Goal: Transaction & Acquisition: Download file/media

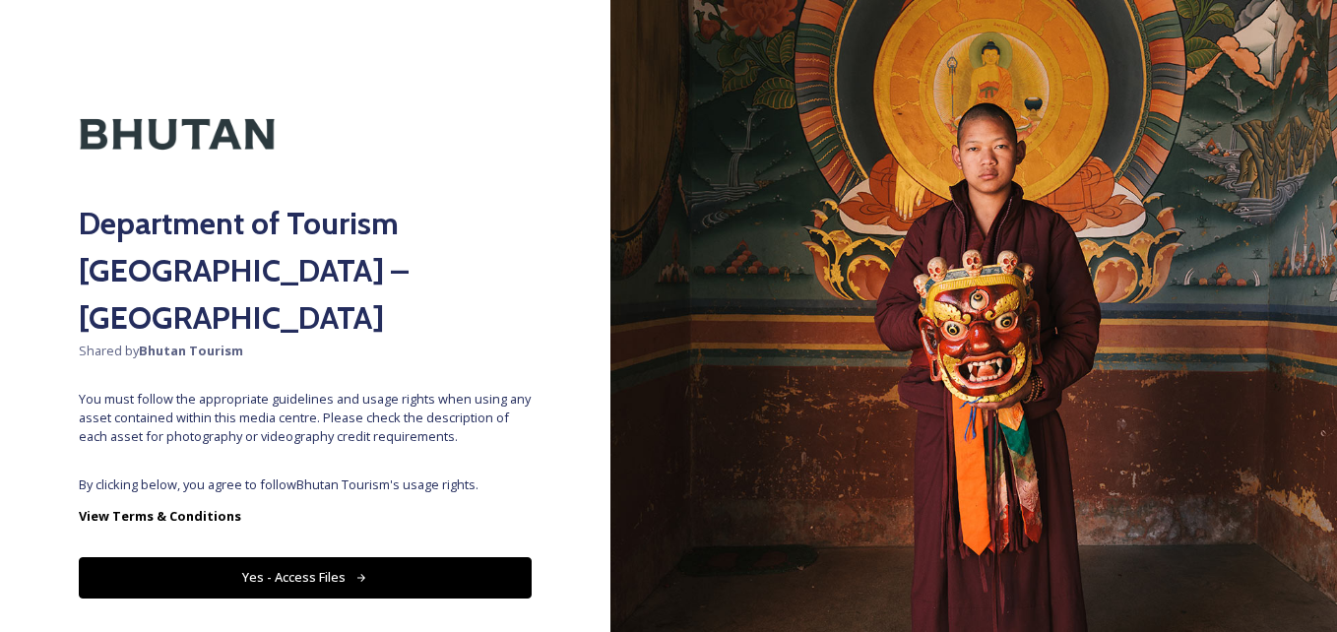
click at [355, 572] on icon at bounding box center [361, 578] width 13 height 13
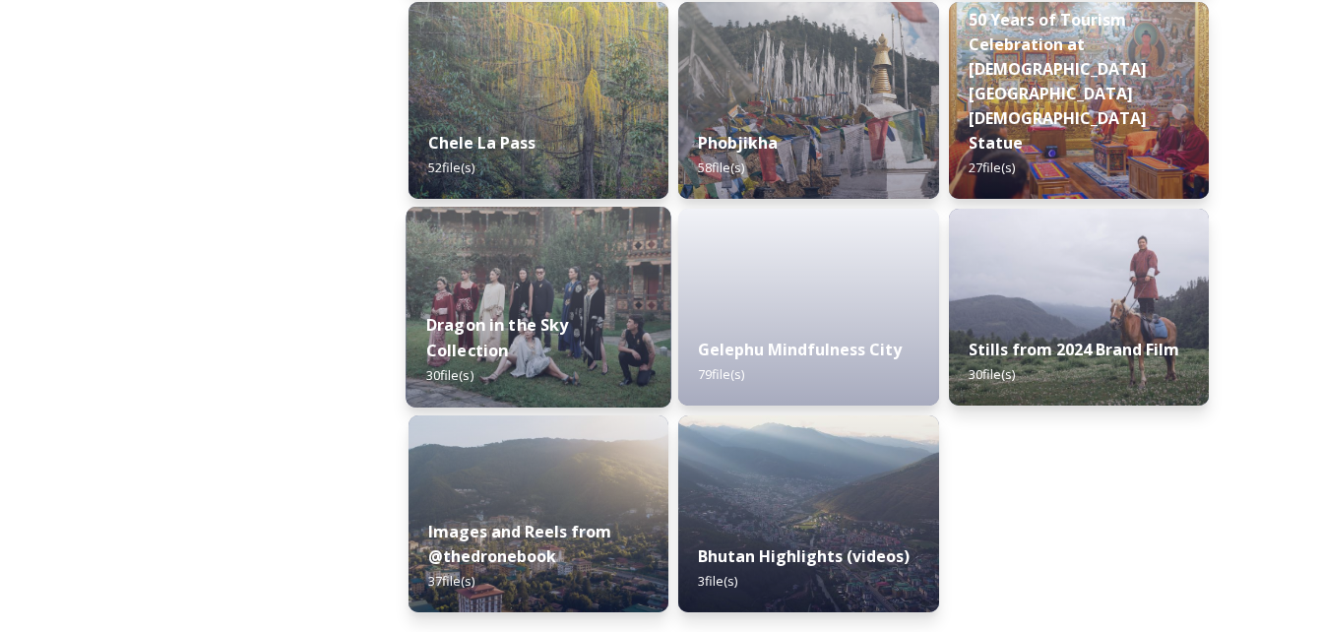
scroll to position [3268, 0]
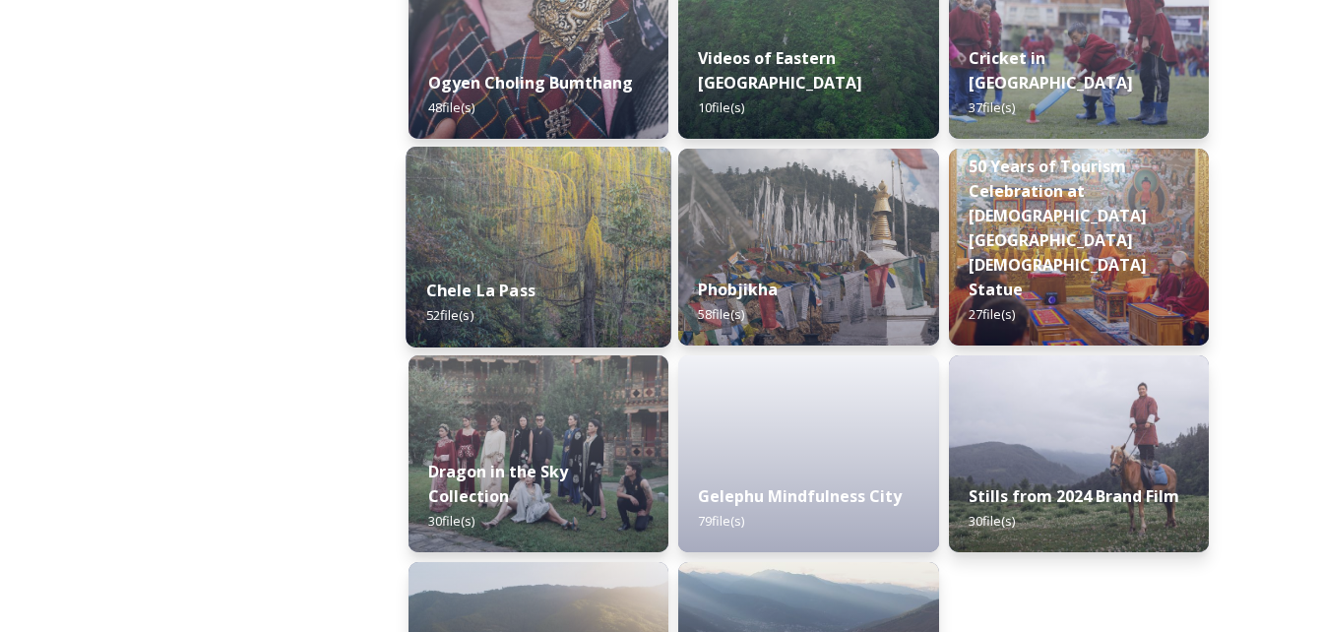
click at [520, 277] on div "Chele La Pass 52 file(s)" at bounding box center [539, 303] width 266 height 90
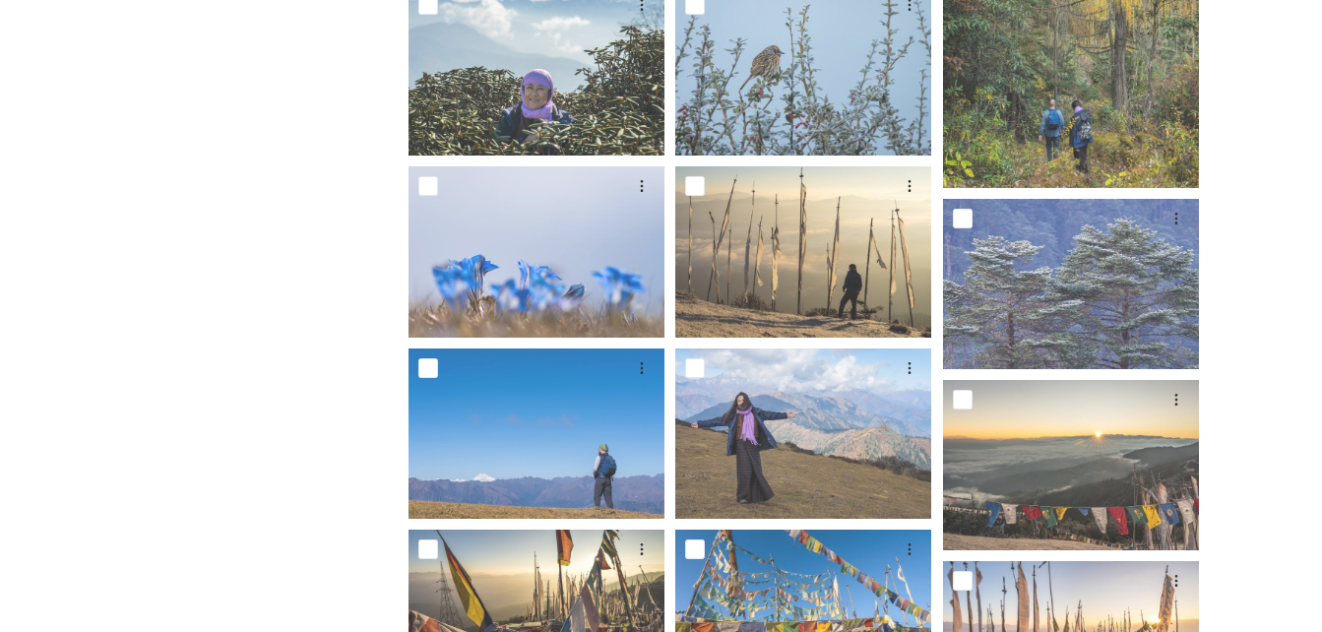
scroll to position [1737, 0]
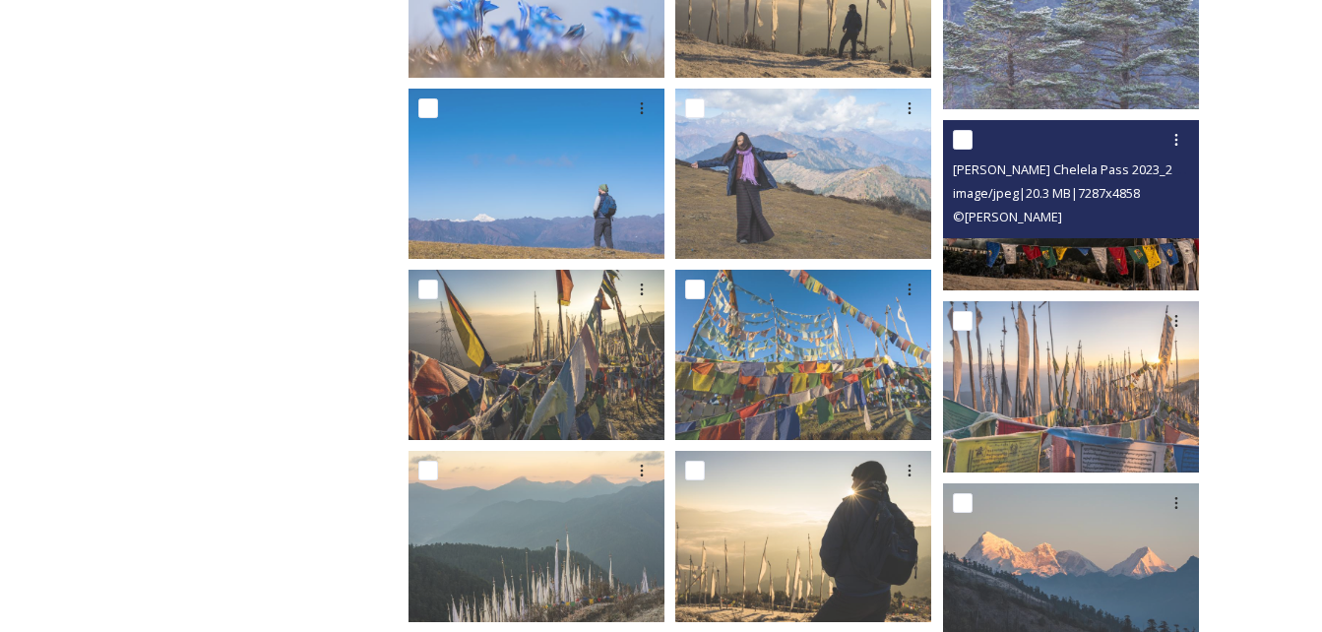
click at [1092, 217] on div "© [PERSON_NAME]" at bounding box center [1073, 217] width 241 height 24
click at [1097, 267] on img at bounding box center [1071, 205] width 256 height 170
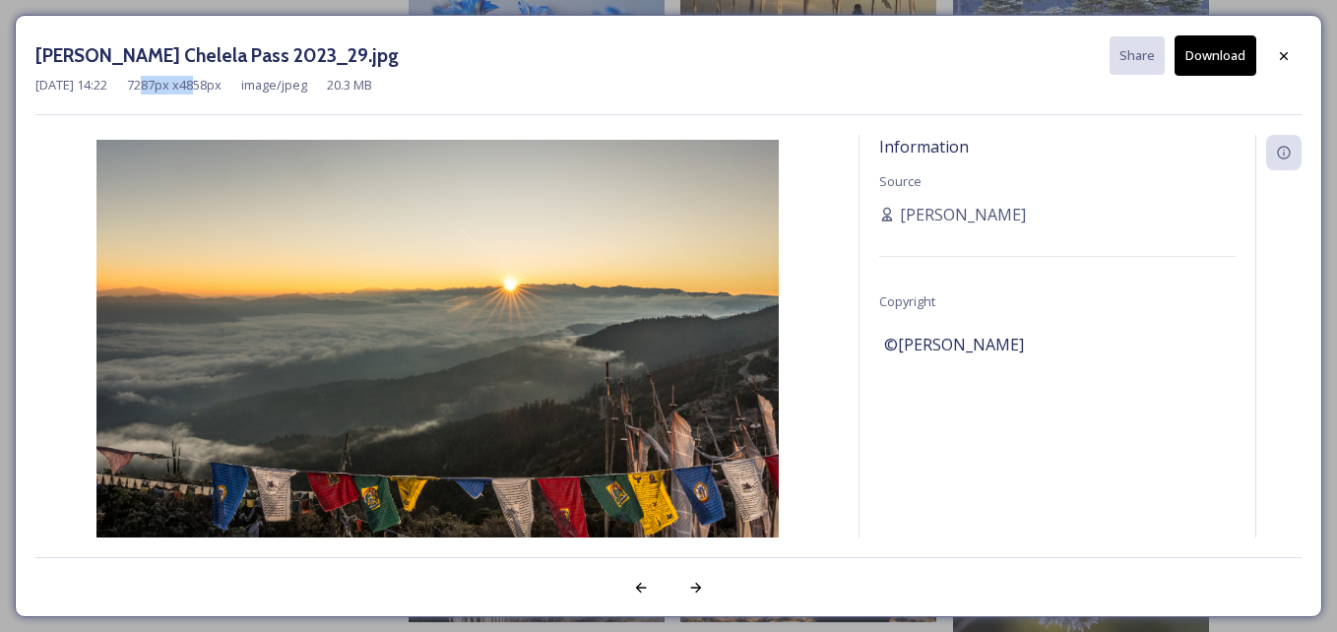
drag, startPoint x: 180, startPoint y: 86, endPoint x: 232, endPoint y: 83, distance: 52.3
click at [222, 83] on span "7287 px x 4858 px" at bounding box center [174, 85] width 95 height 19
drag, startPoint x: 232, startPoint y: 83, endPoint x: 213, endPoint y: 82, distance: 19.7
click at [213, 82] on span "7287 px x 4858 px" at bounding box center [174, 85] width 95 height 19
drag, startPoint x: 168, startPoint y: 85, endPoint x: 278, endPoint y: 90, distance: 109.4
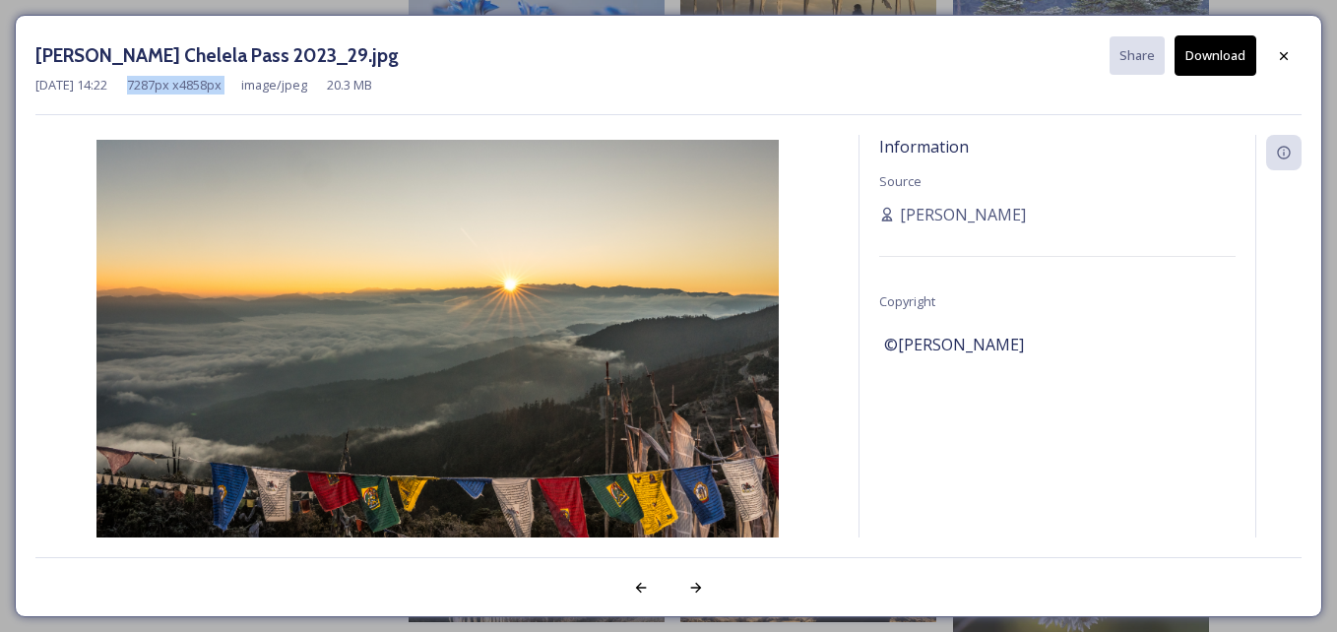
click at [278, 90] on div "[DATE] 14:22 7287 px x 4858 px image/jpeg 20.3 MB" at bounding box center [668, 85] width 1266 height 19
click at [307, 93] on span "image/jpeg" at bounding box center [274, 85] width 66 height 19
drag, startPoint x: 381, startPoint y: 85, endPoint x: 330, endPoint y: 81, distance: 51.4
click at [330, 81] on div "[DATE] 14:22 7287 px x 4858 px image/jpeg 20.3 MB" at bounding box center [668, 85] width 1266 height 19
drag, startPoint x: 330, startPoint y: 81, endPoint x: 247, endPoint y: 89, distance: 83.1
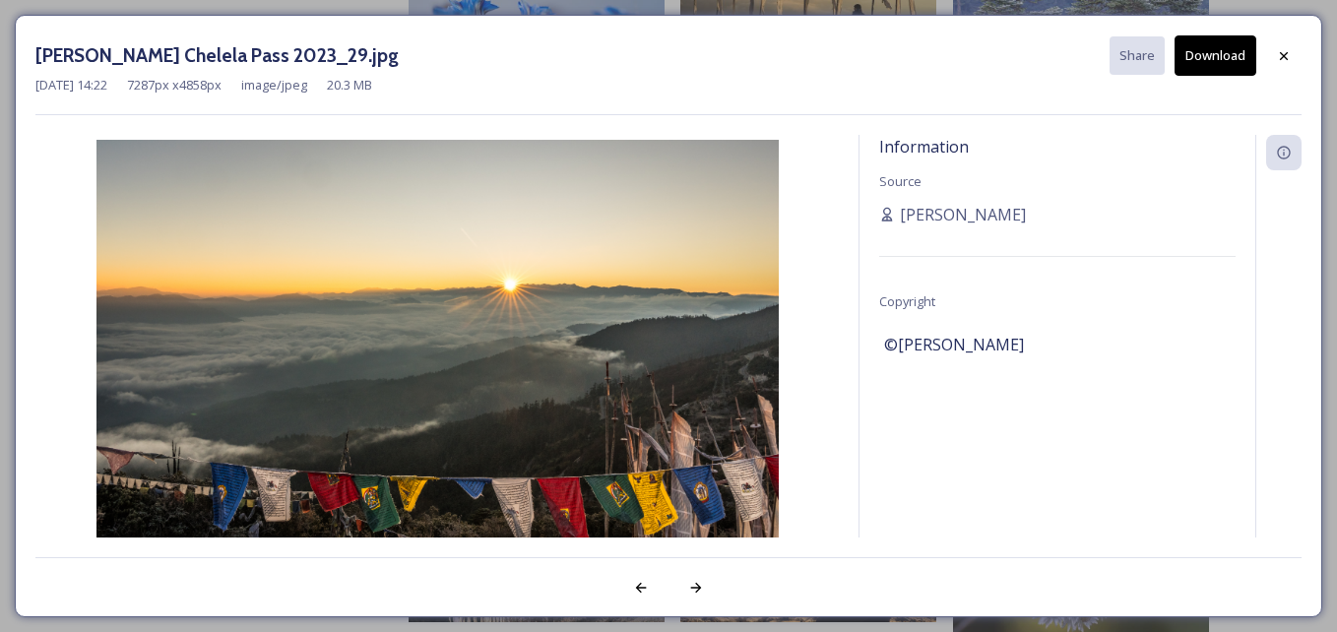
click at [222, 89] on span "7287 px x 4858 px" at bounding box center [174, 85] width 95 height 19
click at [1290, 159] on icon at bounding box center [1284, 153] width 16 height 16
click at [1225, 54] on button "Download" at bounding box center [1216, 55] width 82 height 40
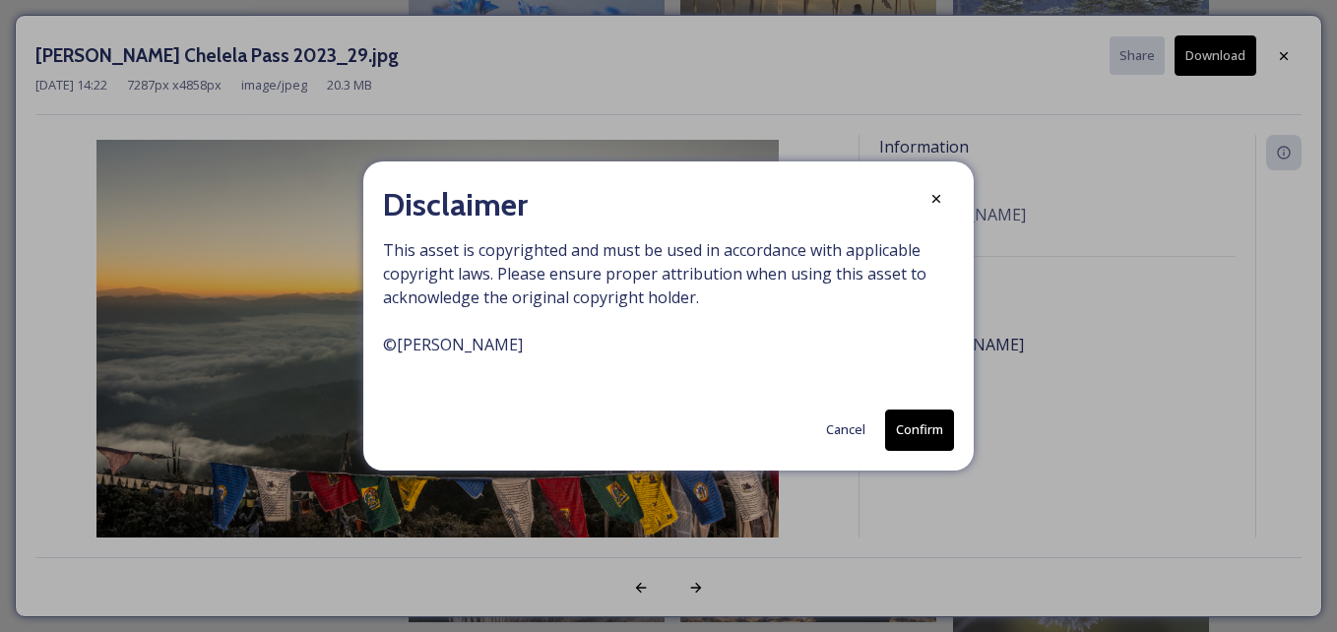
click at [848, 435] on button "Cancel" at bounding box center [845, 430] width 59 height 38
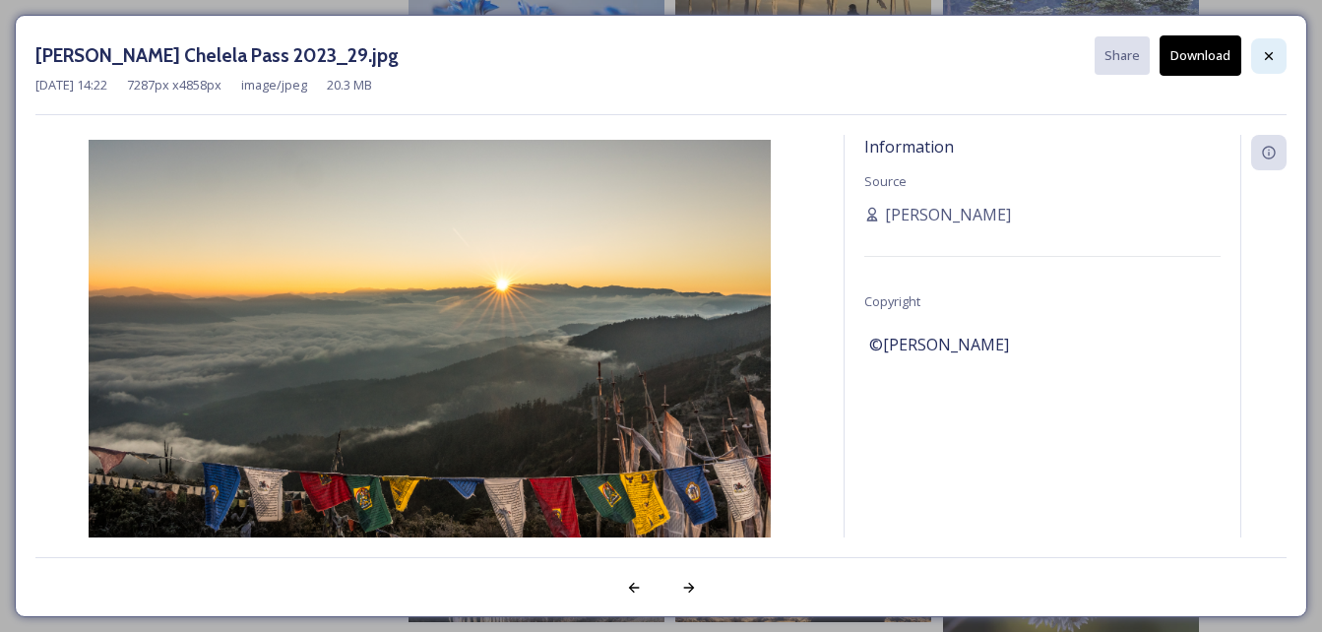
click at [1266, 61] on icon at bounding box center [1269, 56] width 16 height 16
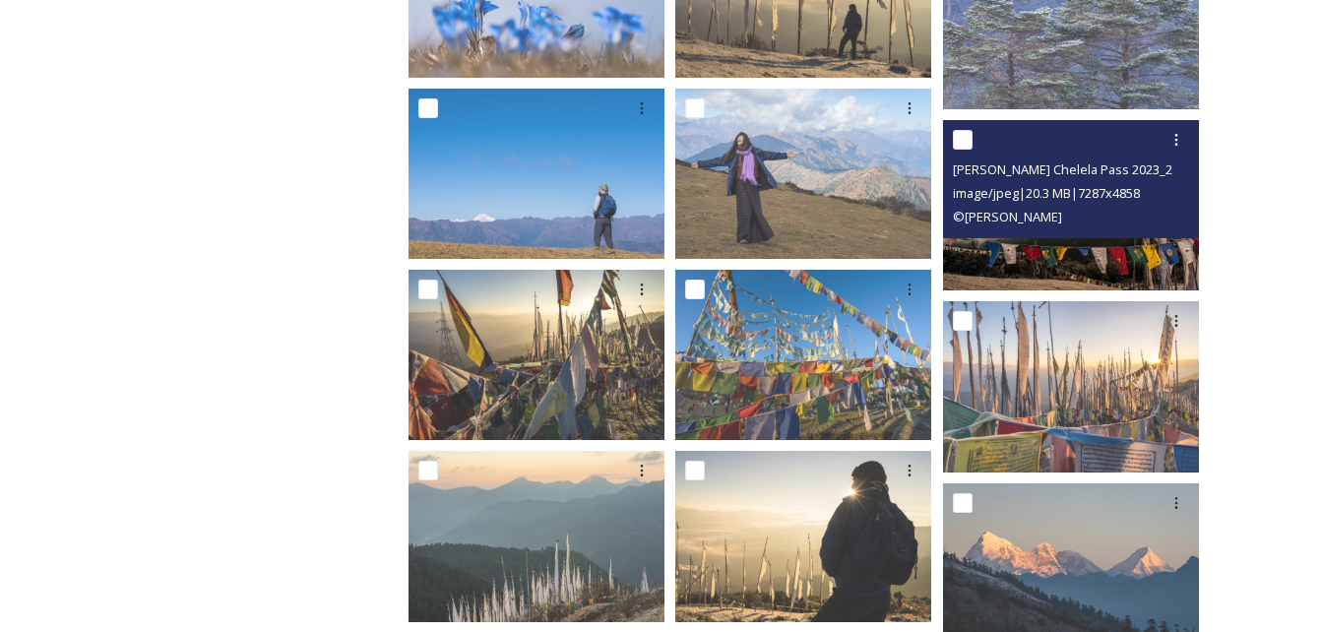
click at [1093, 266] on img at bounding box center [1071, 205] width 256 height 170
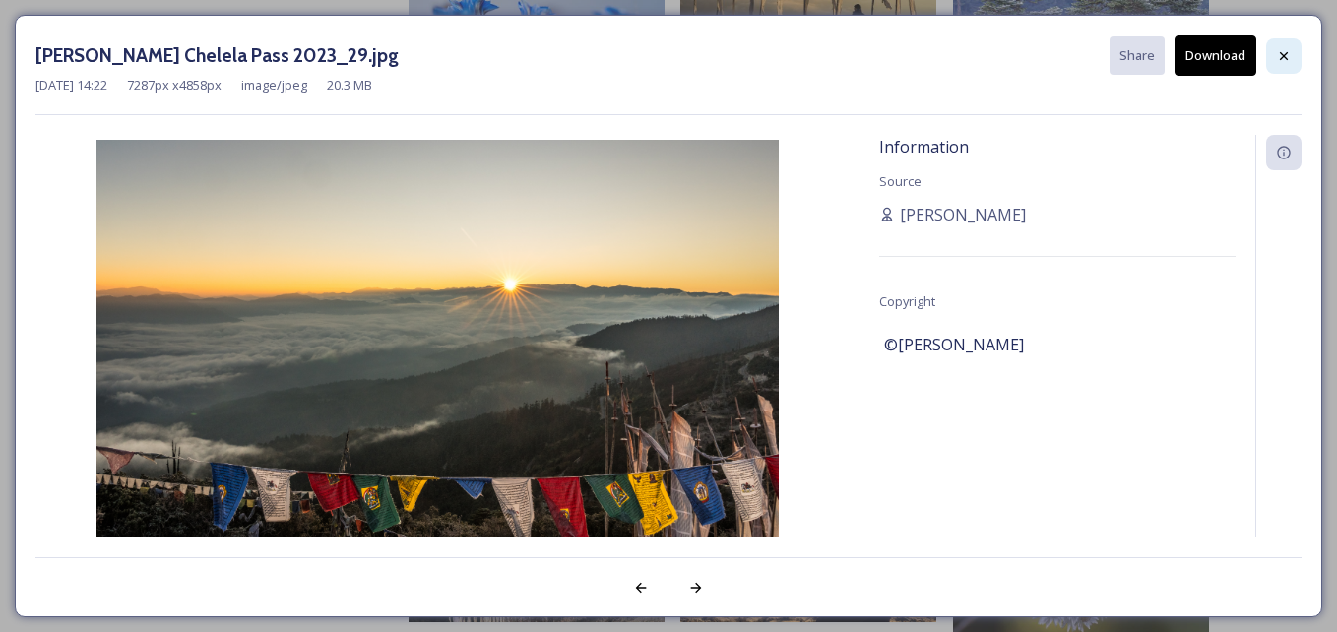
click at [1286, 54] on icon at bounding box center [1284, 55] width 8 height 8
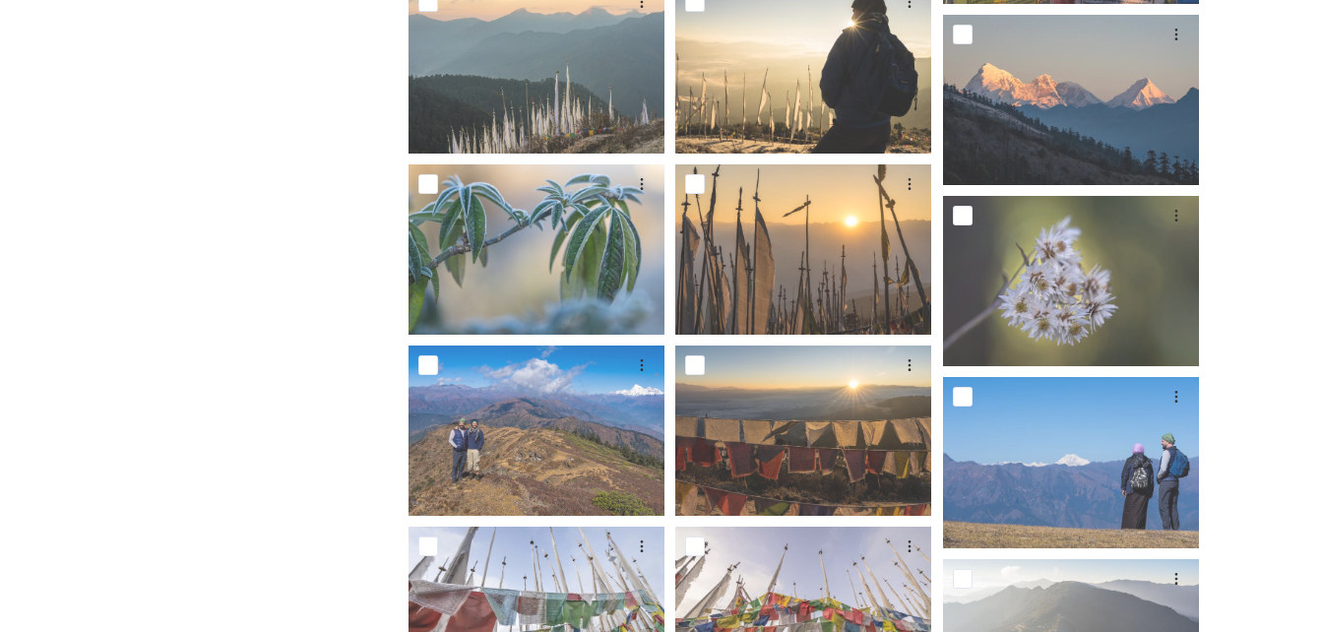
scroll to position [2205, 0]
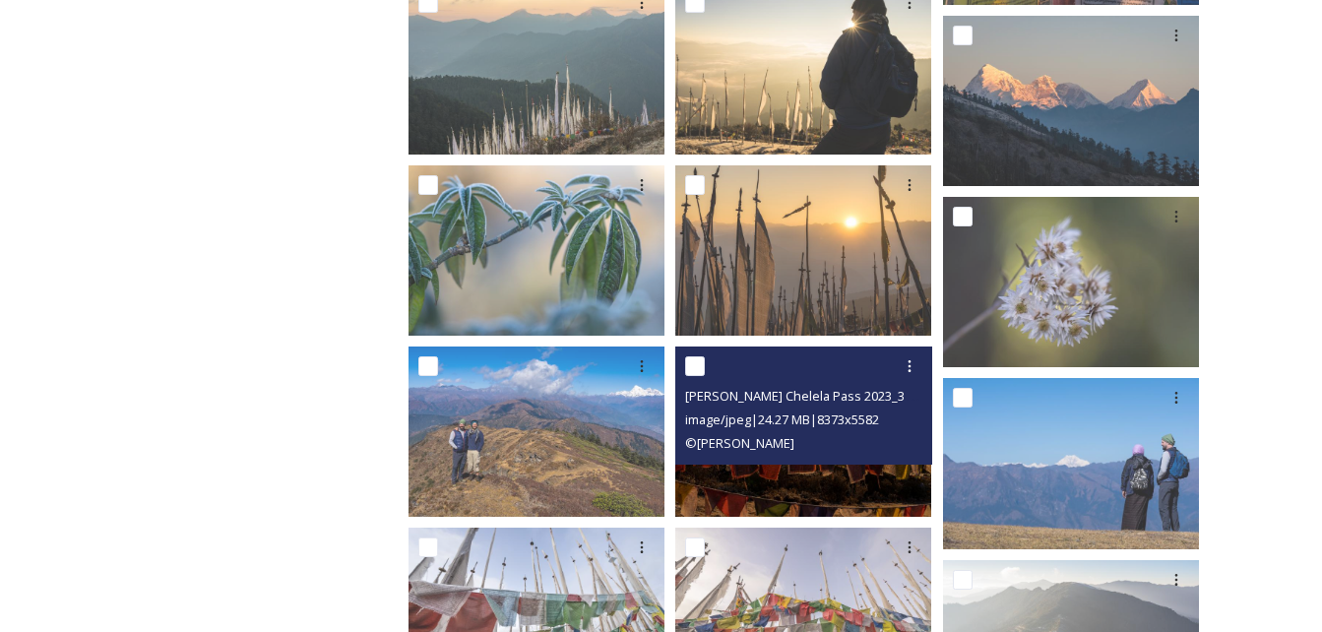
click at [799, 482] on img at bounding box center [803, 432] width 256 height 170
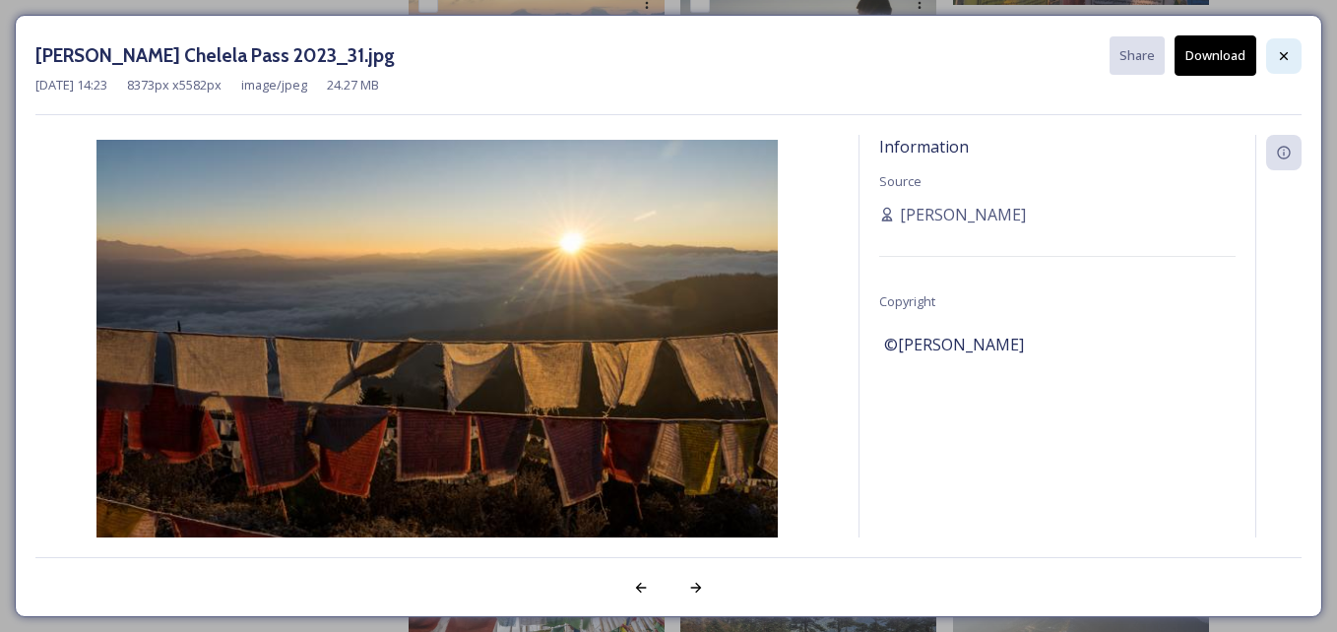
click at [1284, 52] on icon at bounding box center [1284, 56] width 16 height 16
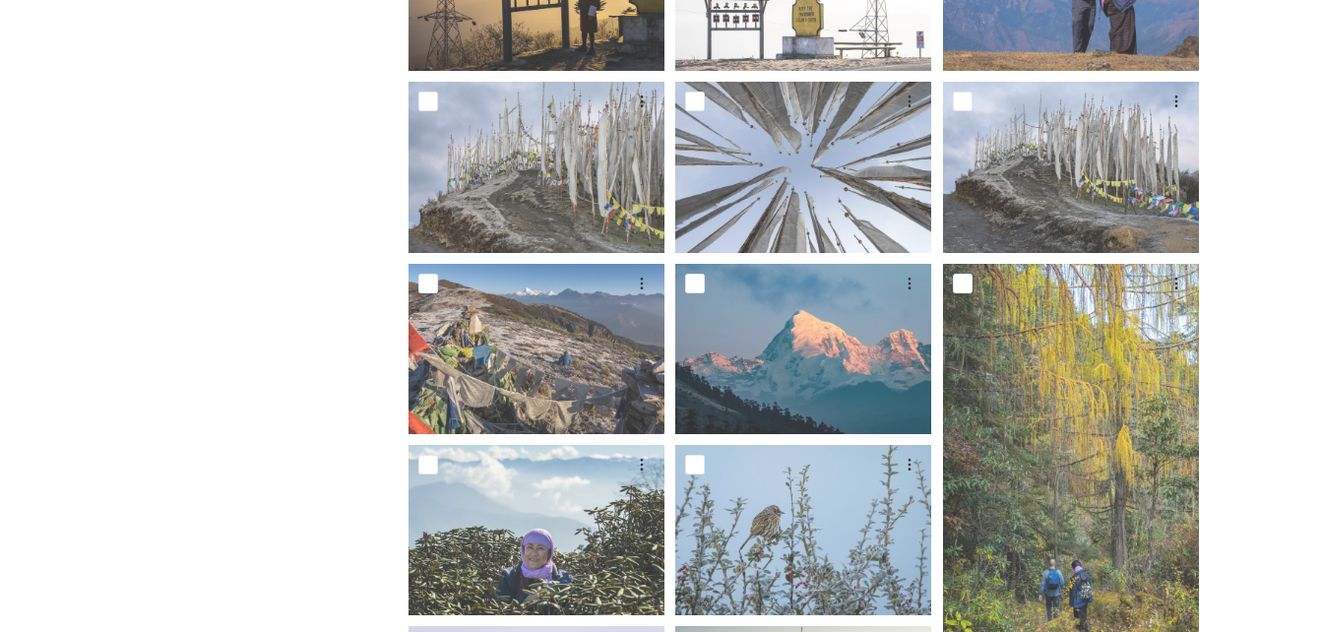
scroll to position [1016, 0]
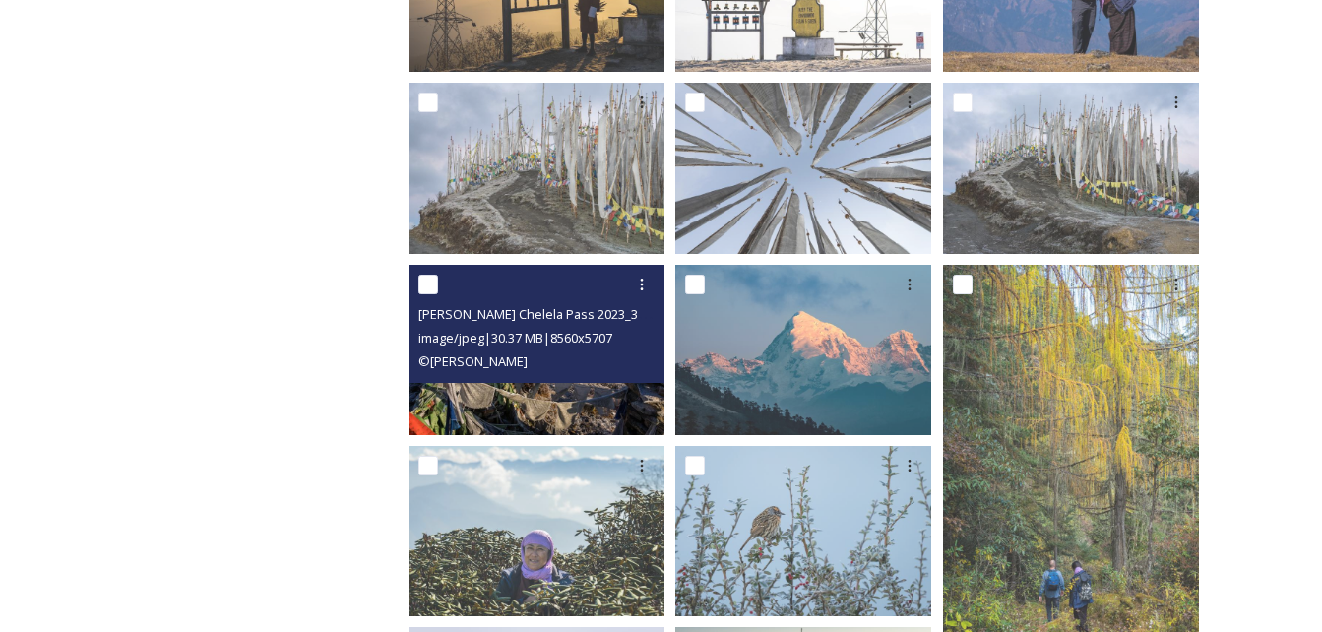
click at [526, 381] on div "[PERSON_NAME] Chelela Pass 2023_35.jpg image/jpeg | 30.37 MB | 8560 x 5707 © [P…" at bounding box center [537, 324] width 256 height 118
click at [558, 416] on img at bounding box center [537, 350] width 256 height 170
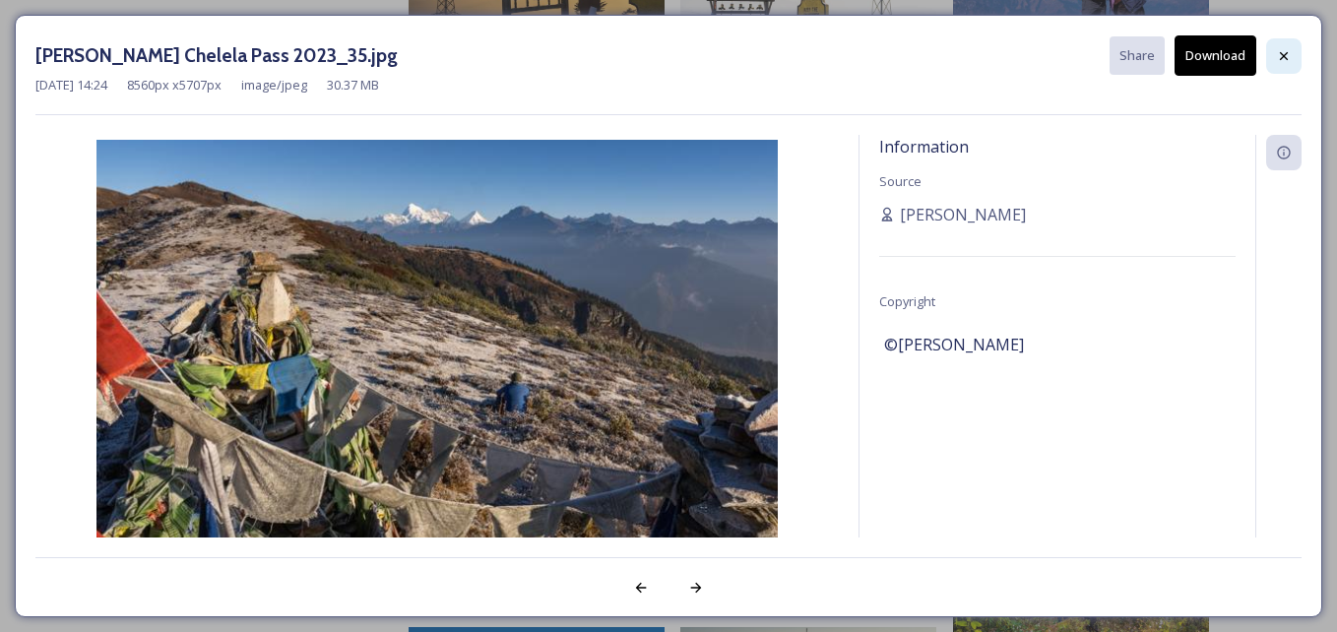
click at [1279, 48] on icon at bounding box center [1284, 56] width 16 height 16
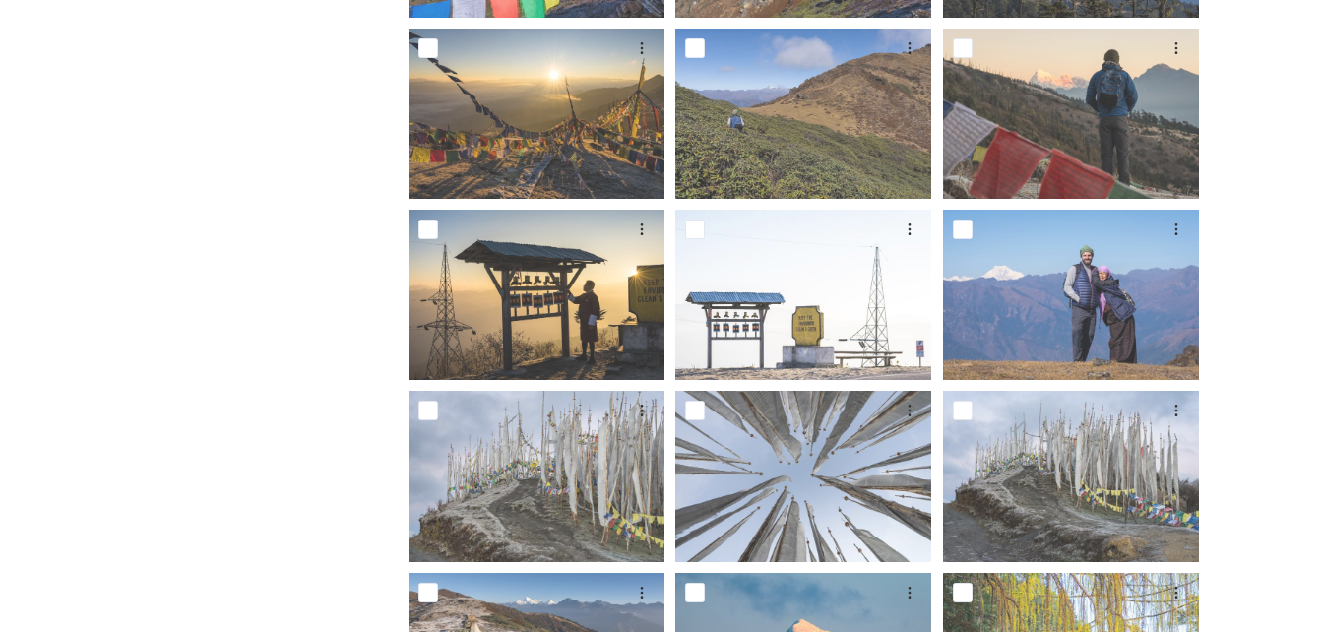
scroll to position [707, 0]
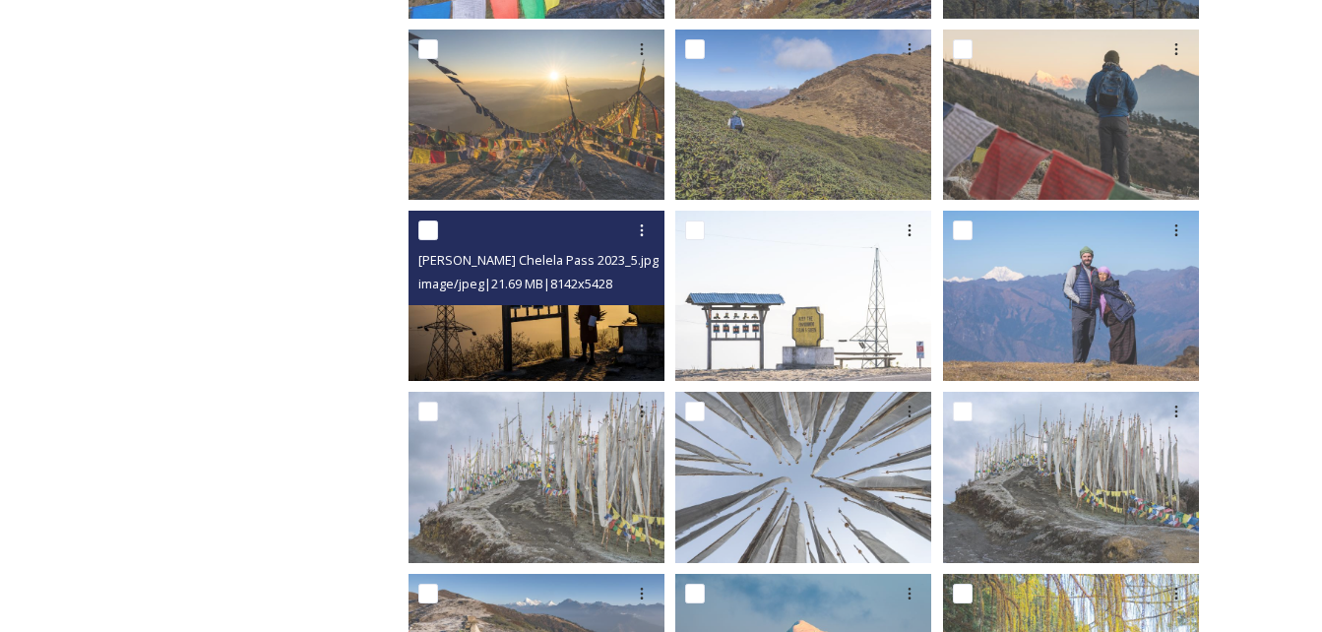
click at [539, 341] on img at bounding box center [537, 296] width 256 height 170
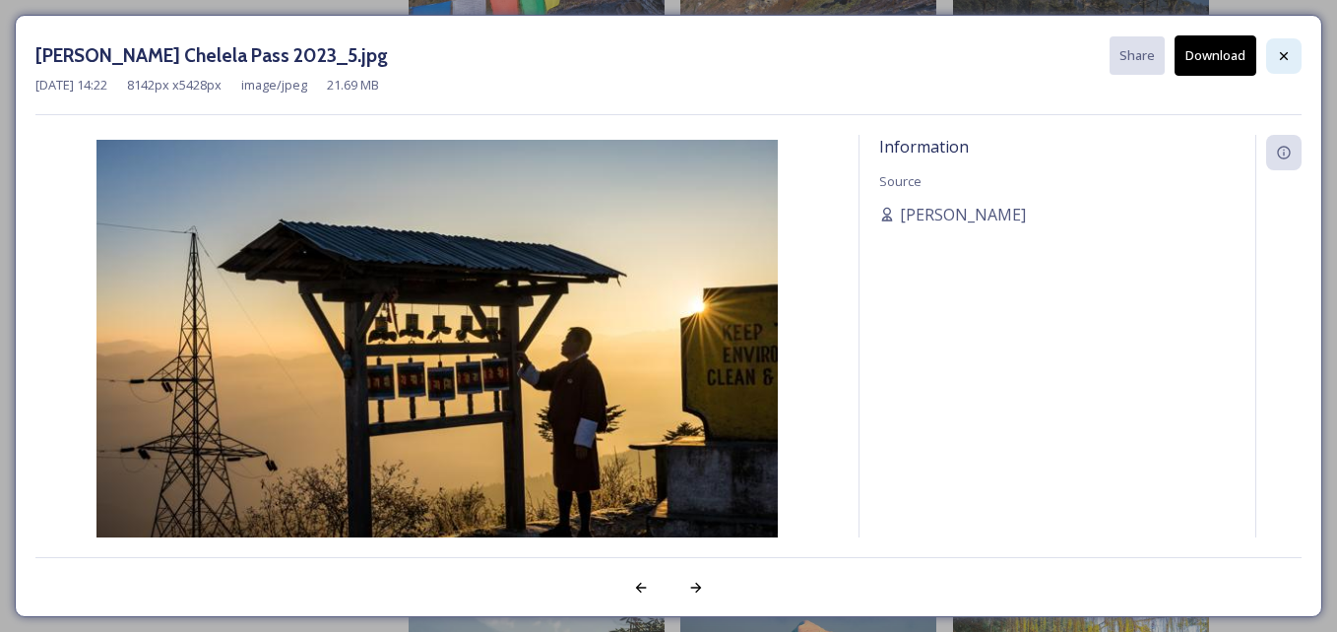
click at [1287, 50] on icon at bounding box center [1284, 56] width 16 height 16
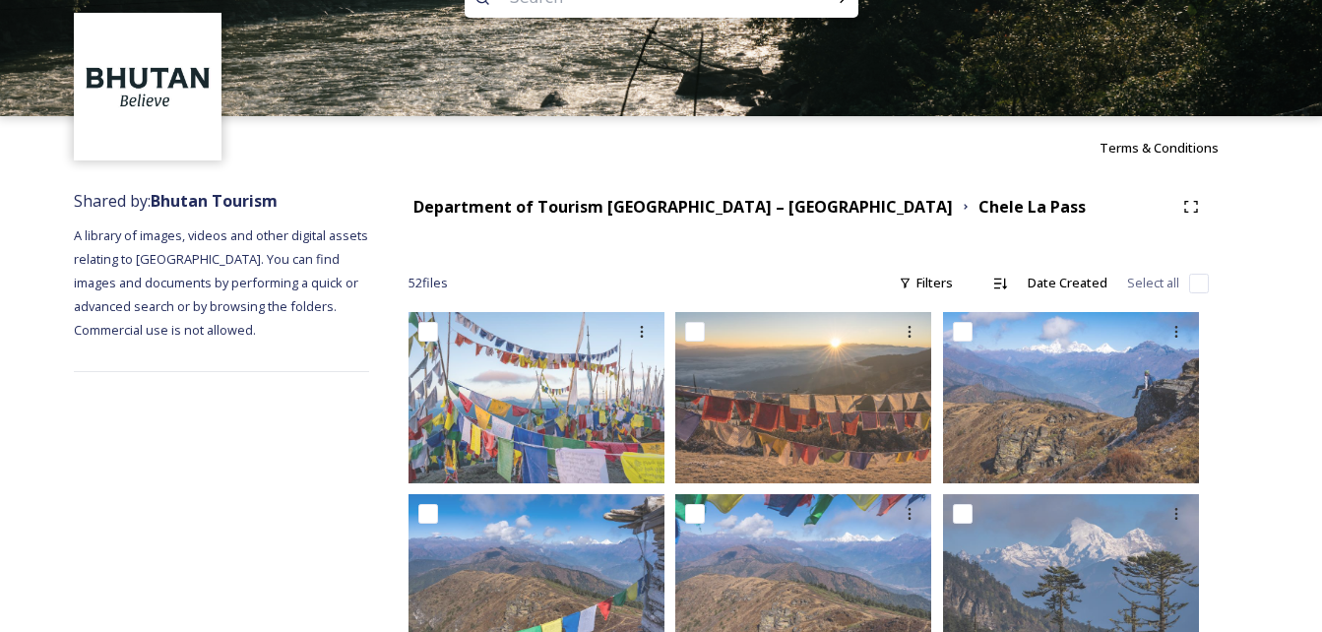
scroll to position [60, 0]
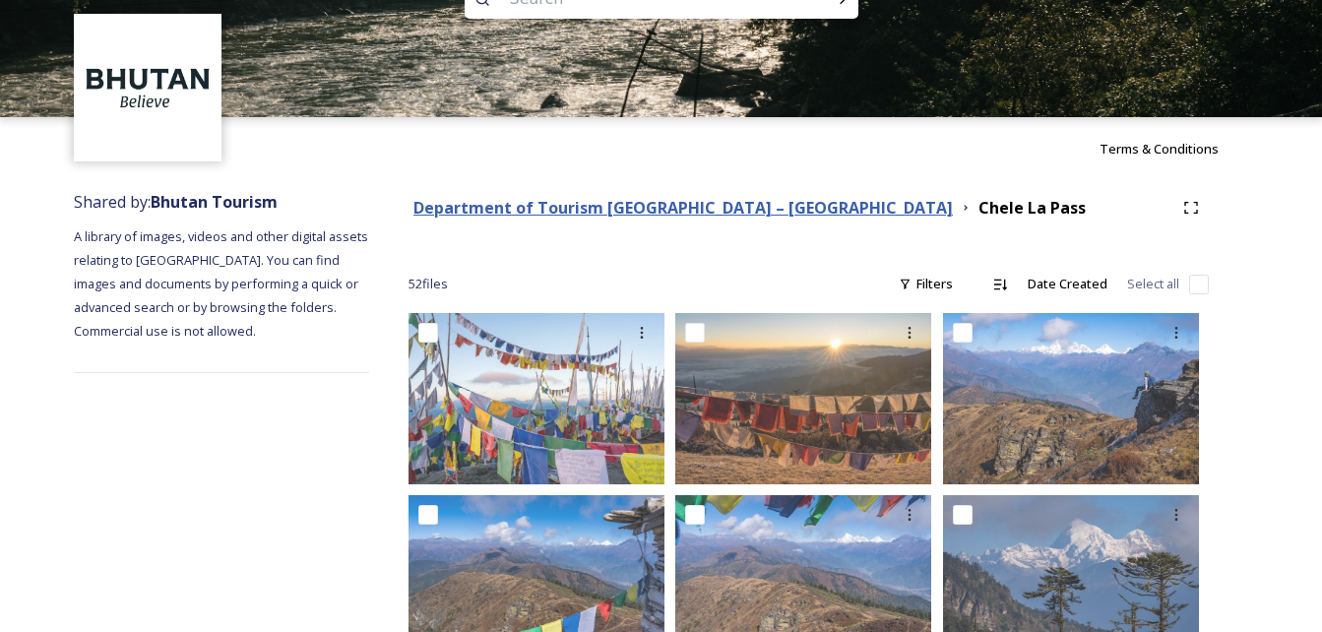
click at [731, 215] on strong "Department of Tourism [GEOGRAPHIC_DATA] – [GEOGRAPHIC_DATA]" at bounding box center [684, 208] width 540 height 22
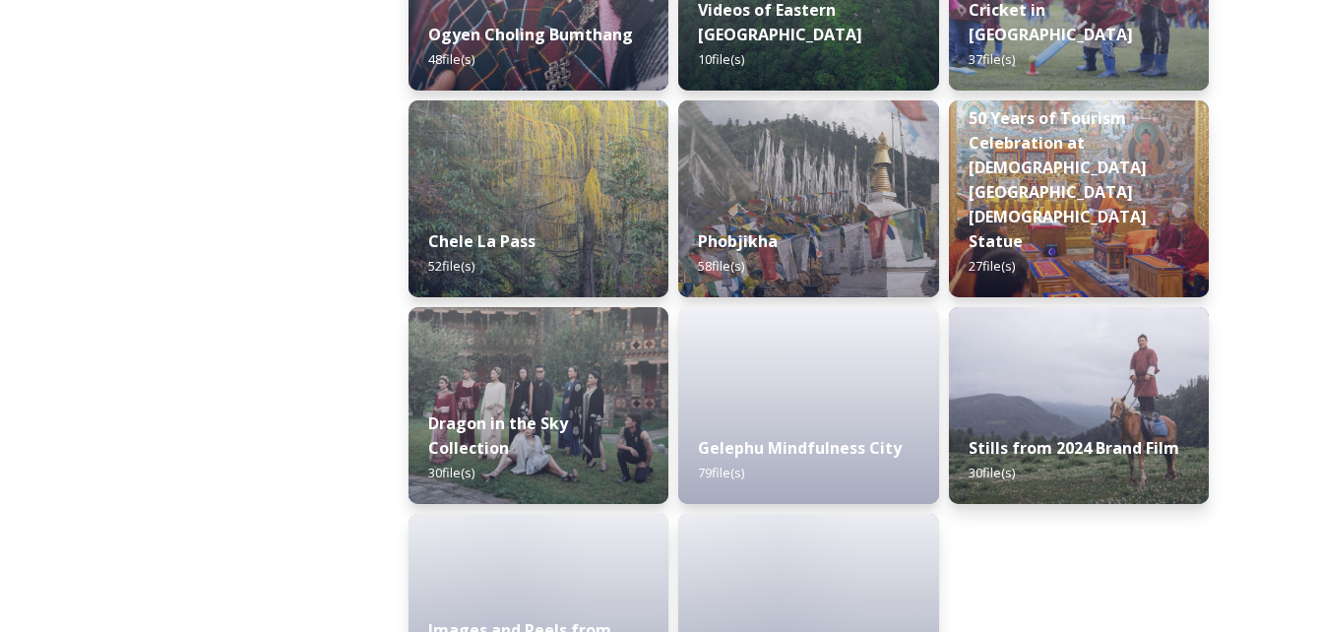
scroll to position [3318, 0]
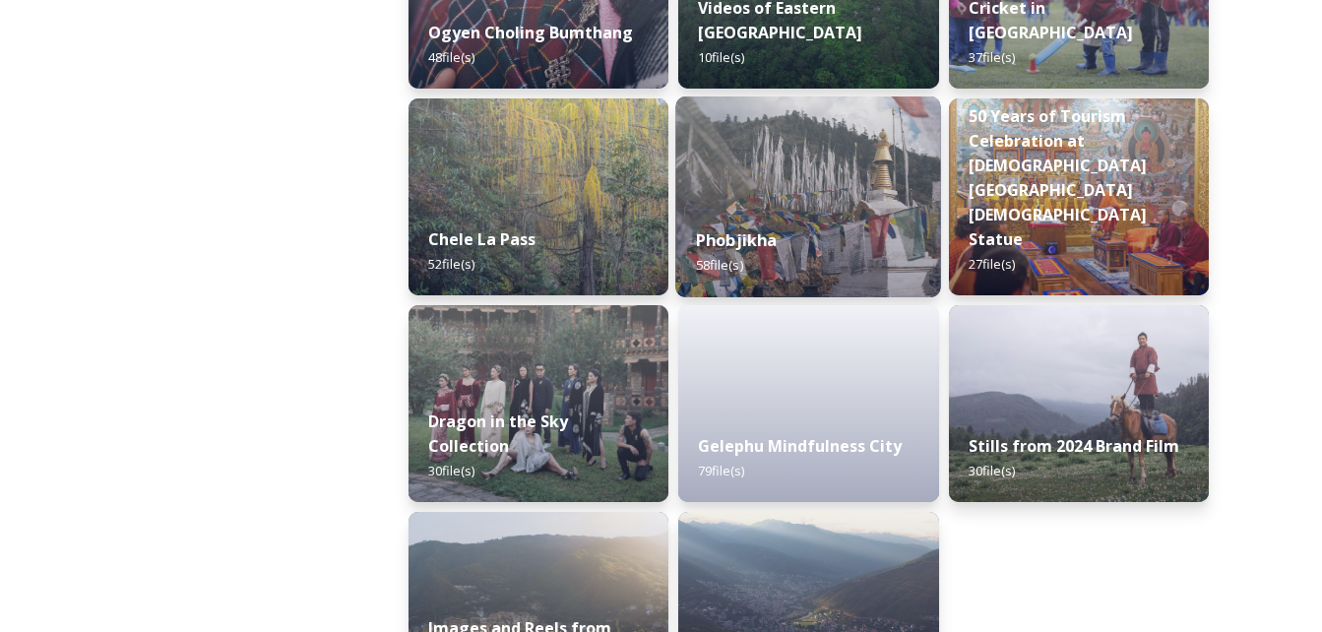
click at [771, 226] on div "Phobjikha 58 file(s)" at bounding box center [809, 253] width 266 height 90
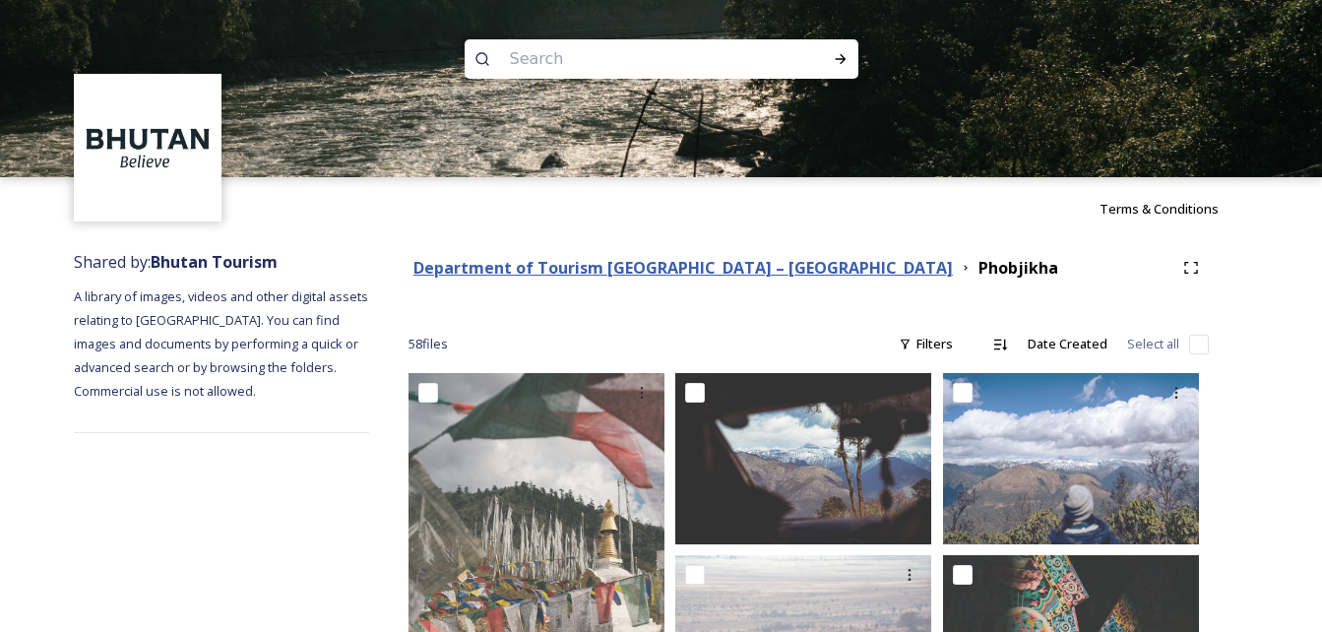
click at [716, 277] on strong "Department of Tourism [GEOGRAPHIC_DATA] – [GEOGRAPHIC_DATA]" at bounding box center [684, 268] width 540 height 22
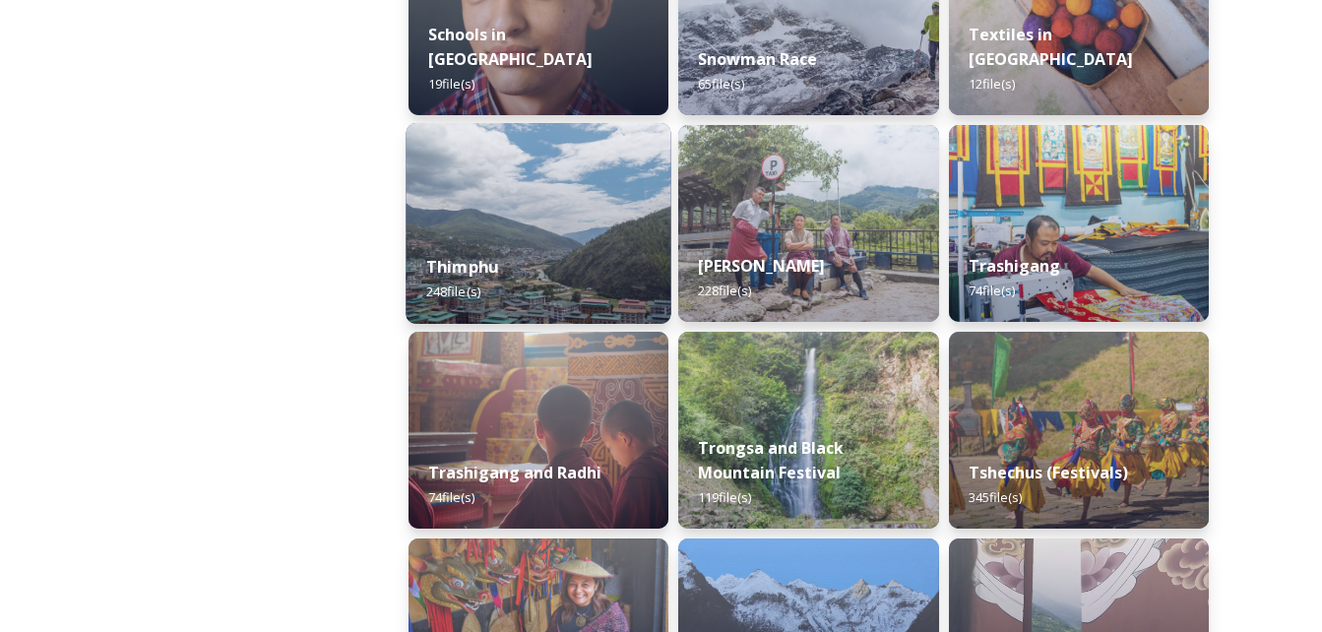
scroll to position [2257, 0]
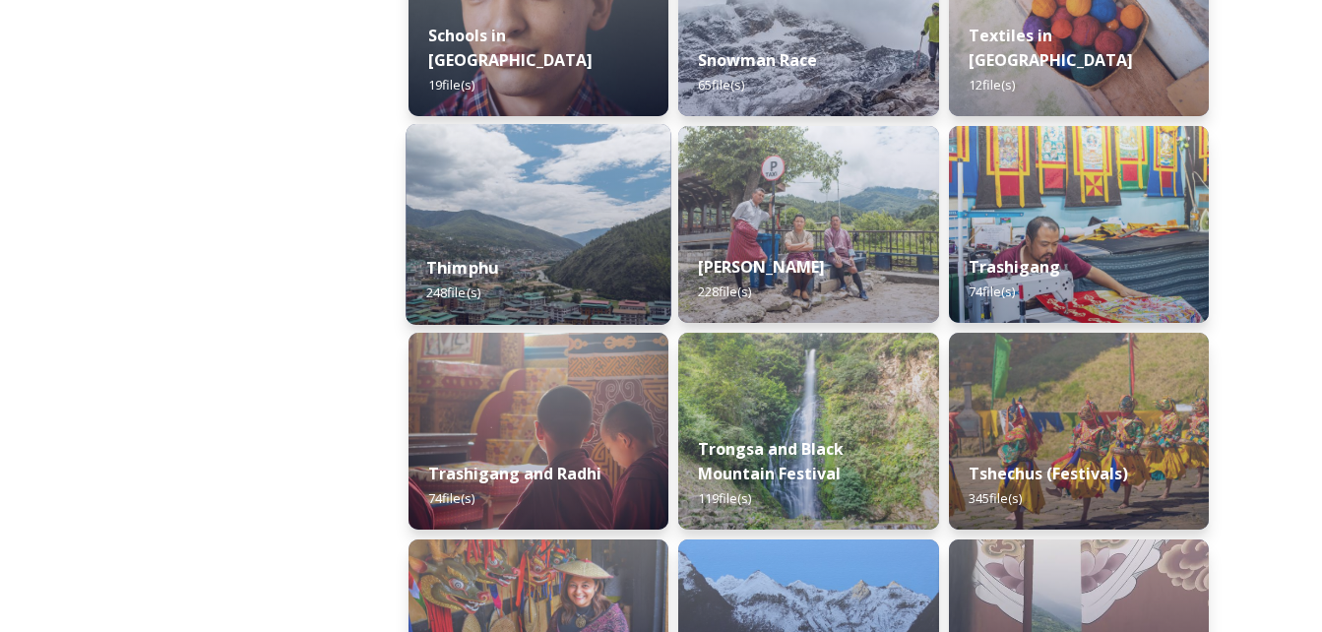
click at [507, 263] on div "Thimphu 248 file(s)" at bounding box center [539, 280] width 266 height 90
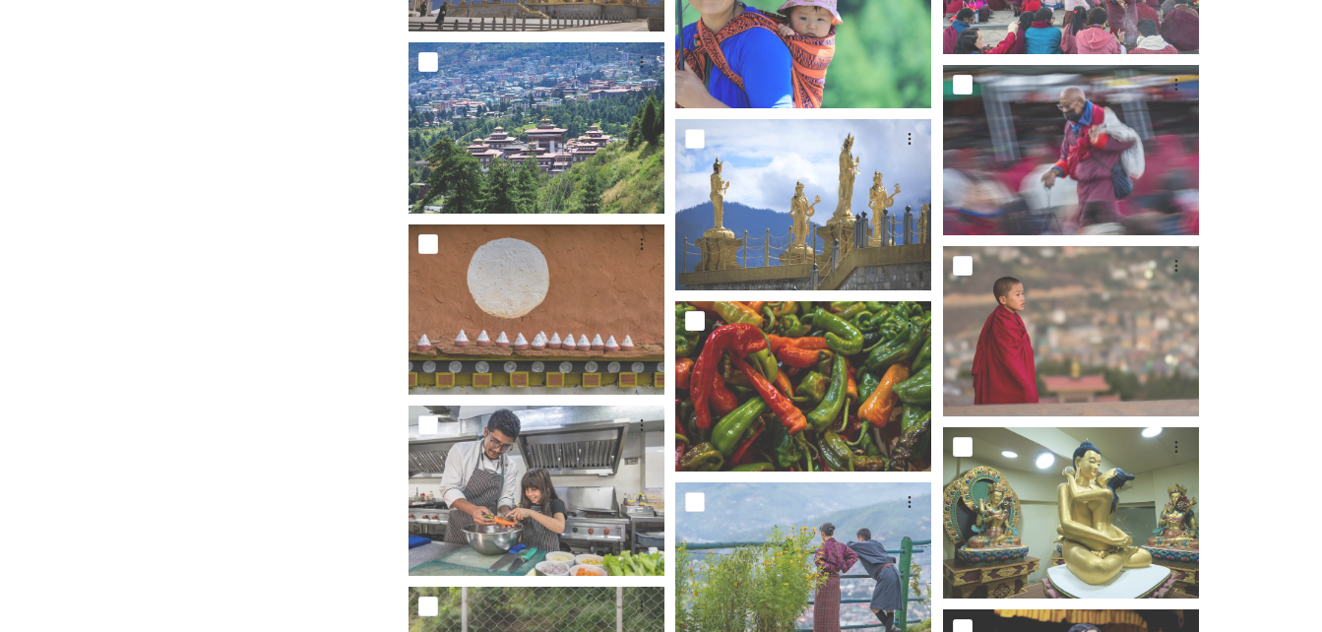
scroll to position [12994, 0]
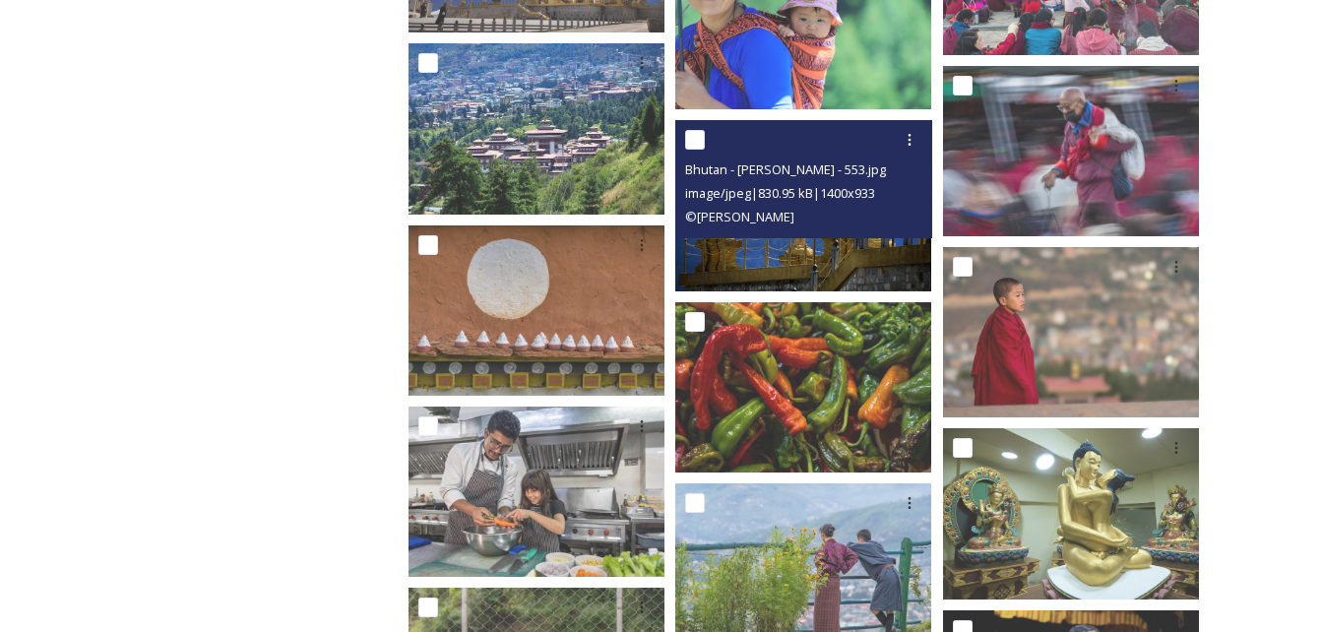
click at [804, 243] on img at bounding box center [803, 205] width 256 height 170
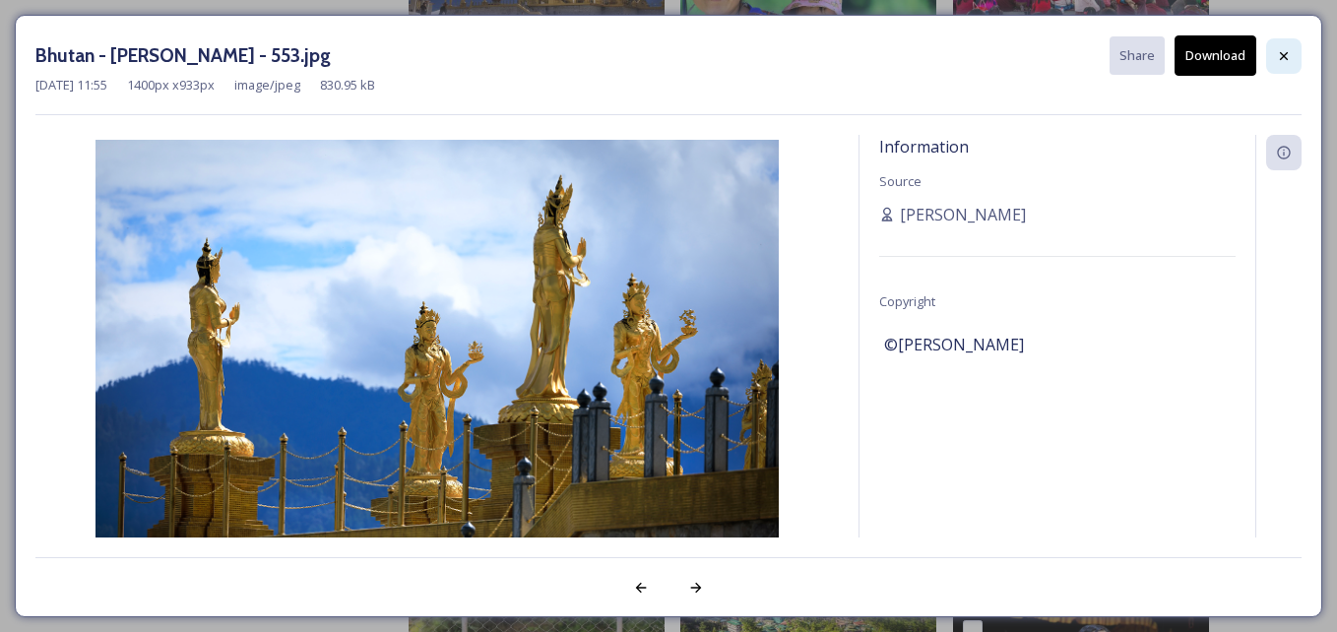
click at [1279, 57] on icon at bounding box center [1284, 56] width 16 height 16
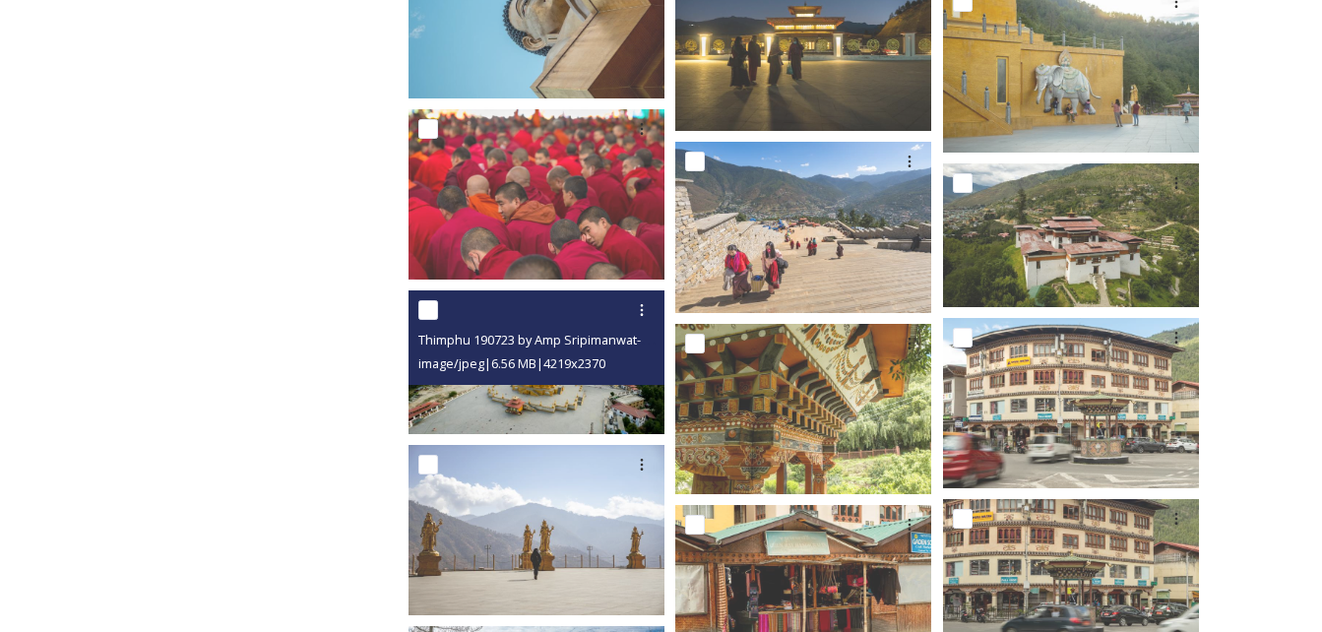
scroll to position [9145, 0]
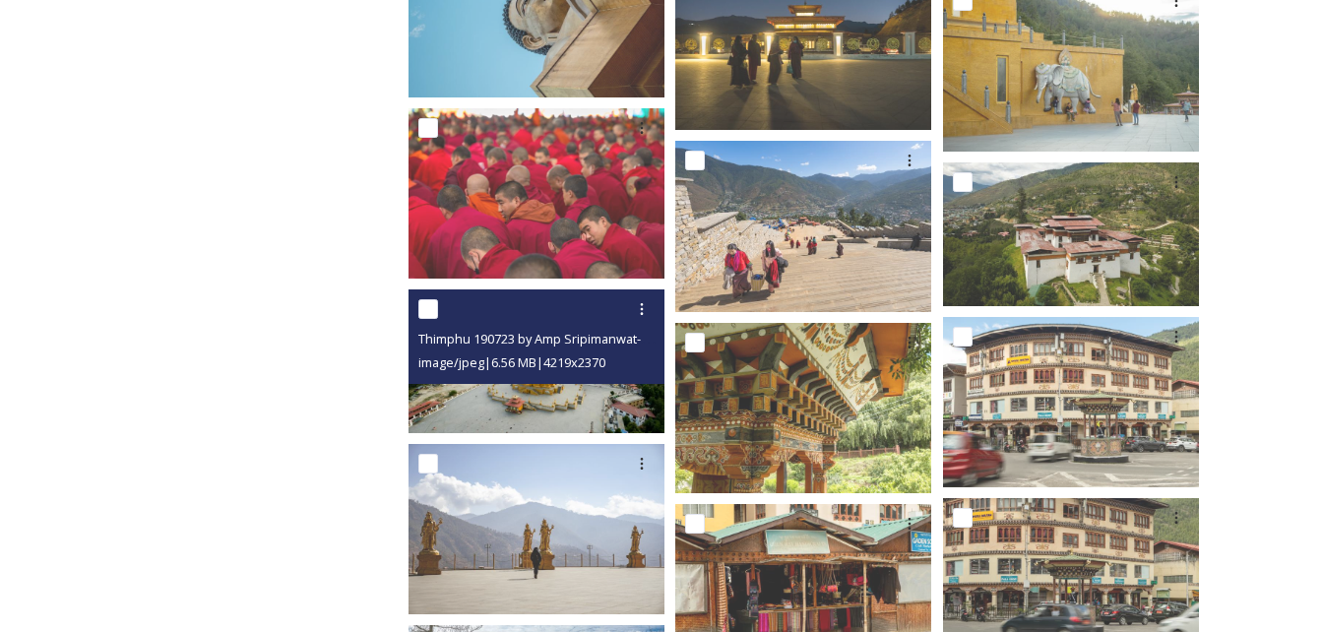
click at [553, 413] on img at bounding box center [537, 361] width 256 height 144
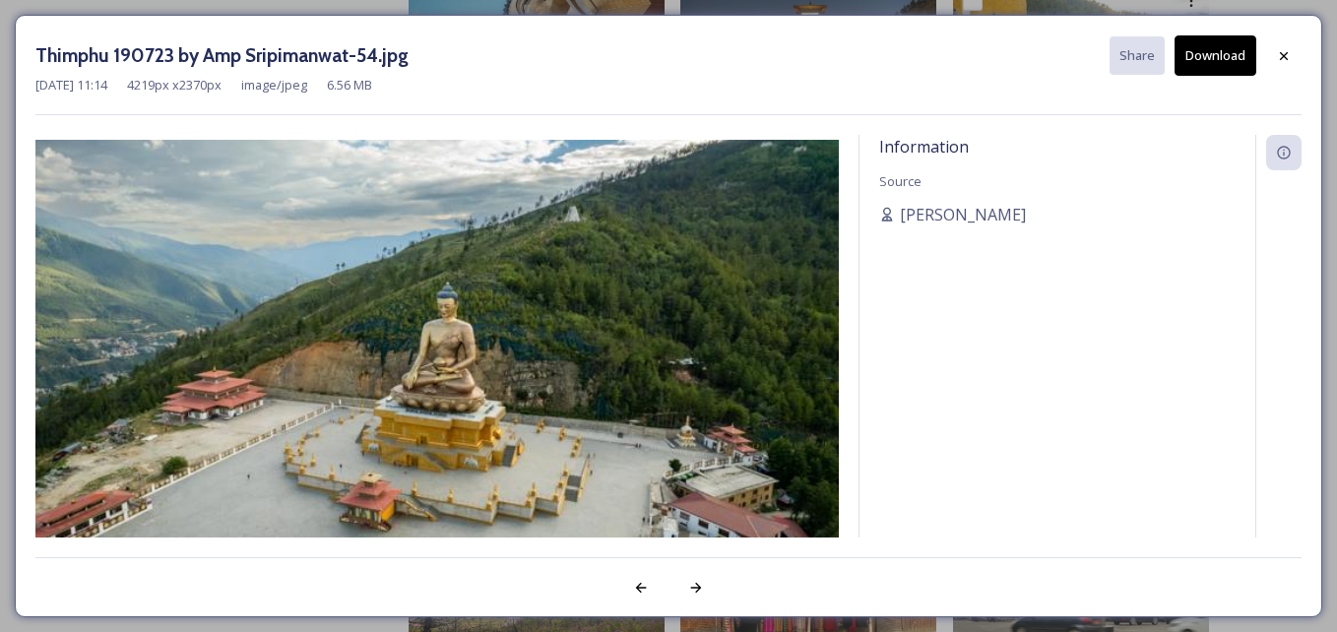
drag, startPoint x: 164, startPoint y: 89, endPoint x: 221, endPoint y: 87, distance: 56.2
click at [221, 87] on span "4219 px x 2370 px" at bounding box center [174, 85] width 95 height 19
drag, startPoint x: 221, startPoint y: 87, endPoint x: 172, endPoint y: 87, distance: 48.2
click at [172, 87] on span "4219 px x 2370 px" at bounding box center [174, 85] width 95 height 19
click at [222, 88] on span "4219 px x 2370 px" at bounding box center [174, 85] width 95 height 19
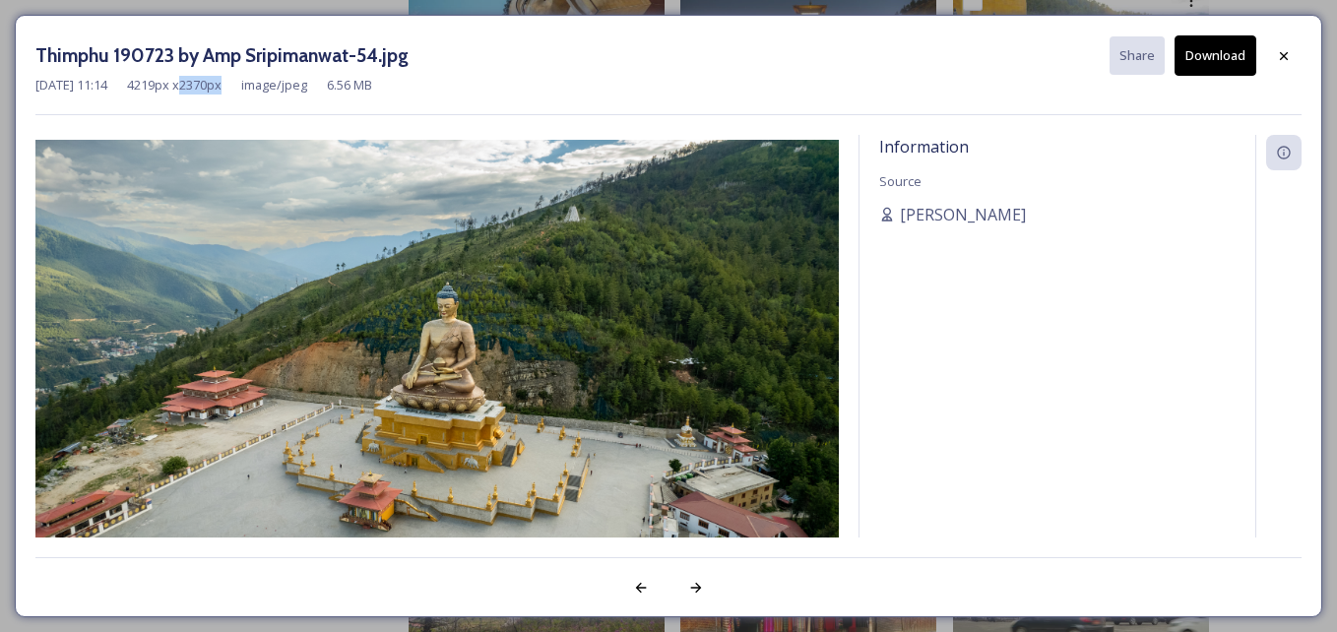
click at [222, 88] on span "4219 px x 2370 px" at bounding box center [174, 85] width 95 height 19
drag, startPoint x: 232, startPoint y: 88, endPoint x: 198, endPoint y: 91, distance: 34.6
click at [198, 91] on span "4219 px x 2370 px" at bounding box center [174, 85] width 95 height 19
click at [1230, 60] on button "Download" at bounding box center [1216, 55] width 82 height 40
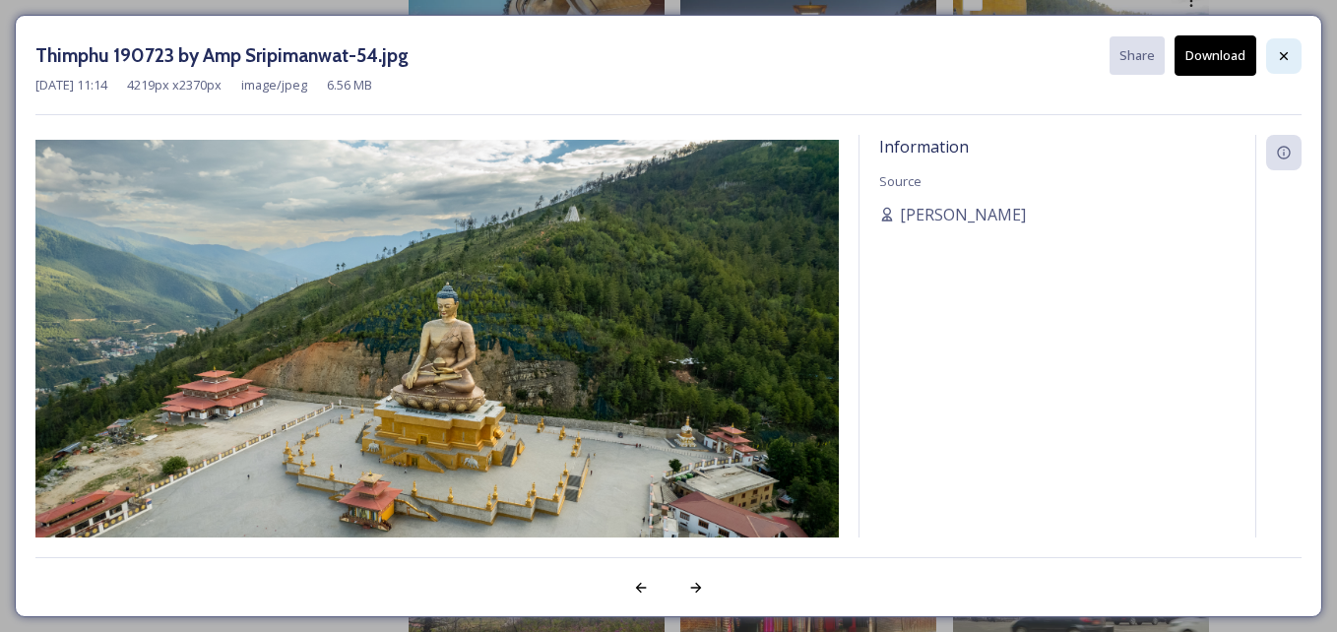
click at [1291, 60] on icon at bounding box center [1284, 56] width 16 height 16
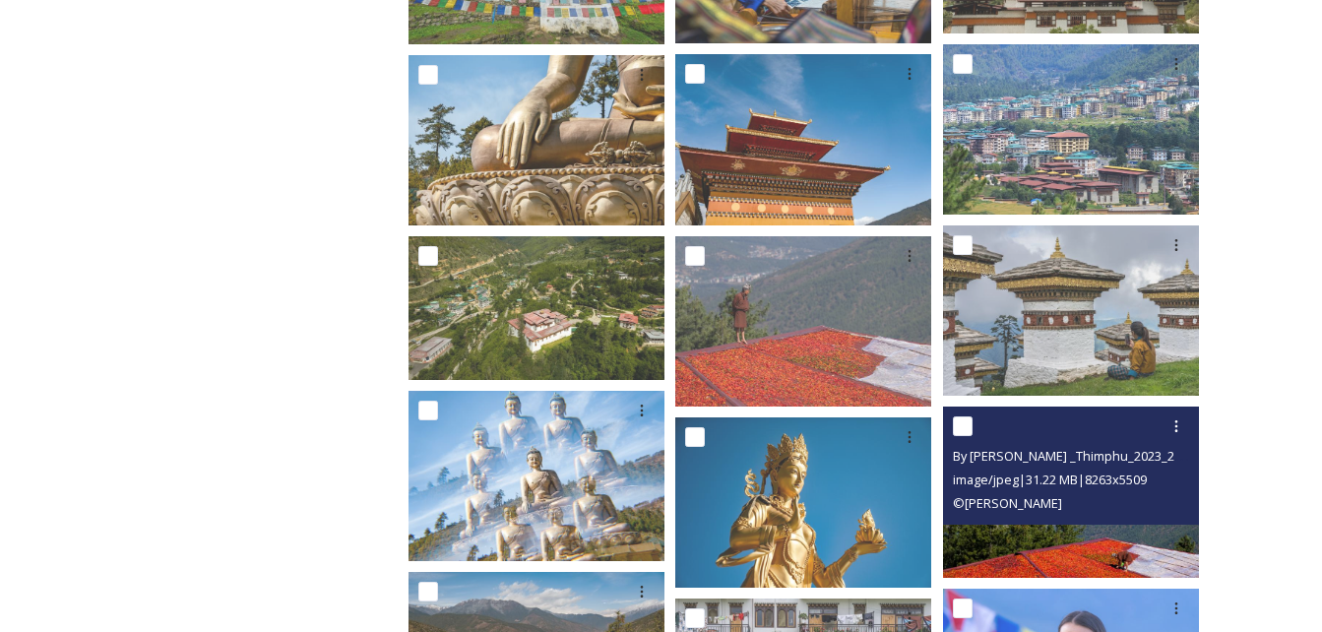
scroll to position [8129, 0]
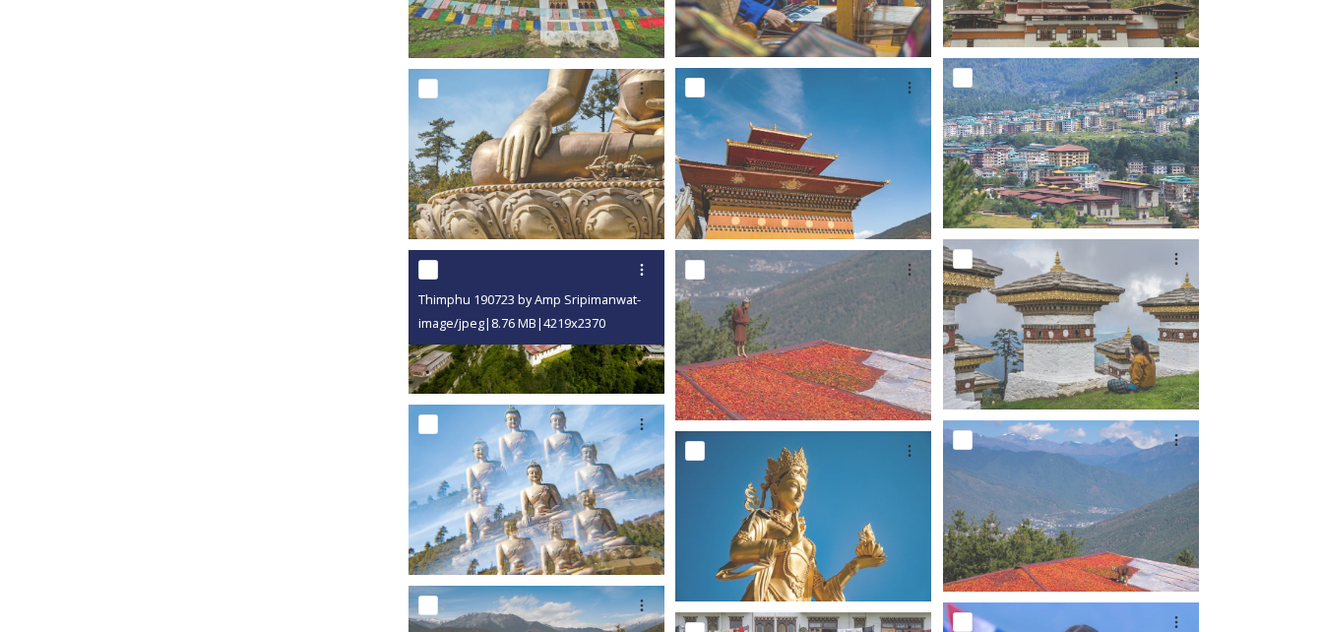
click at [514, 352] on img at bounding box center [537, 322] width 256 height 144
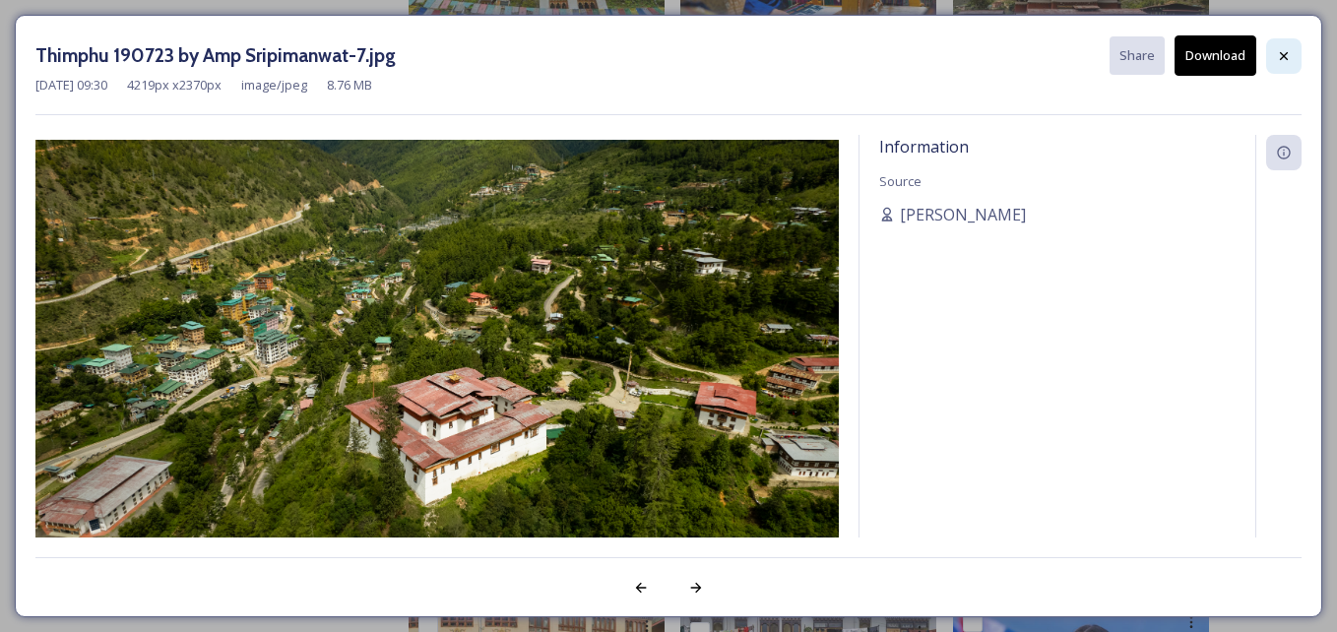
click at [1288, 54] on icon at bounding box center [1284, 56] width 16 height 16
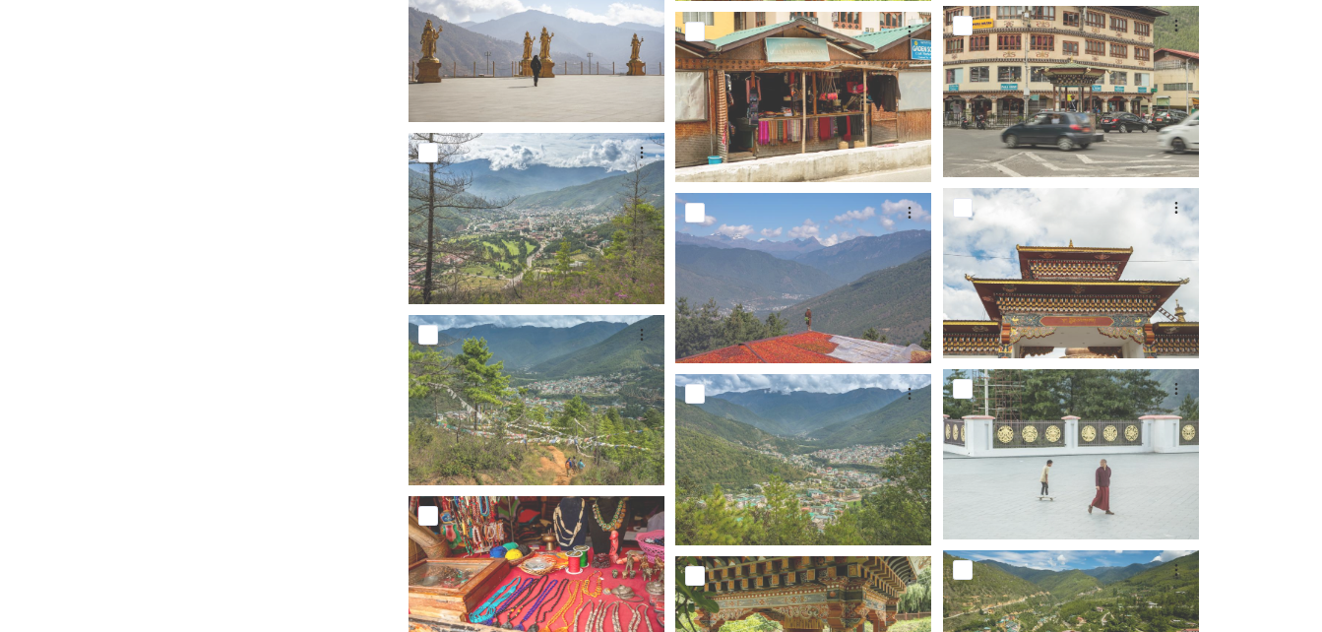
scroll to position [9636, 0]
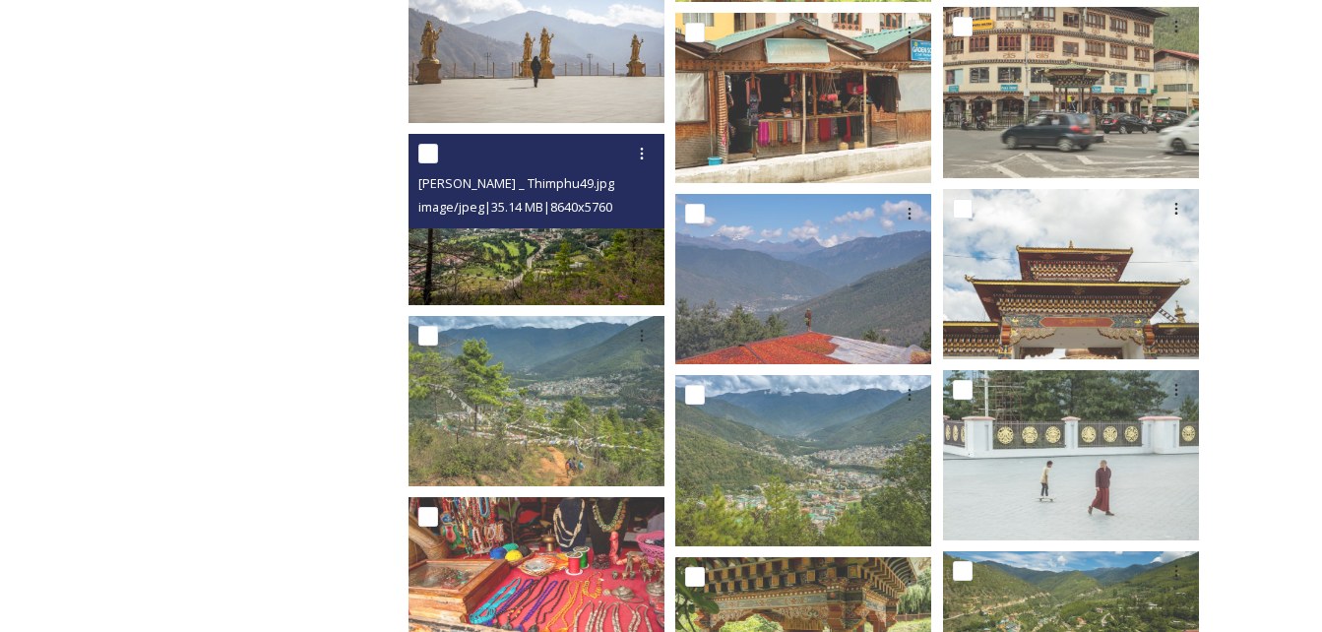
click at [572, 240] on img at bounding box center [537, 219] width 256 height 170
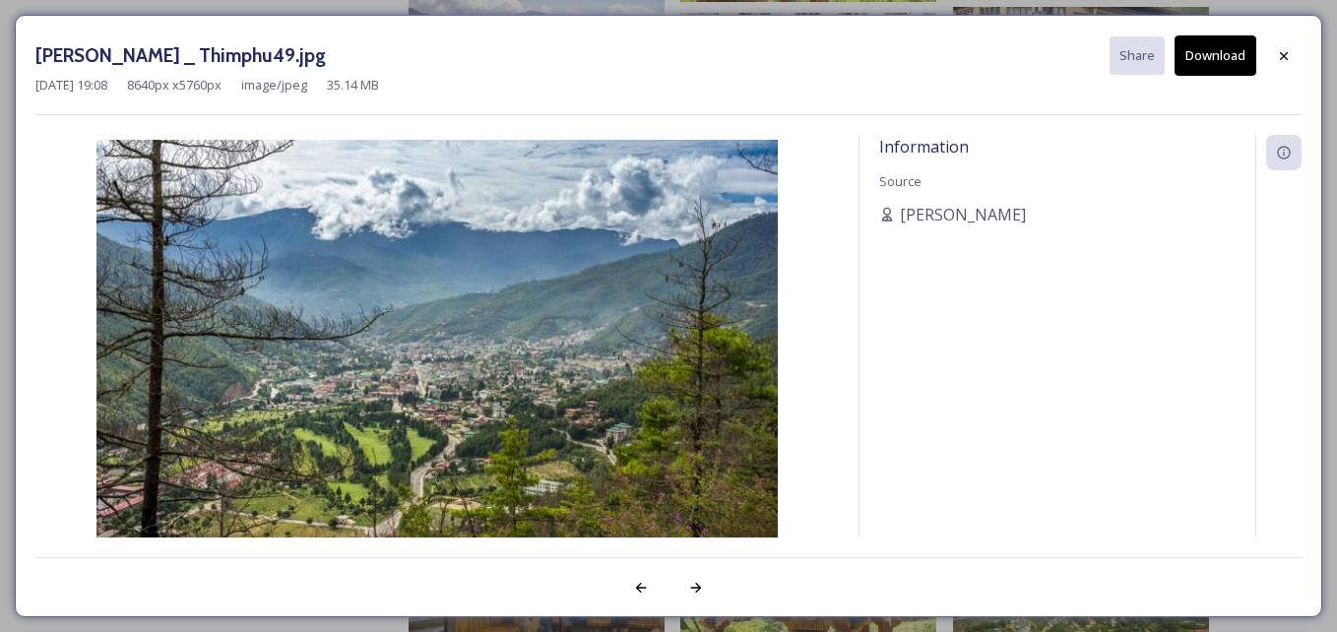
drag, startPoint x: 1287, startPoint y: 63, endPoint x: 1270, endPoint y: 67, distance: 17.2
click at [1286, 63] on icon at bounding box center [1284, 56] width 16 height 16
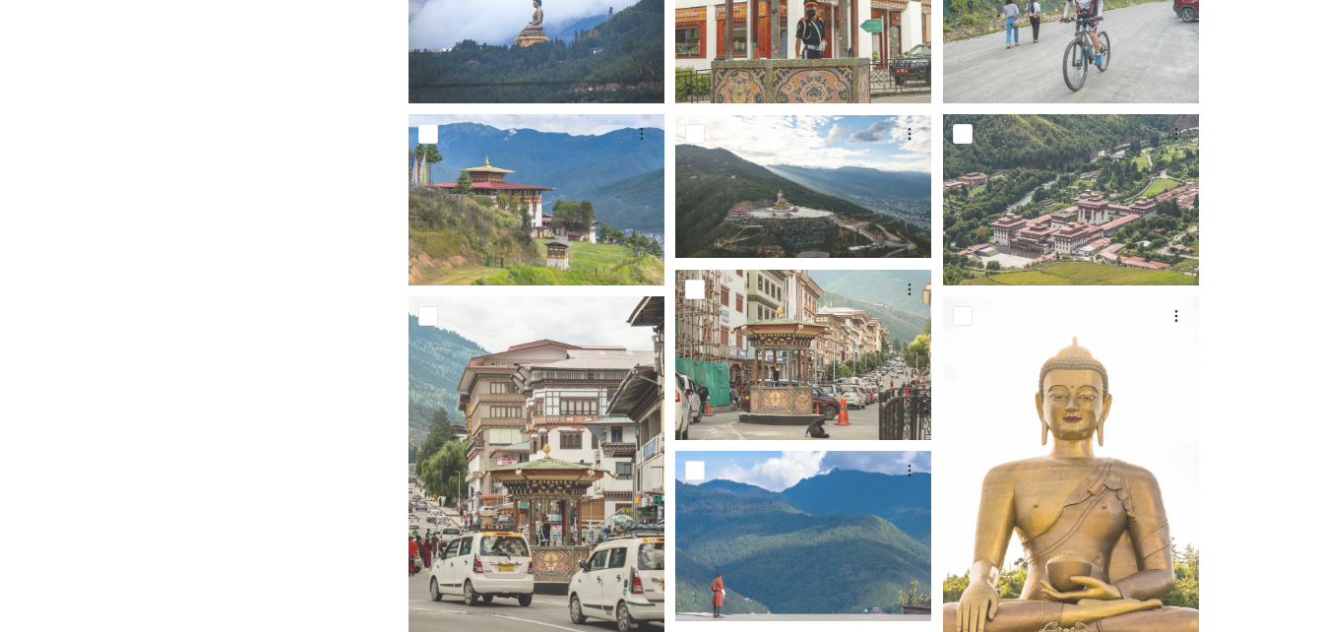
scroll to position [0, 0]
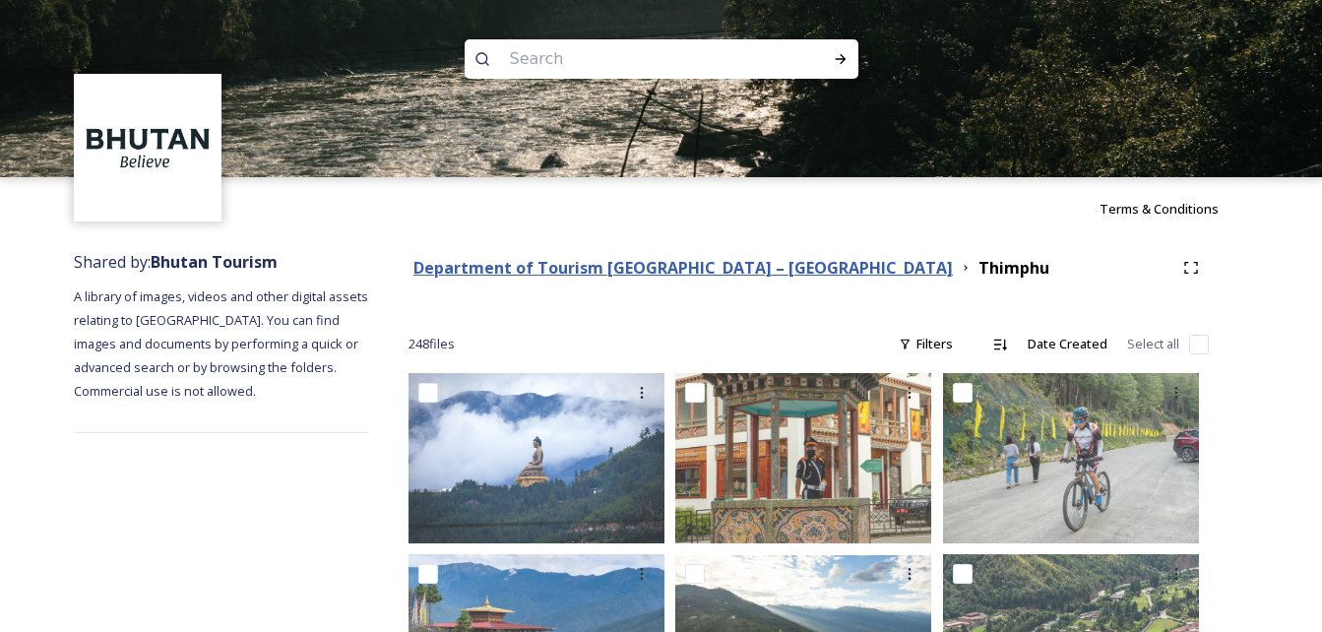
click at [713, 271] on strong "Department of Tourism [GEOGRAPHIC_DATA] – [GEOGRAPHIC_DATA]" at bounding box center [684, 268] width 540 height 22
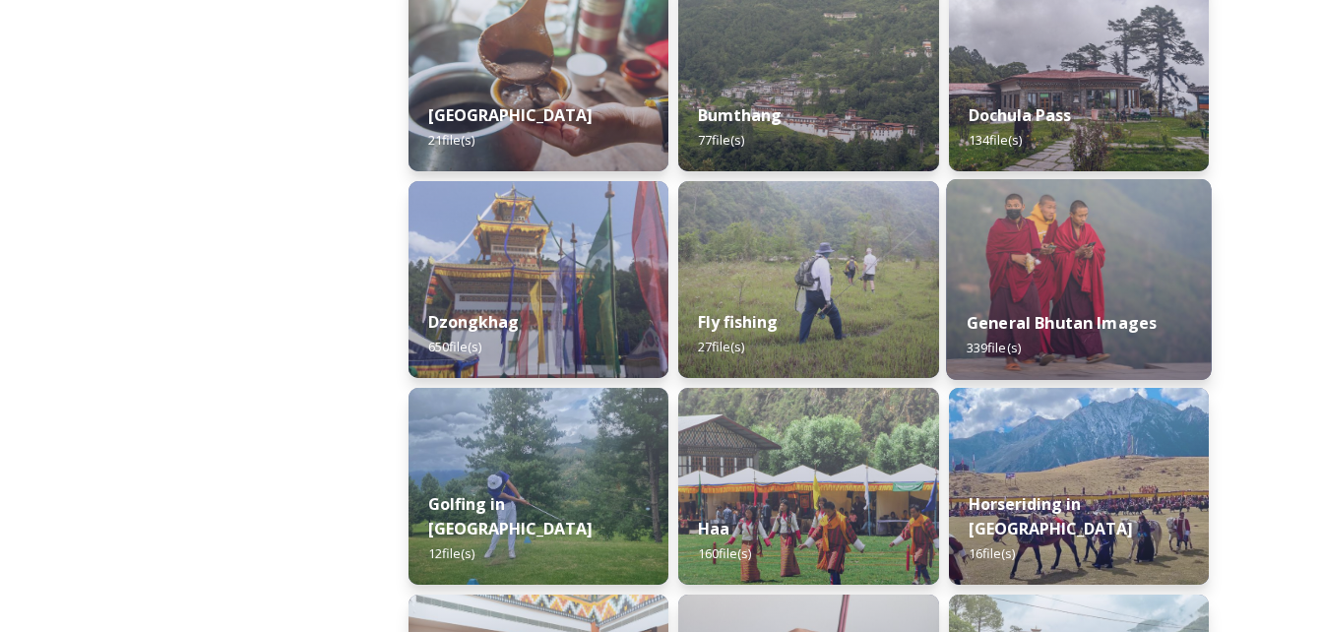
scroll to position [669, 0]
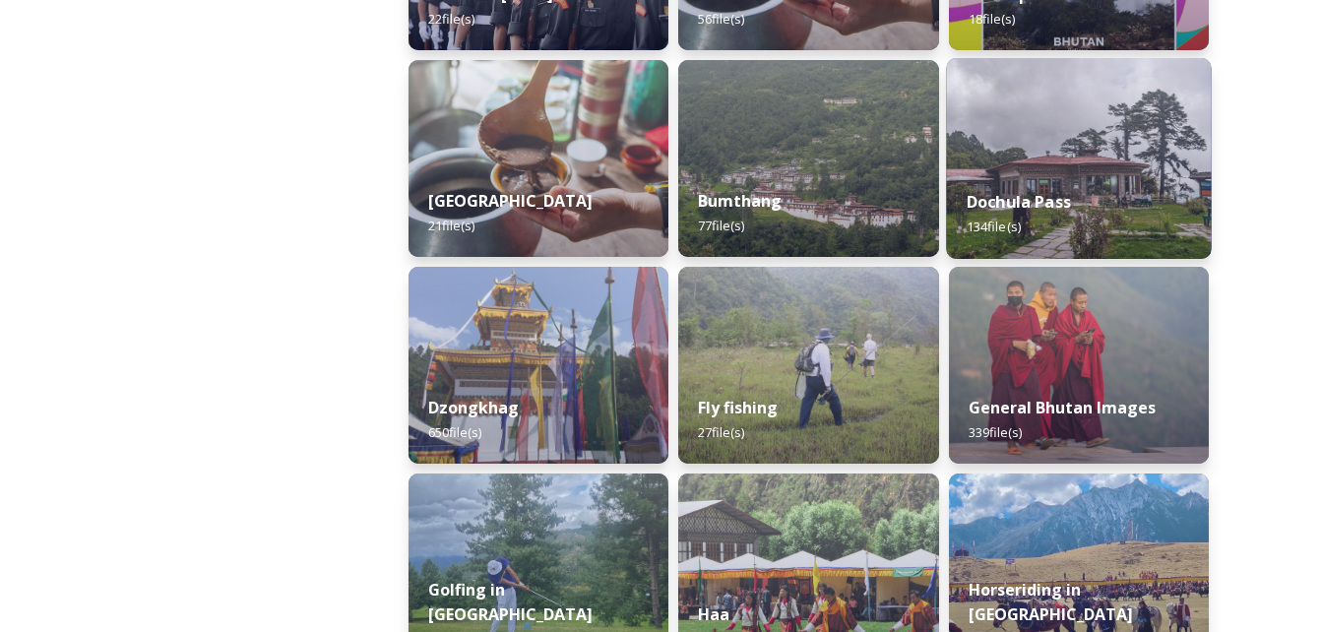
click at [1056, 185] on div "Dochula Pass 134 file(s)" at bounding box center [1079, 214] width 266 height 90
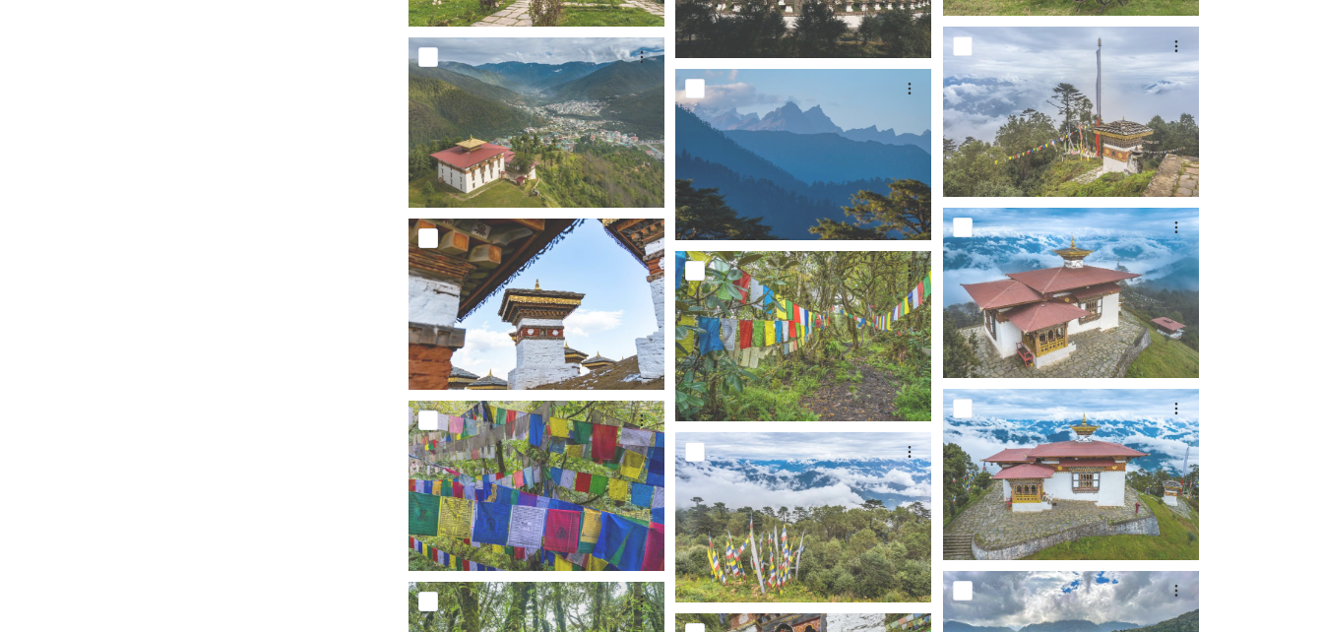
scroll to position [883, 0]
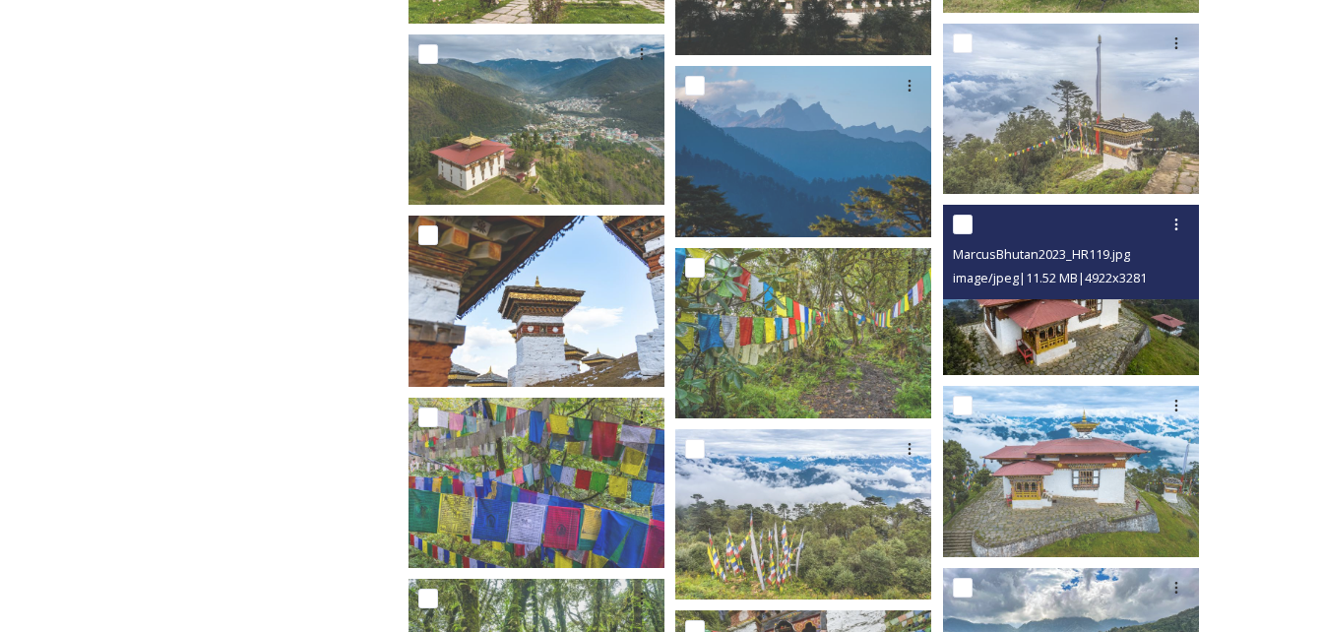
click at [1094, 328] on img at bounding box center [1071, 290] width 256 height 170
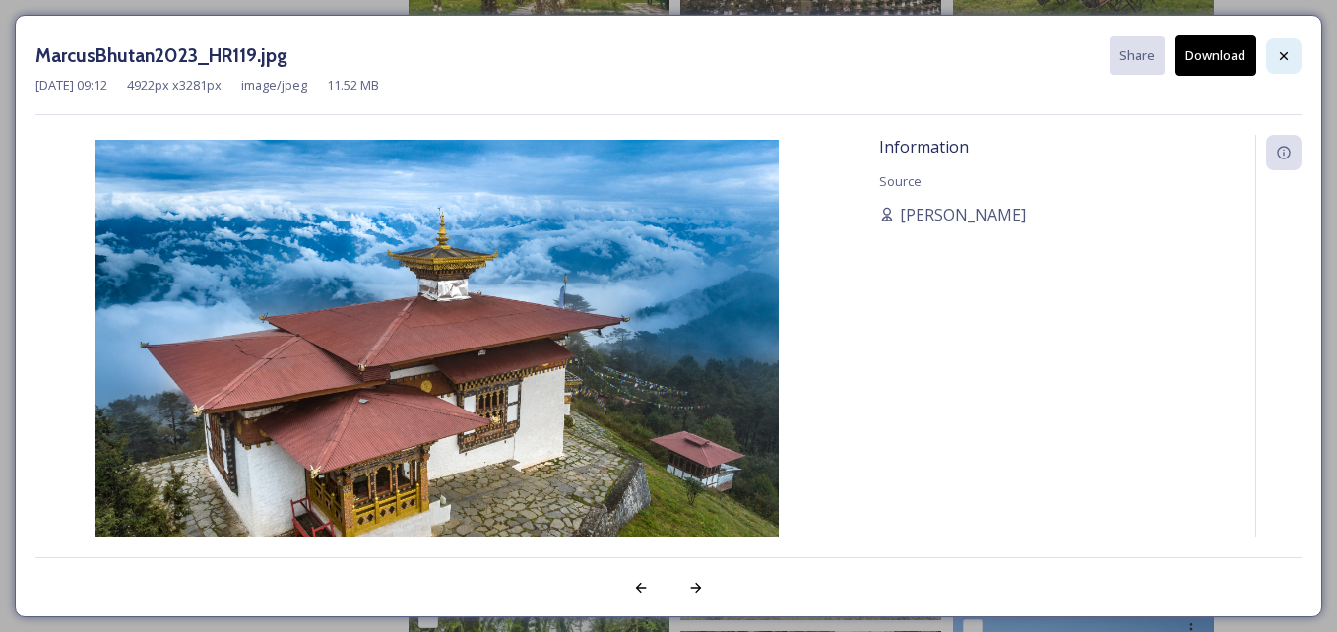
click at [1280, 72] on div at bounding box center [1283, 55] width 35 height 35
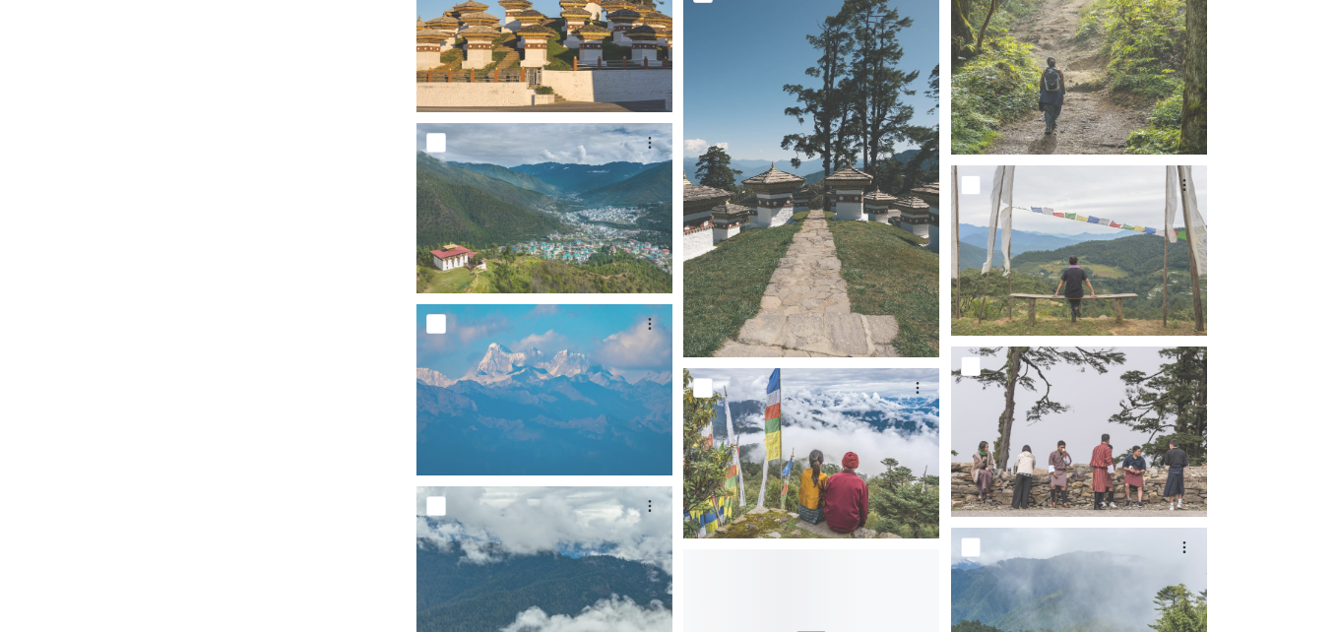
scroll to position [2429, 0]
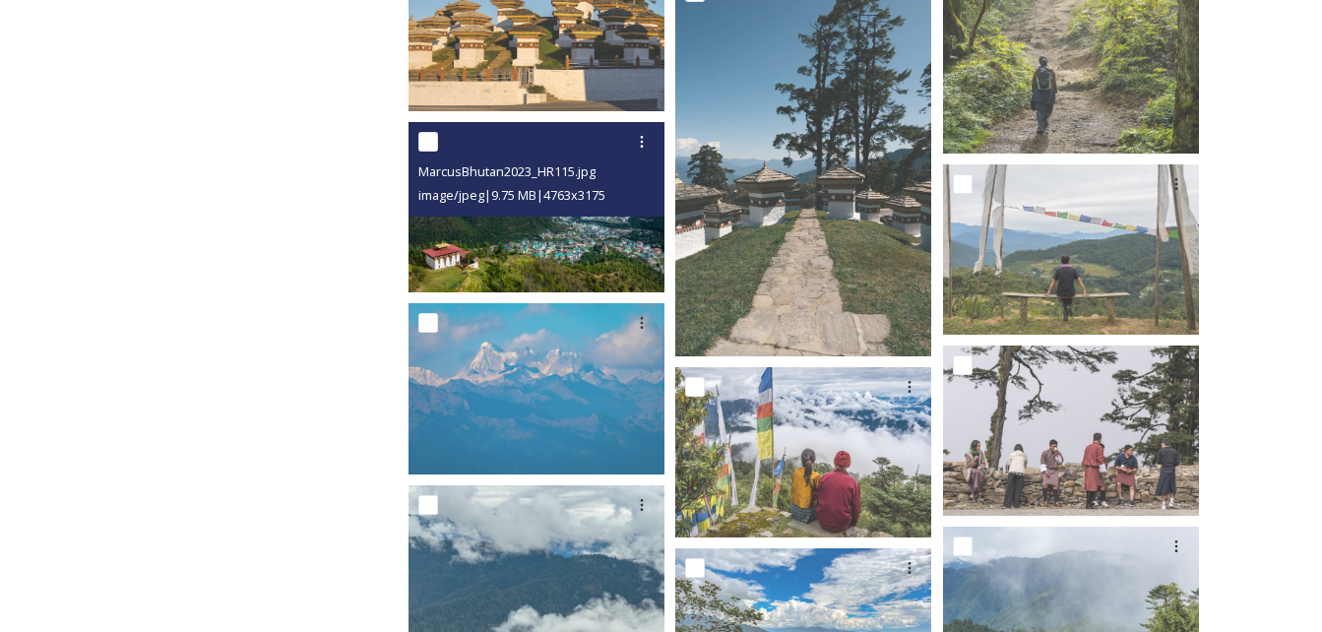
click at [549, 234] on img at bounding box center [537, 207] width 256 height 170
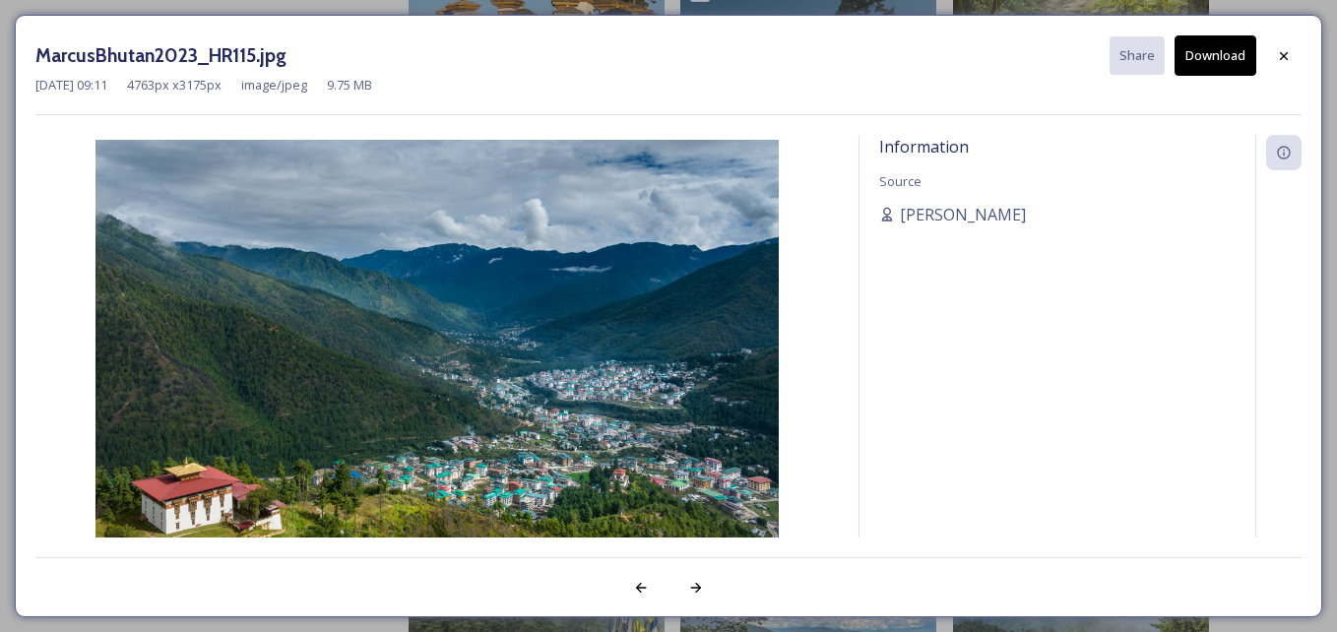
click at [1243, 63] on button "Download" at bounding box center [1216, 55] width 82 height 40
click at [1292, 59] on div at bounding box center [1283, 55] width 35 height 35
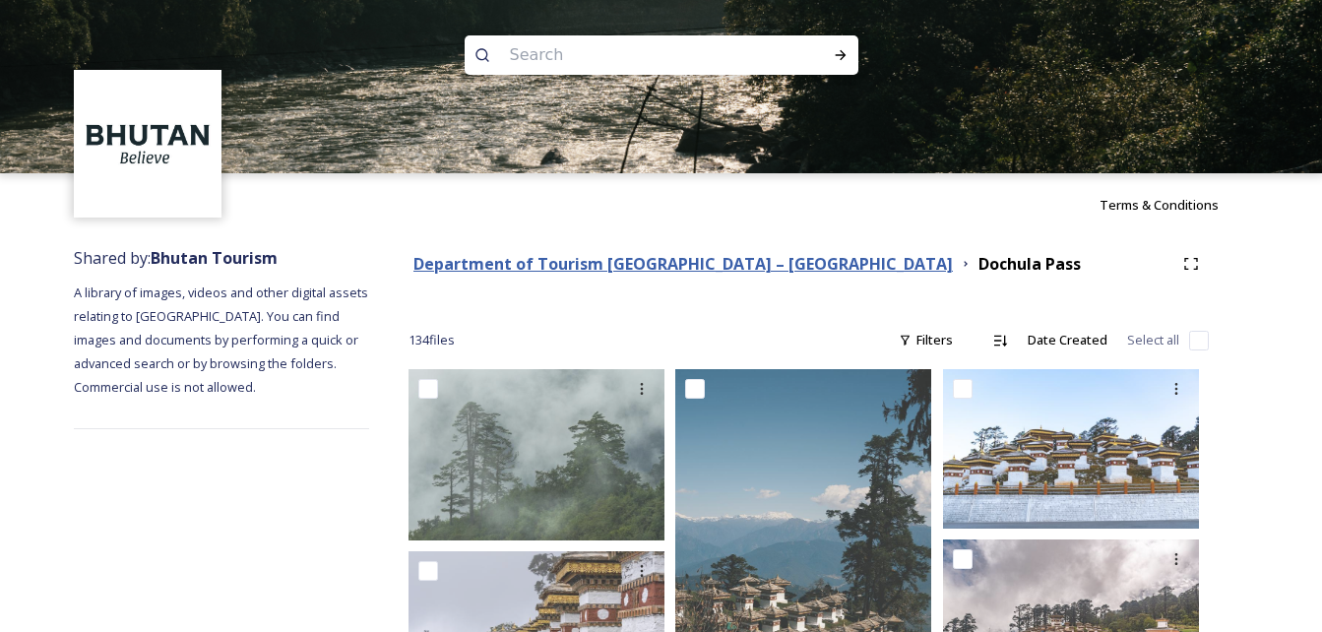
scroll to position [1, 0]
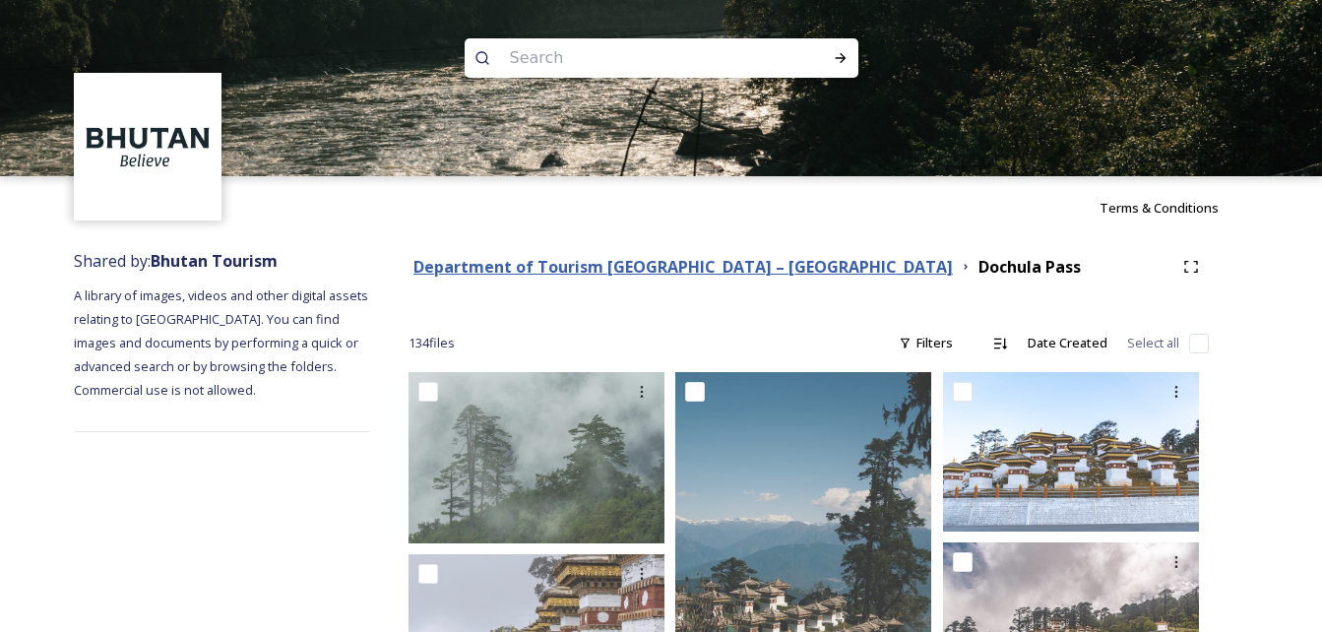
click at [672, 267] on strong "Department of Tourism [GEOGRAPHIC_DATA] – [GEOGRAPHIC_DATA]" at bounding box center [684, 267] width 540 height 22
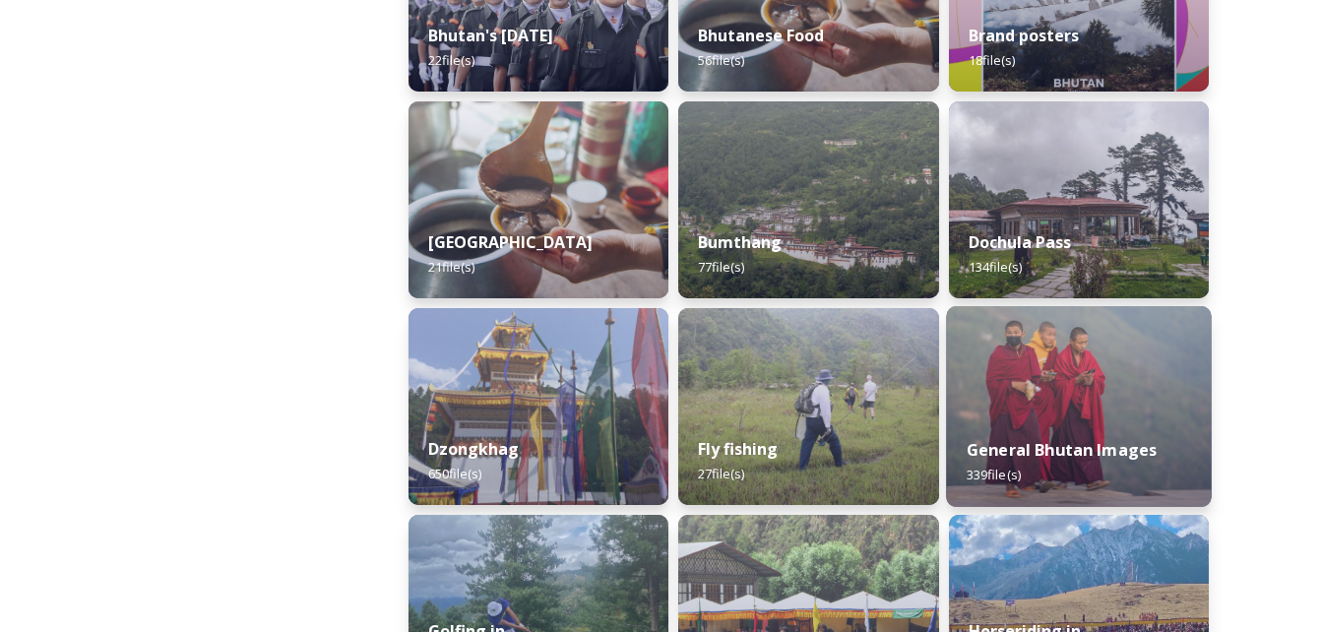
scroll to position [658, 0]
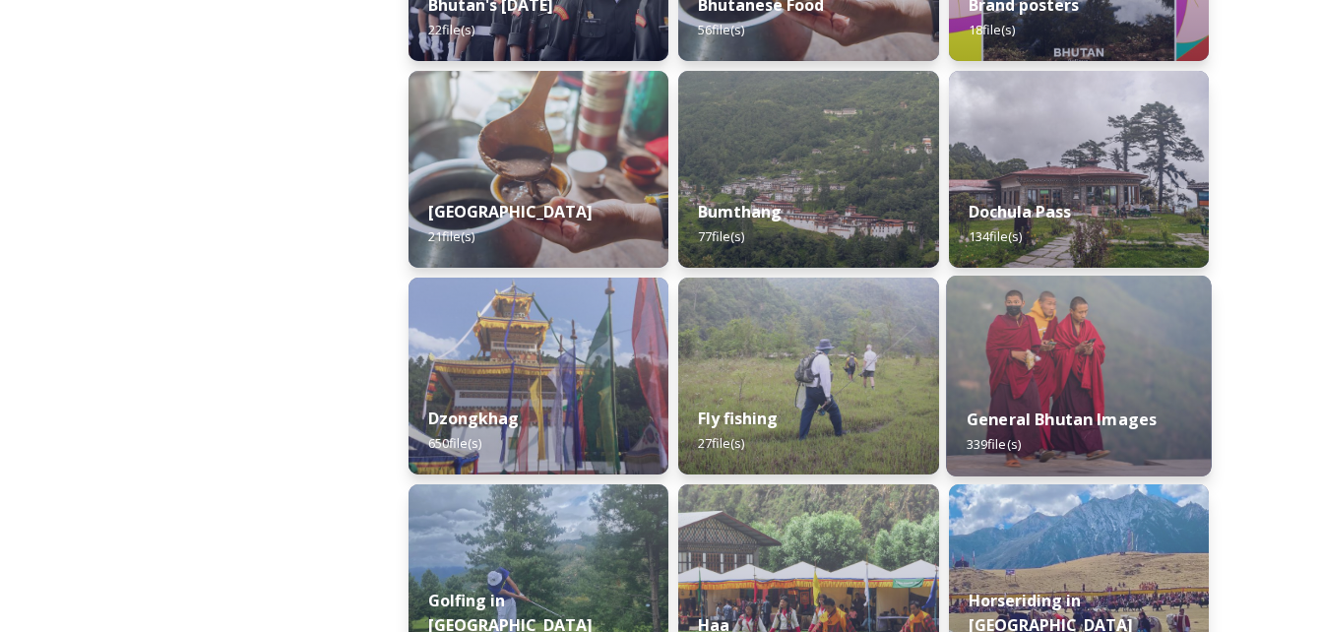
click at [1028, 346] on img at bounding box center [1079, 376] width 266 height 201
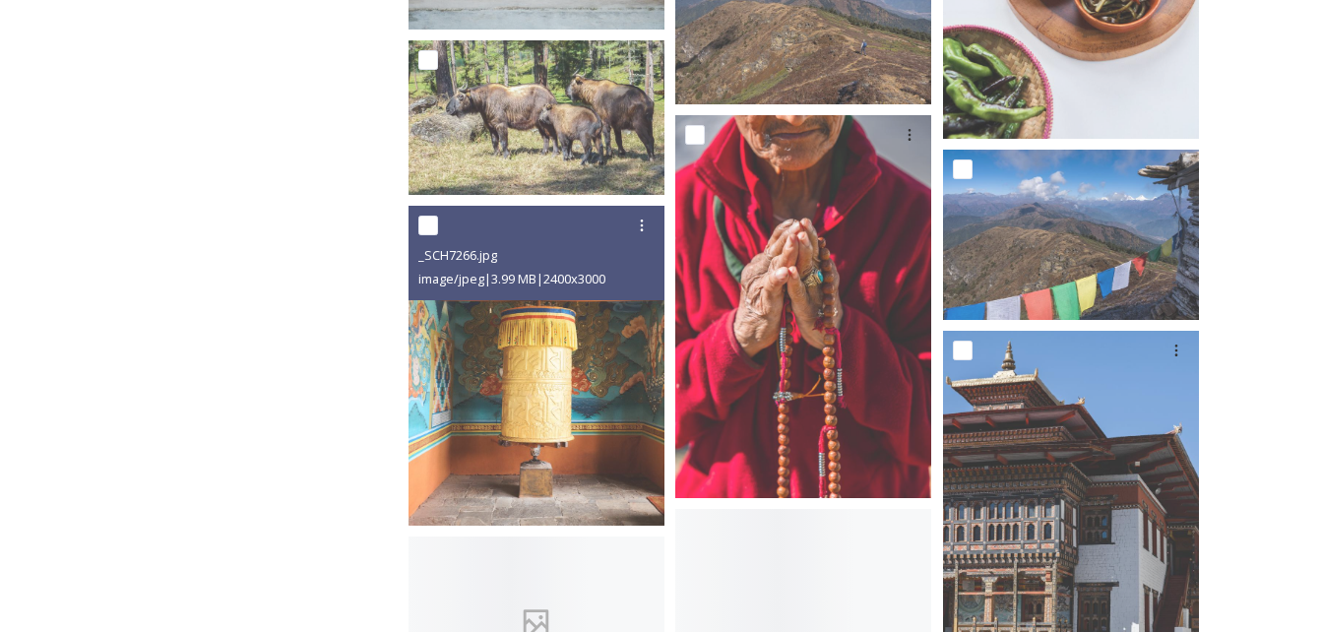
scroll to position [10240, 0]
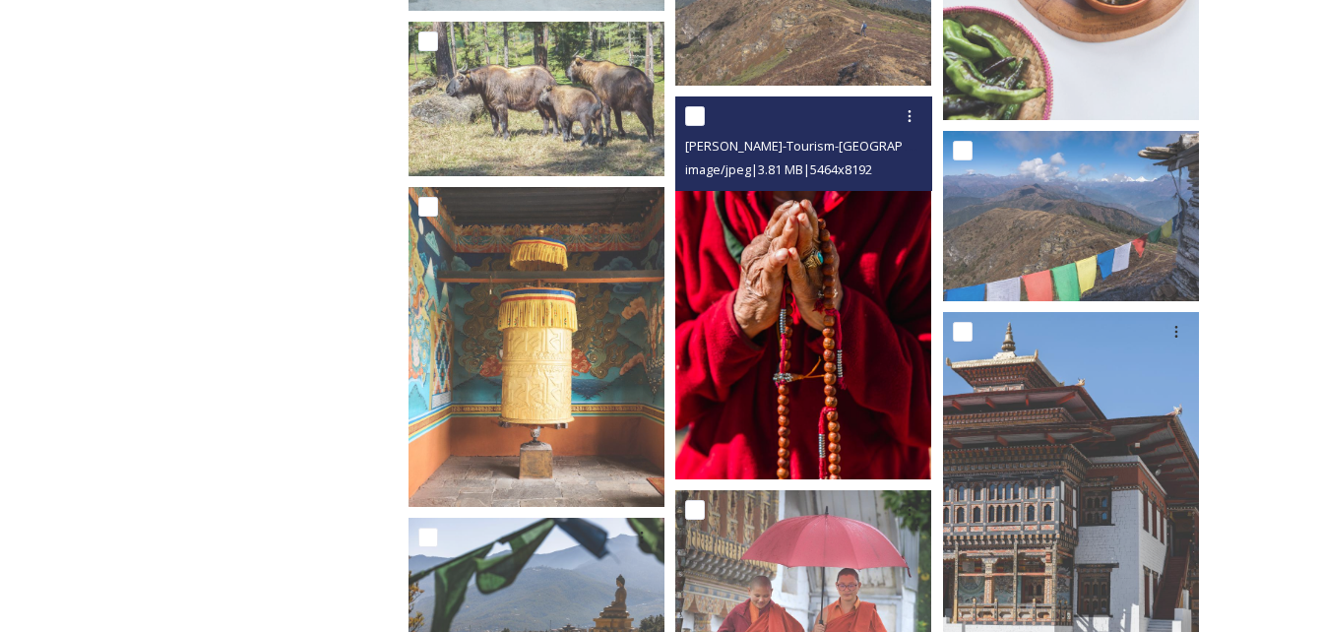
click at [805, 294] on img at bounding box center [803, 288] width 256 height 384
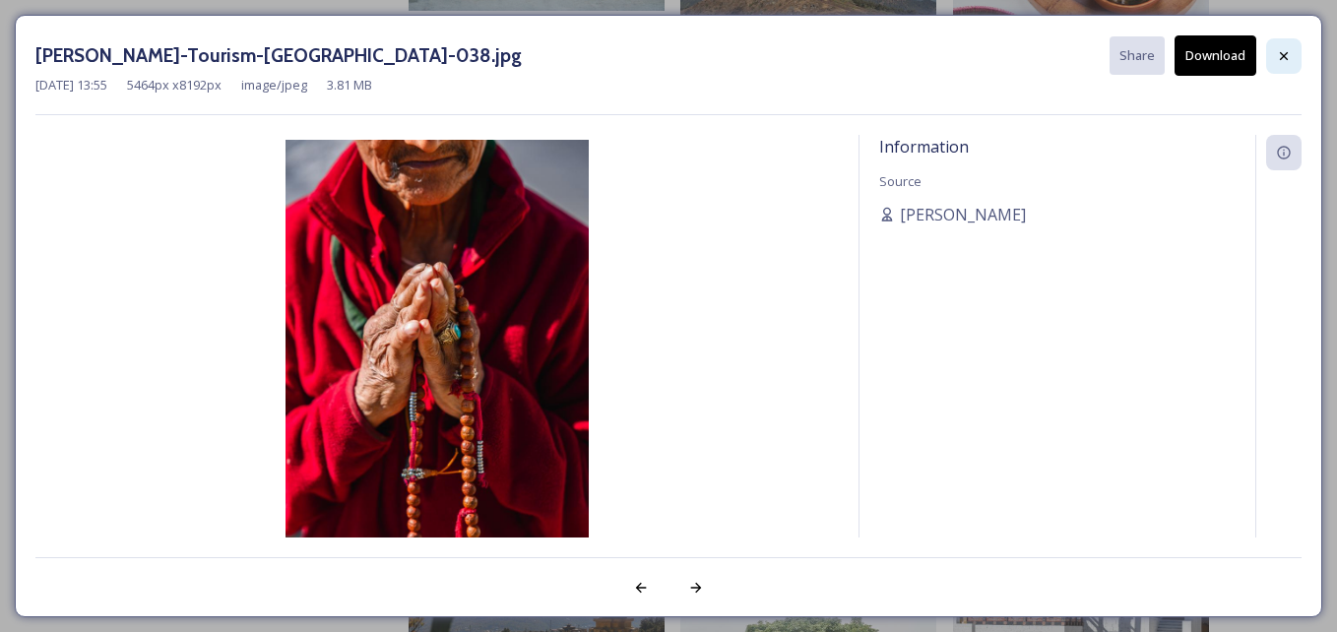
click at [1283, 55] on icon at bounding box center [1284, 55] width 8 height 8
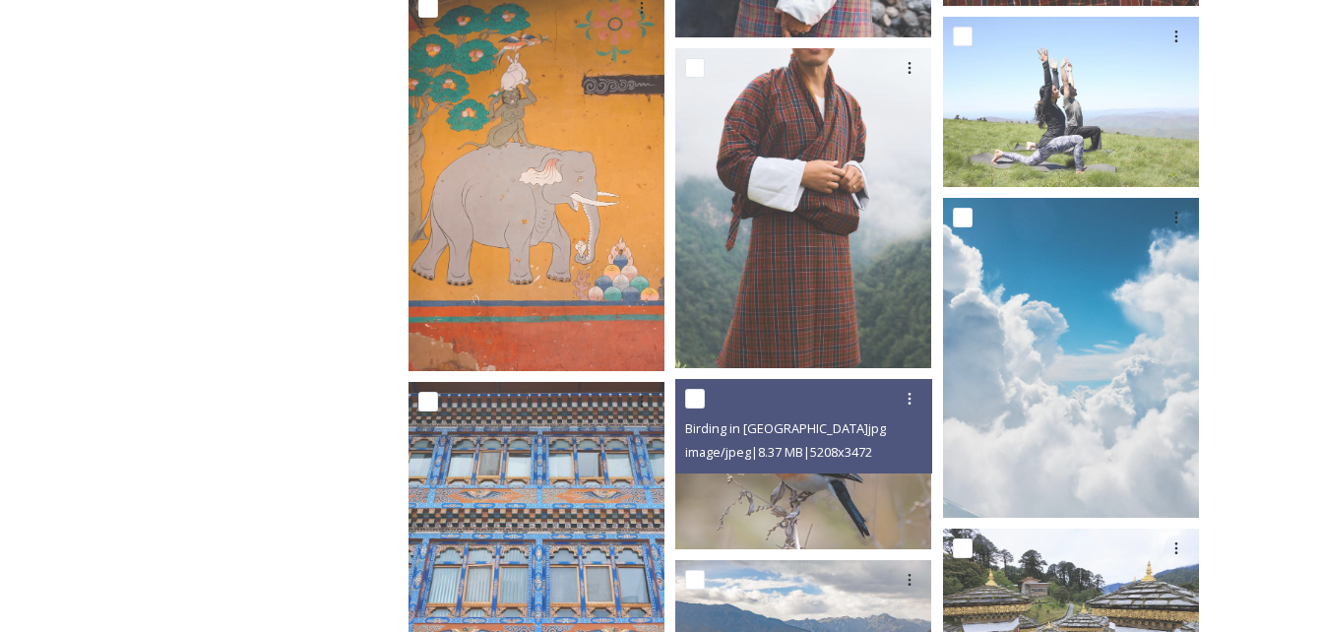
scroll to position [12308, 0]
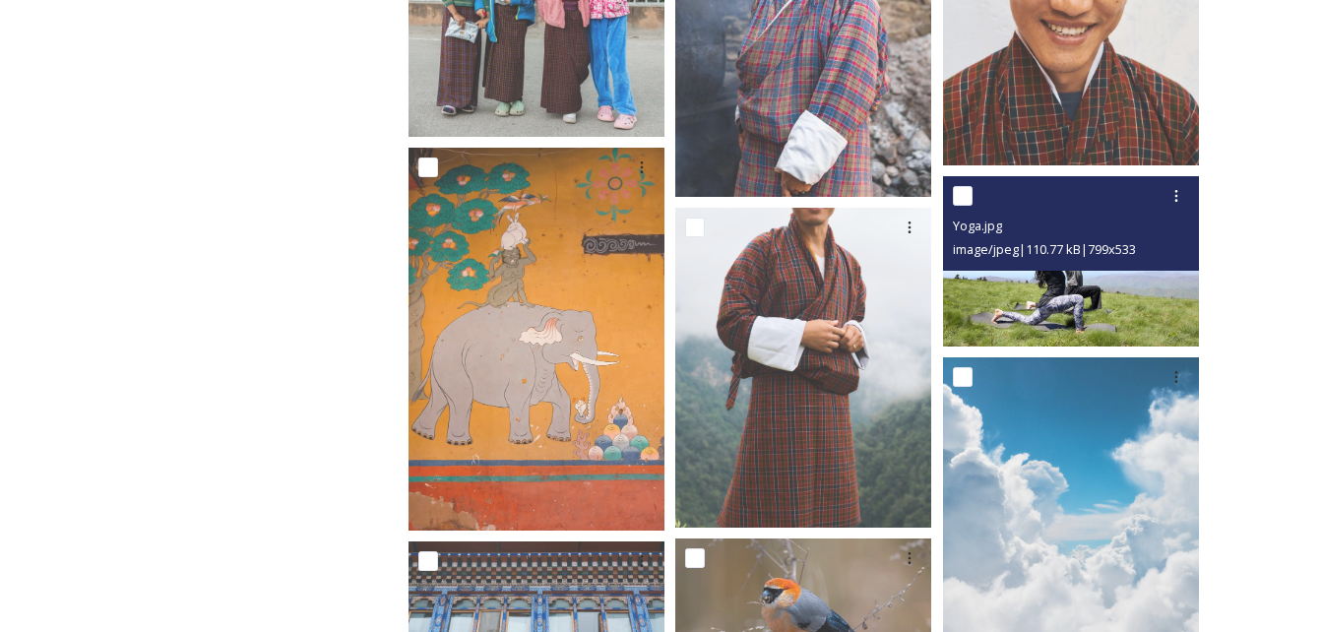
click at [1058, 291] on img at bounding box center [1071, 261] width 256 height 170
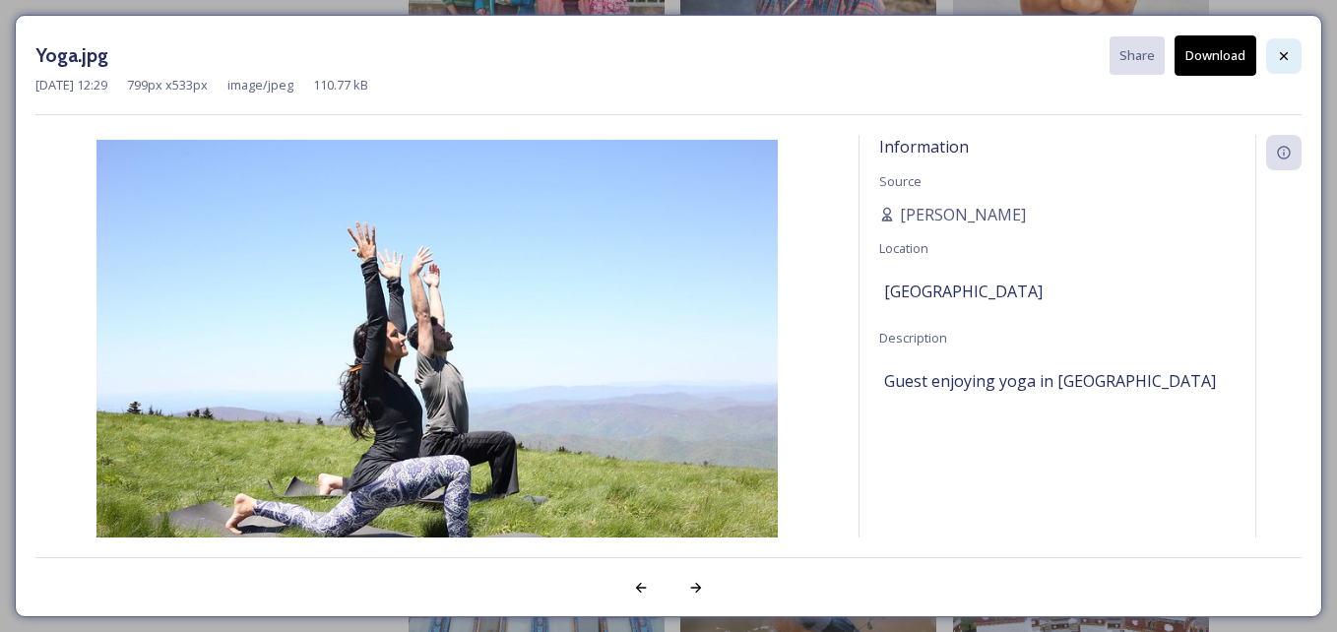
click at [1294, 63] on div at bounding box center [1283, 55] width 35 height 35
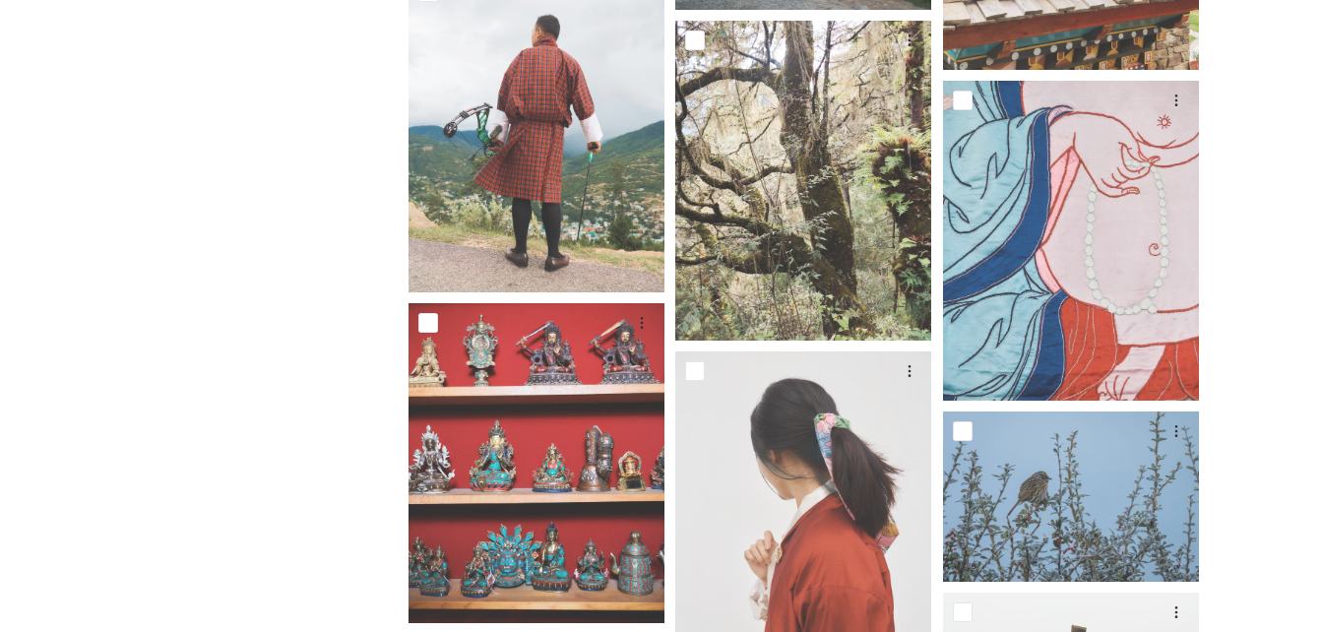
scroll to position [31409, 0]
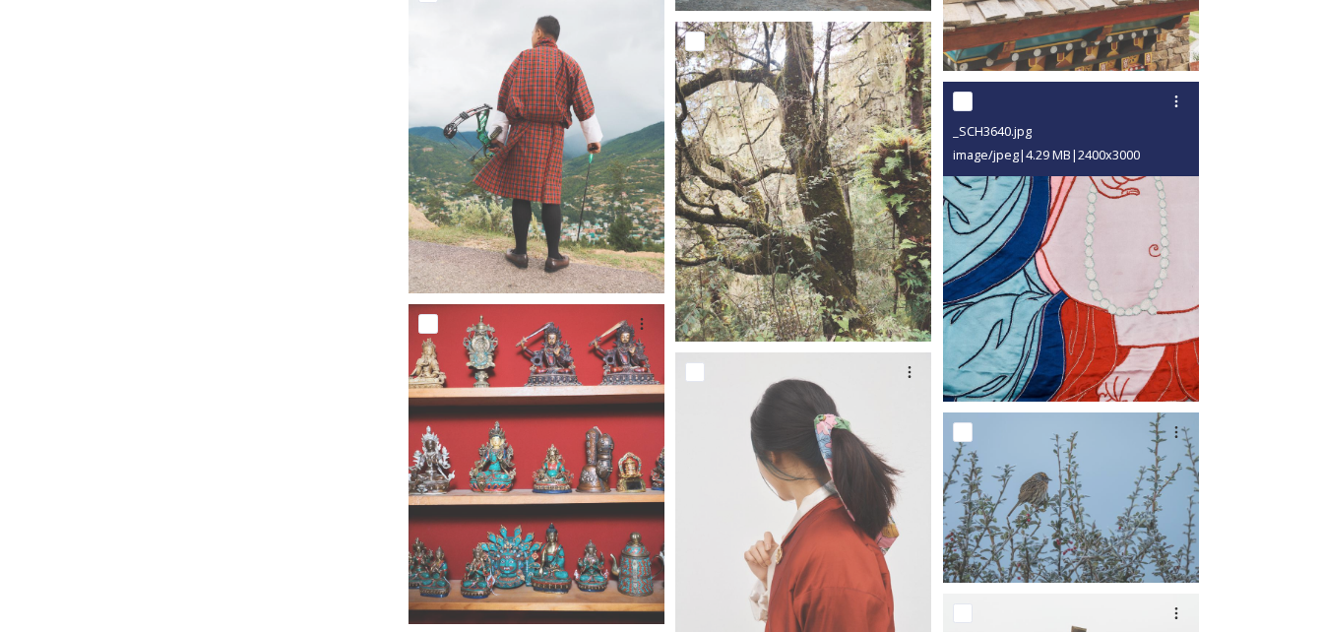
click at [1022, 245] on img at bounding box center [1071, 242] width 256 height 320
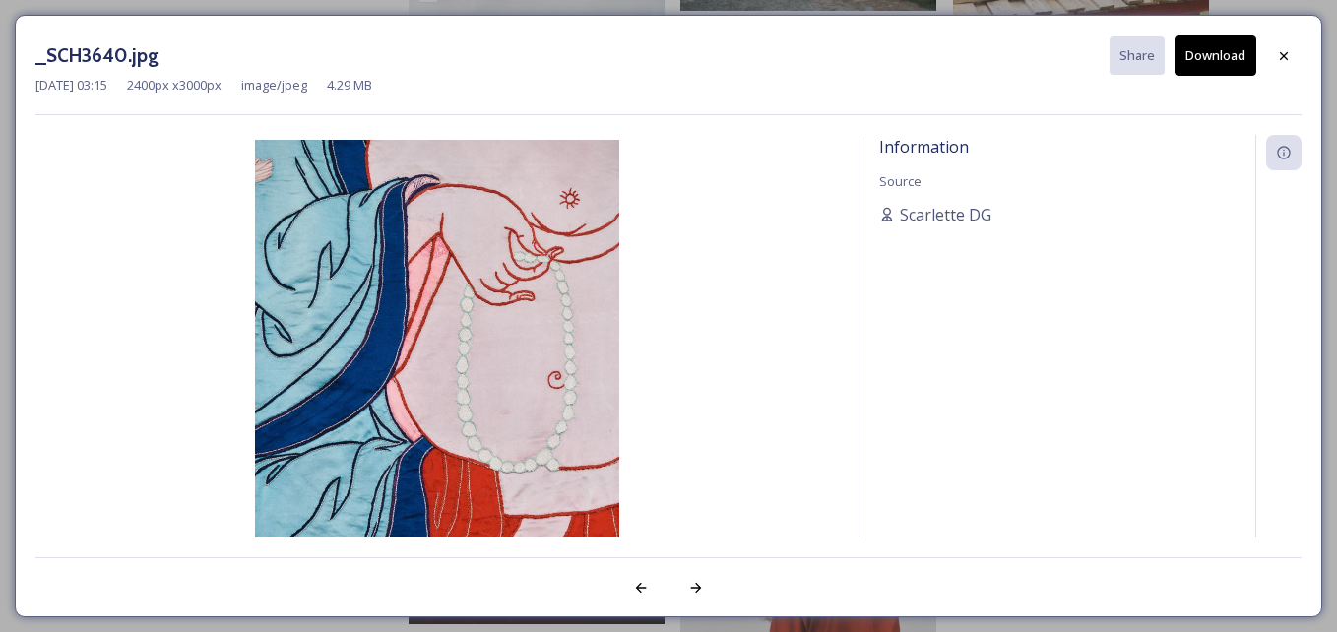
click at [1286, 56] on icon at bounding box center [1284, 56] width 16 height 16
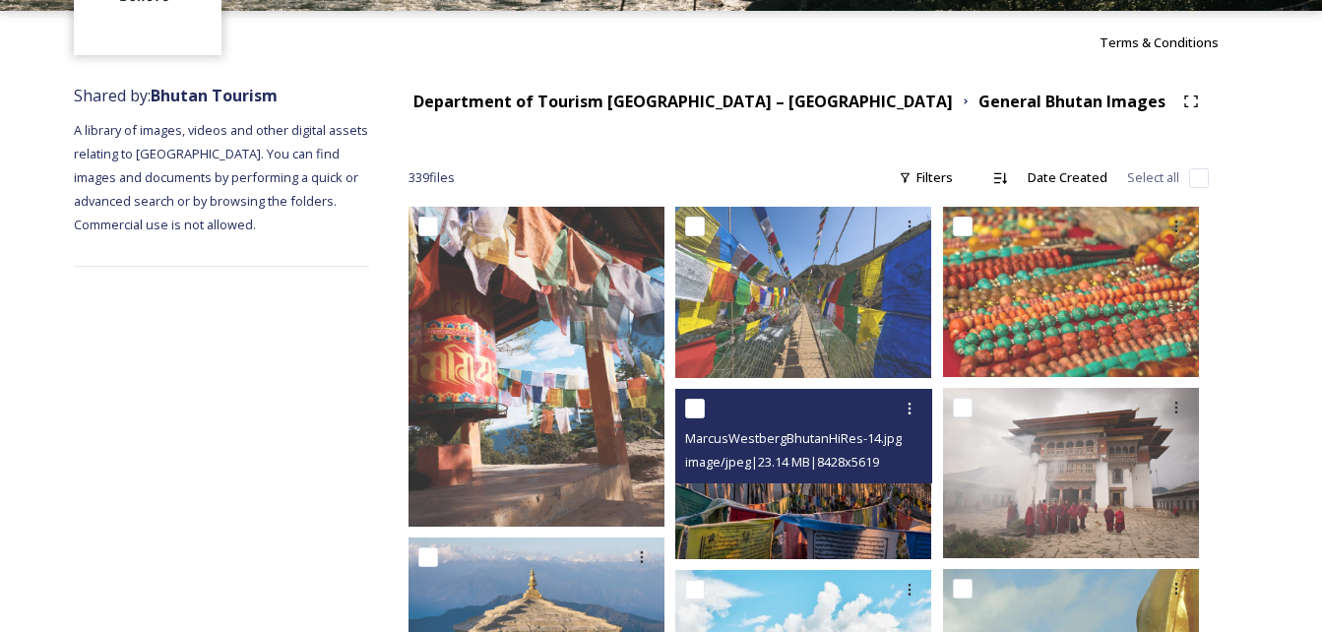
scroll to position [0, 0]
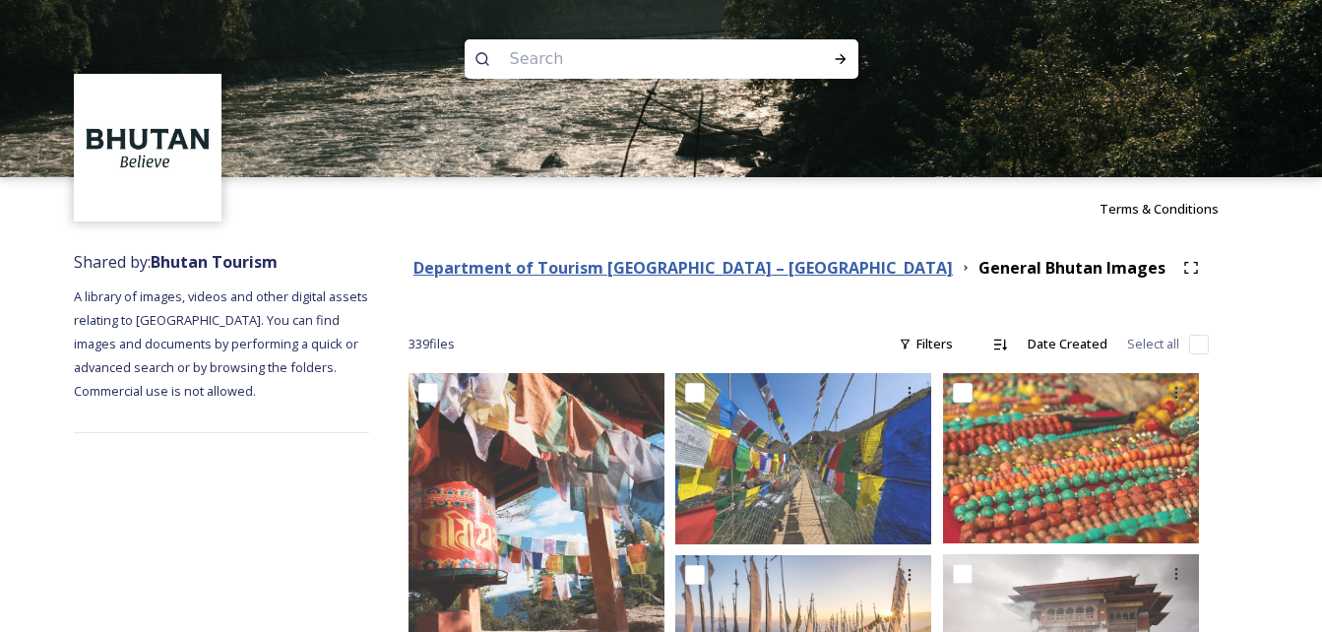
click at [743, 273] on strong "Department of Tourism [GEOGRAPHIC_DATA] – [GEOGRAPHIC_DATA]" at bounding box center [684, 268] width 540 height 22
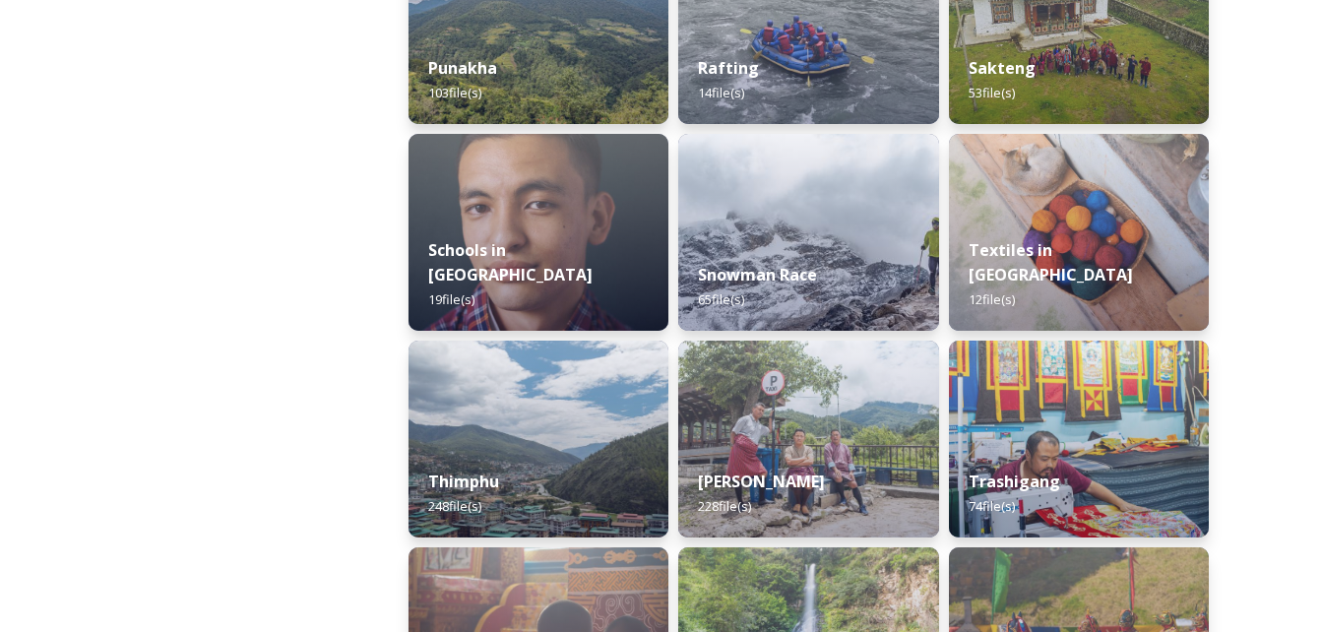
scroll to position [2068, 0]
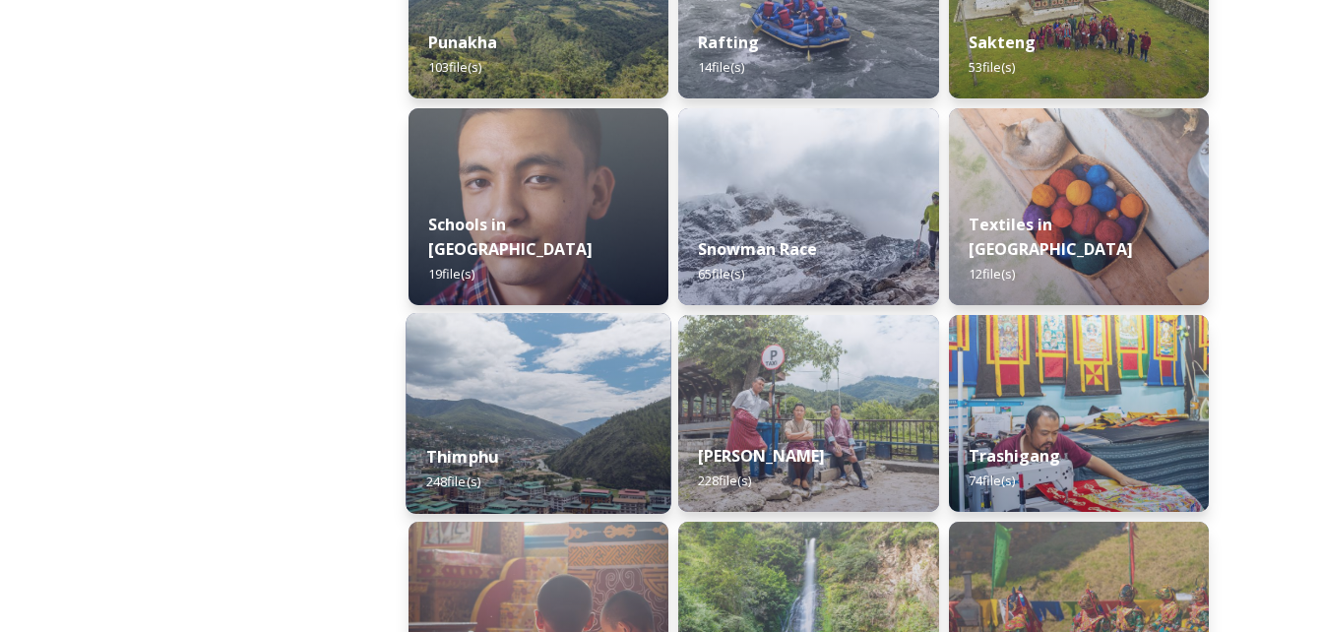
click at [526, 427] on div "Thimphu 248 file(s)" at bounding box center [539, 469] width 266 height 90
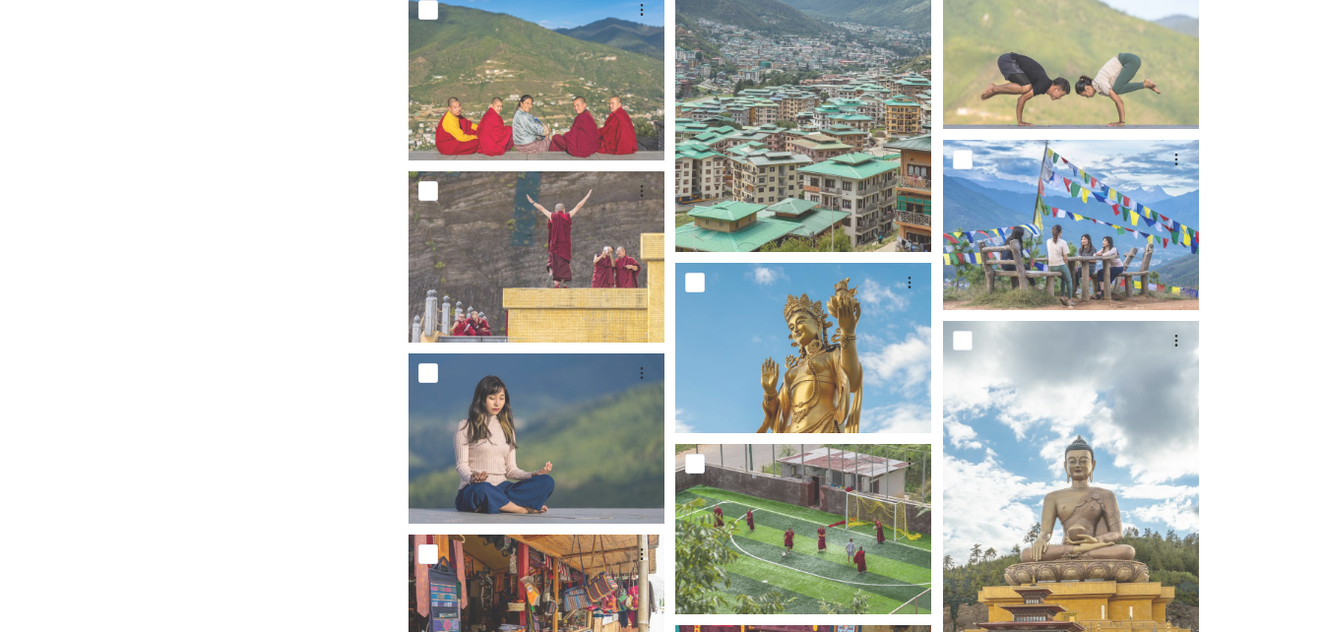
scroll to position [2658, 0]
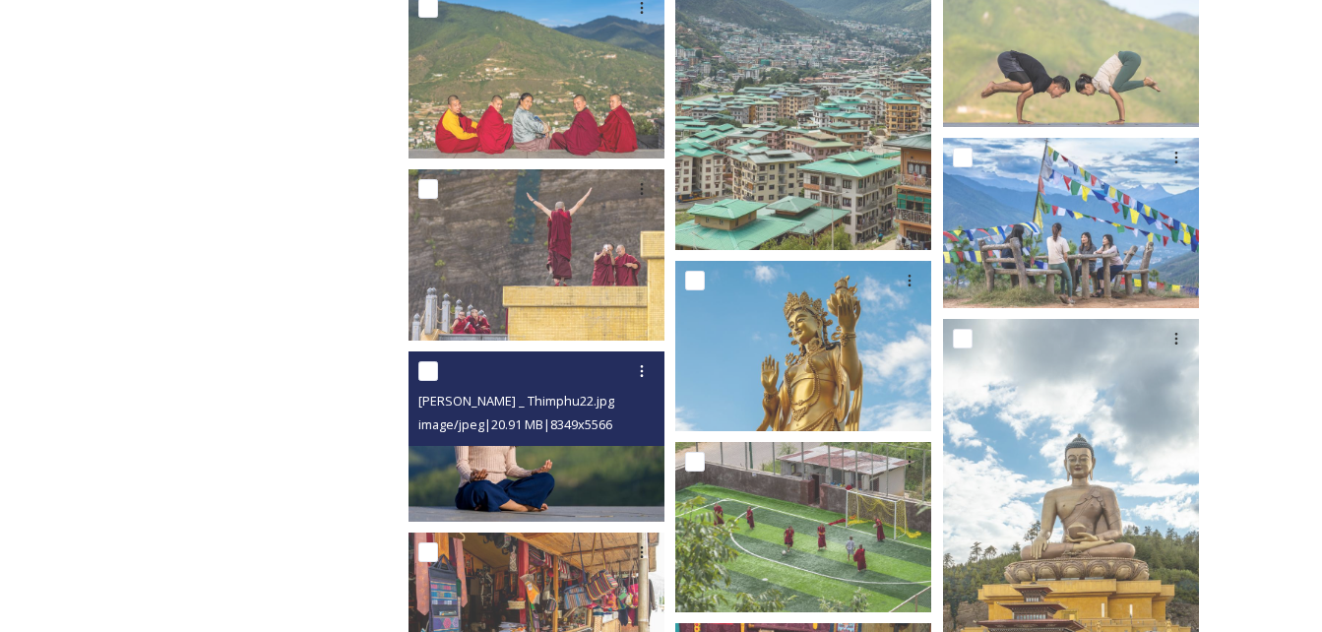
click at [542, 456] on img at bounding box center [537, 437] width 256 height 170
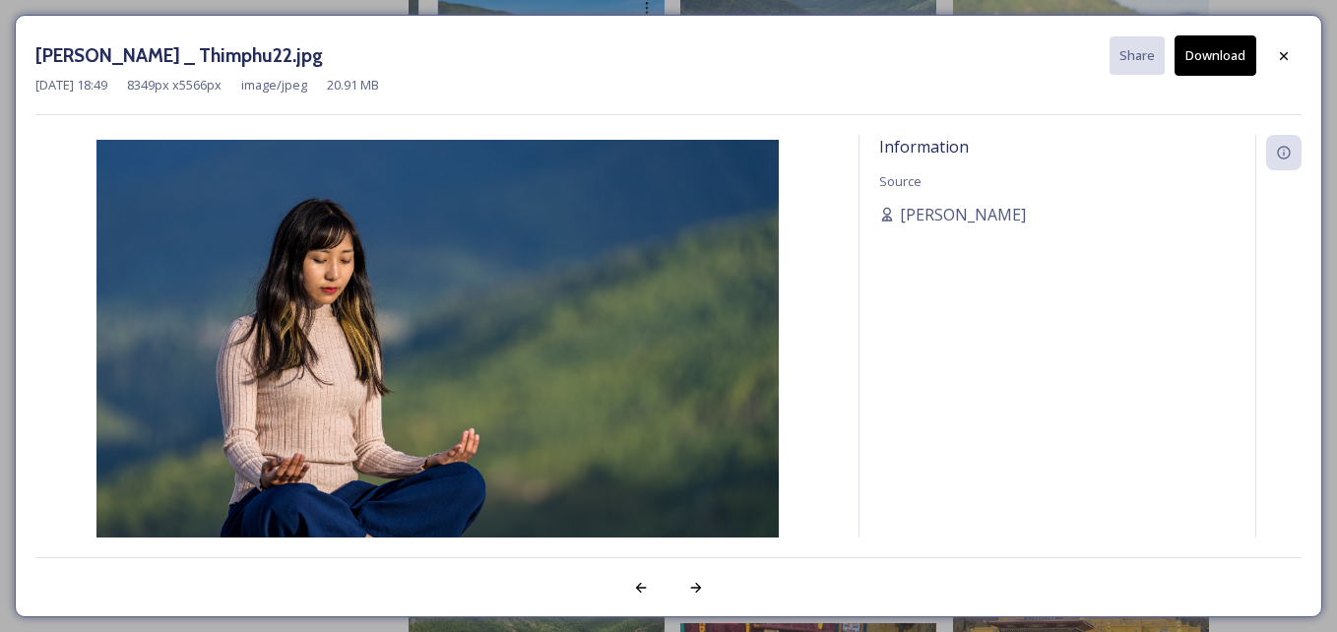
click at [1195, 38] on button "Download" at bounding box center [1216, 55] width 82 height 40
click at [615, 347] on img at bounding box center [436, 367] width 803 height 455
click at [1283, 59] on icon at bounding box center [1284, 56] width 16 height 16
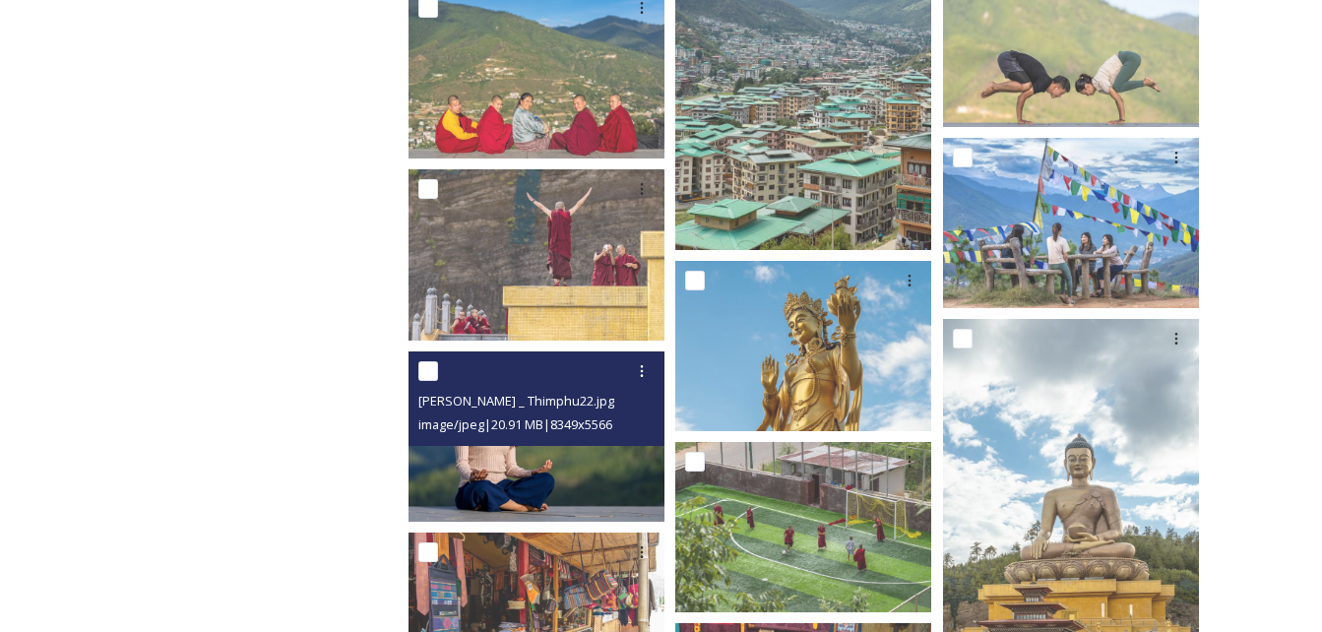
click at [518, 488] on img at bounding box center [537, 437] width 256 height 170
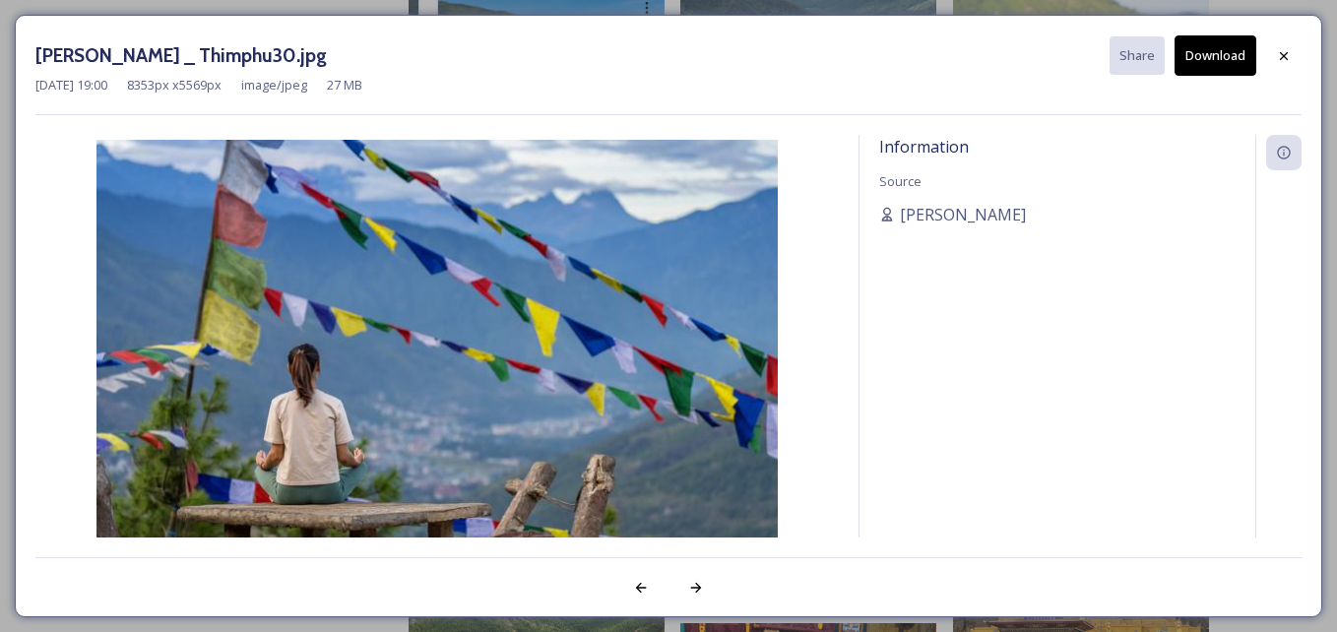
click at [1233, 57] on button "Download" at bounding box center [1216, 55] width 82 height 40
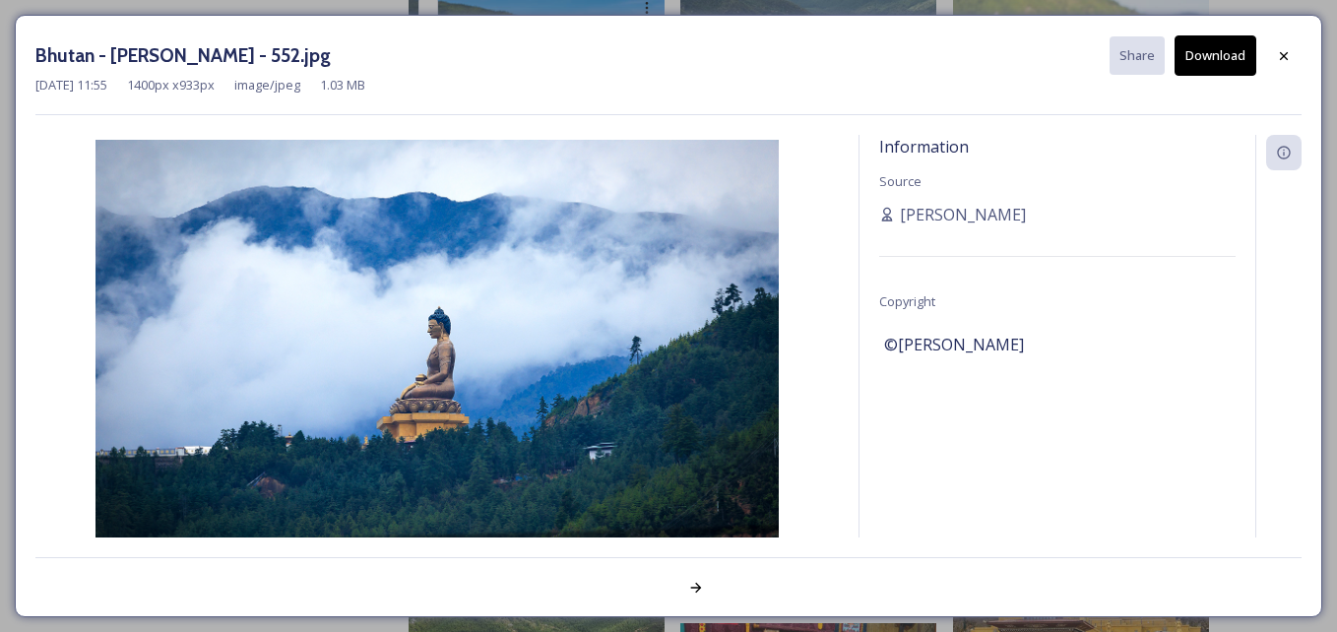
click at [1220, 55] on button "Download" at bounding box center [1216, 55] width 82 height 40
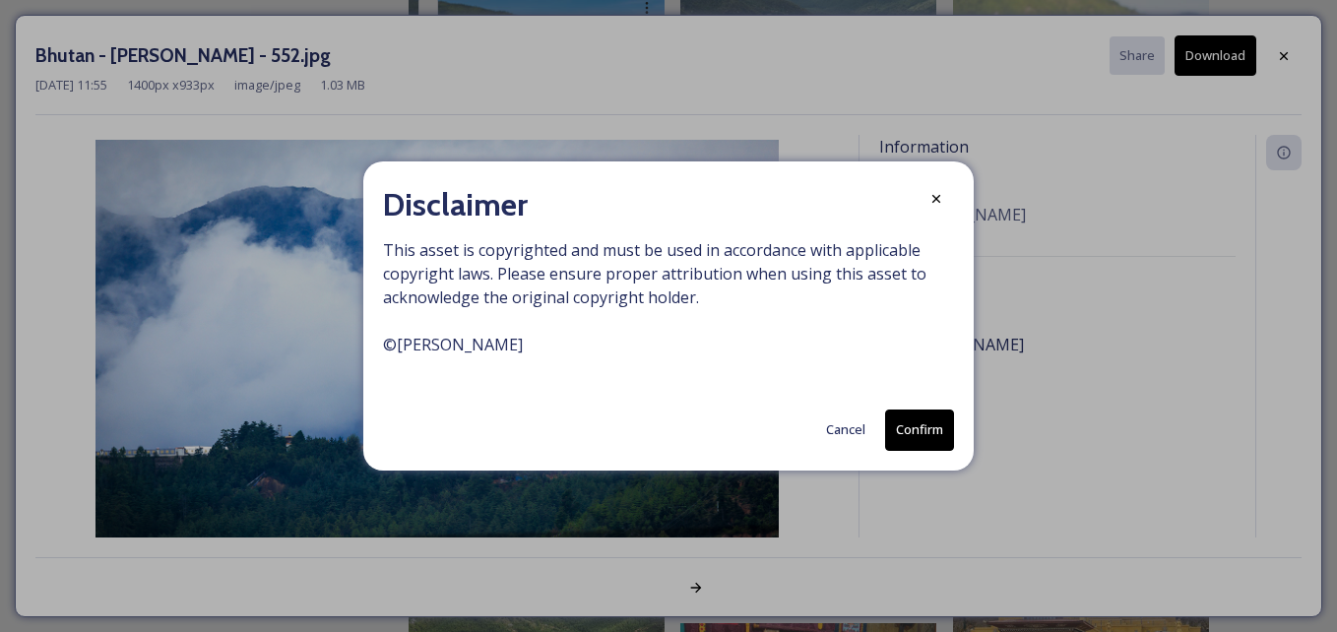
click at [917, 425] on button "Confirm" at bounding box center [919, 430] width 69 height 40
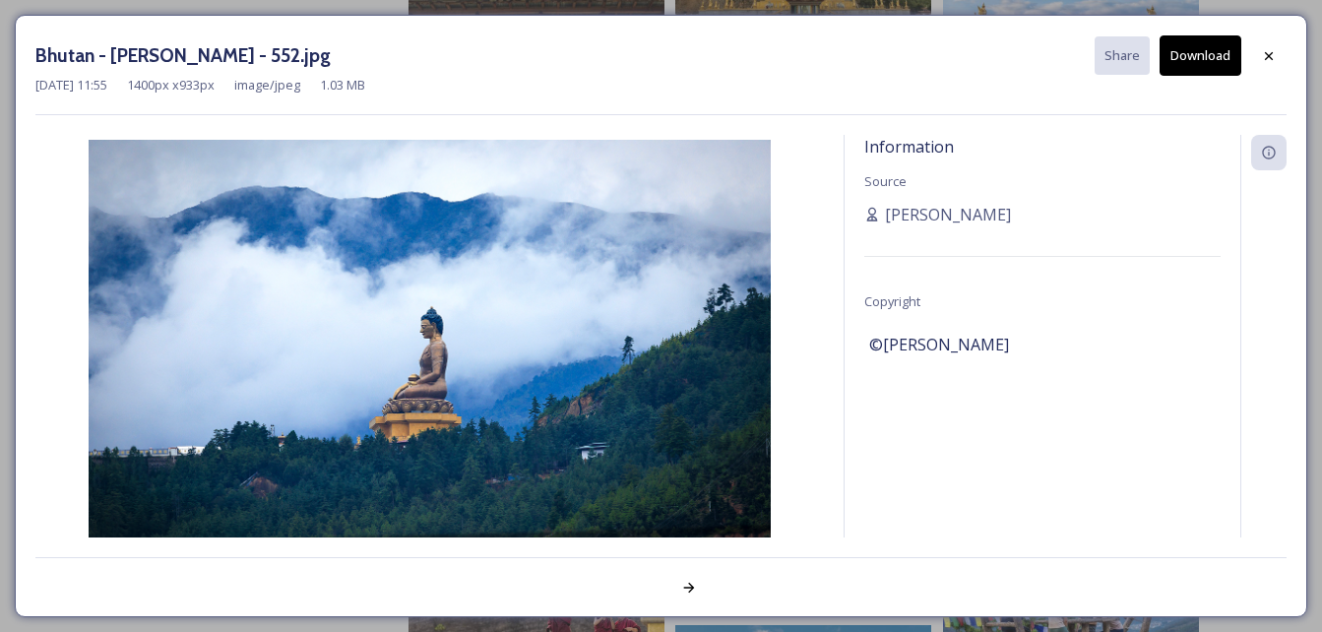
scroll to position [2265, 0]
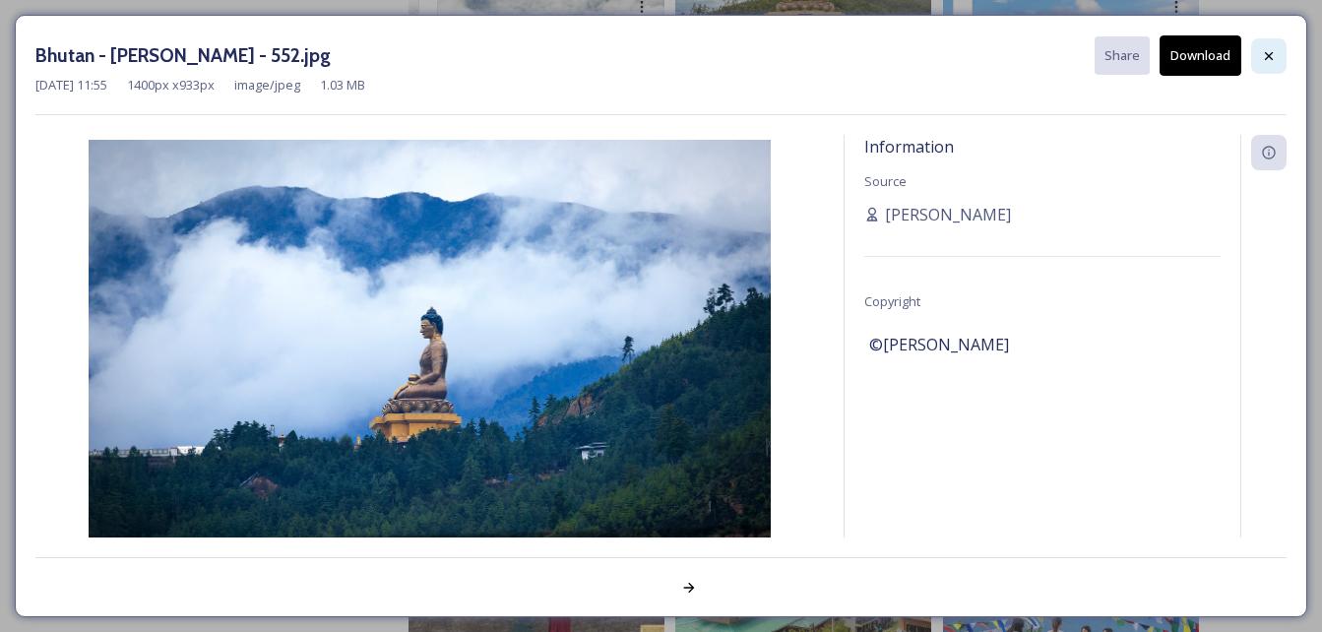
click at [1269, 48] on icon at bounding box center [1269, 56] width 16 height 16
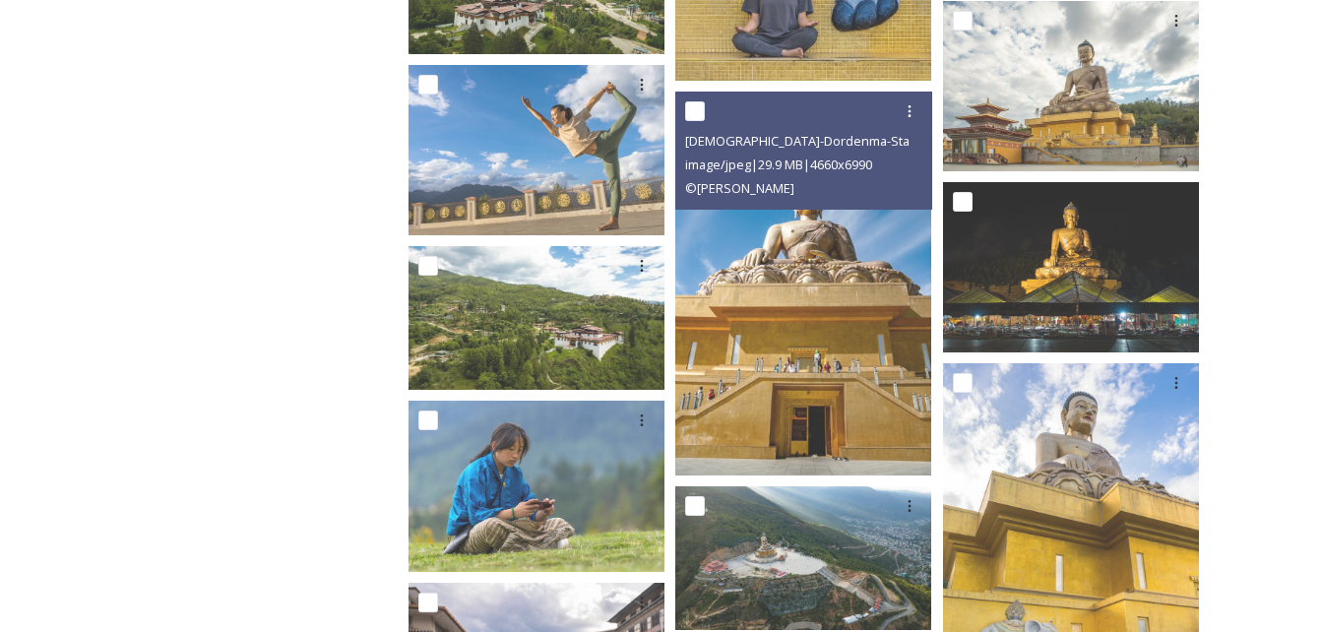
scroll to position [4135, 0]
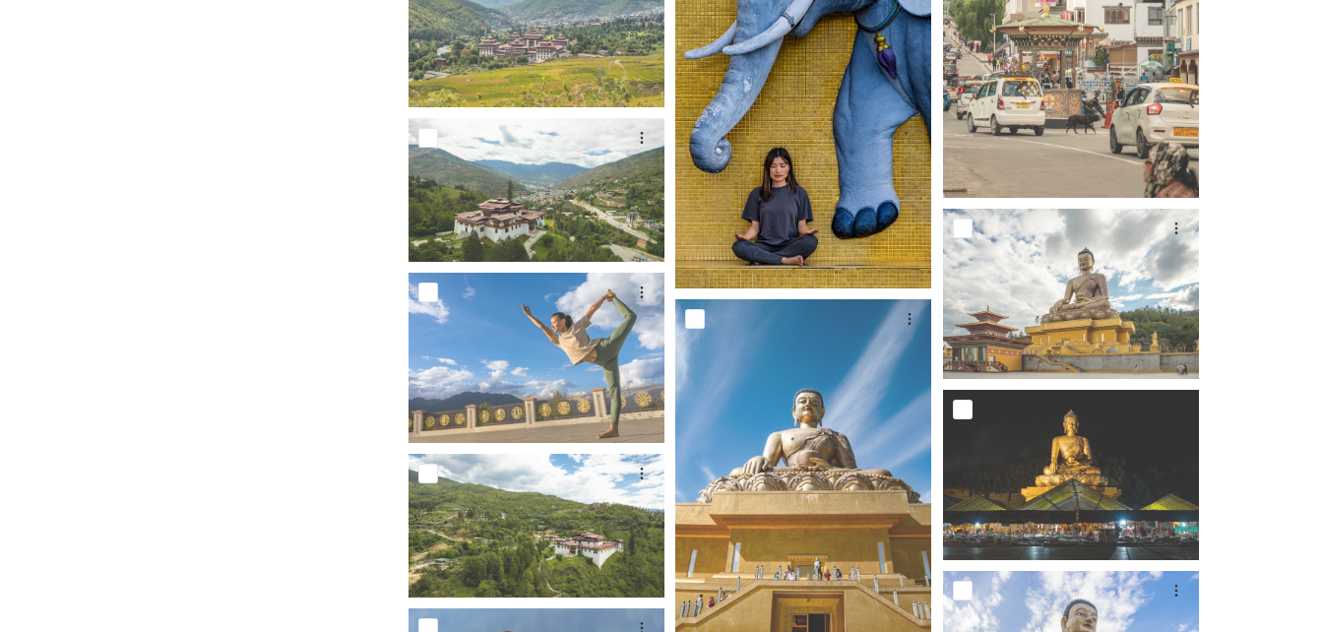
click at [826, 202] on img at bounding box center [803, 96] width 256 height 384
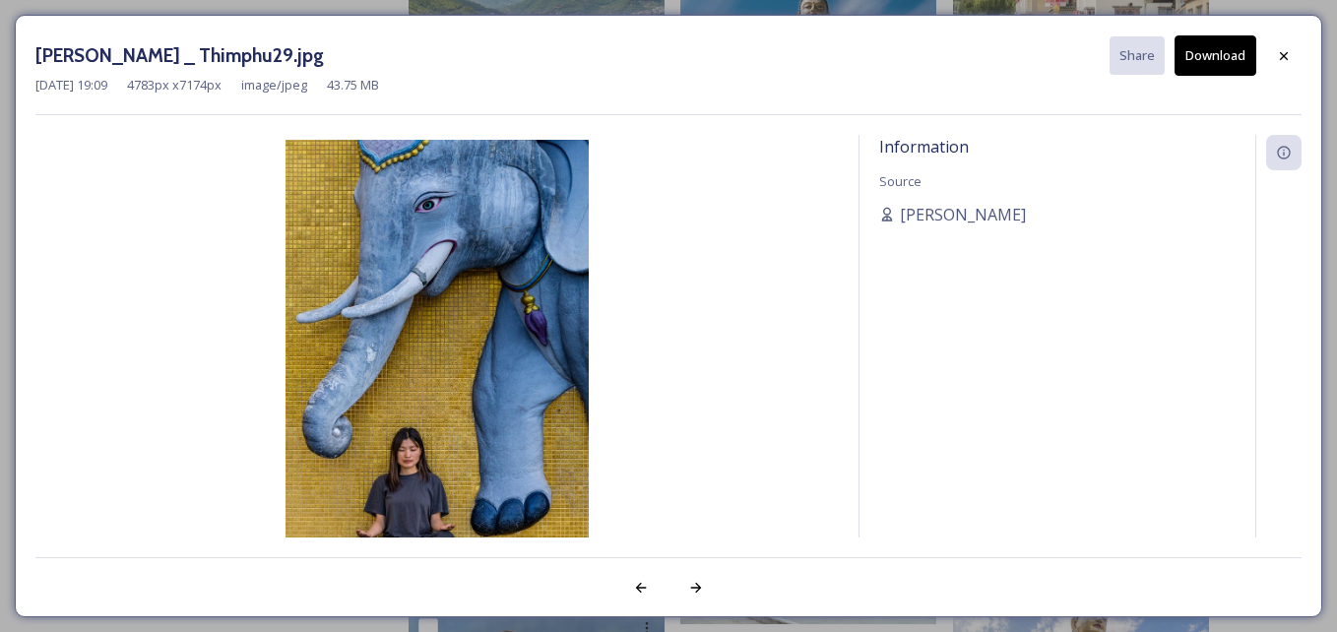
click at [1235, 63] on button "Download" at bounding box center [1216, 55] width 82 height 40
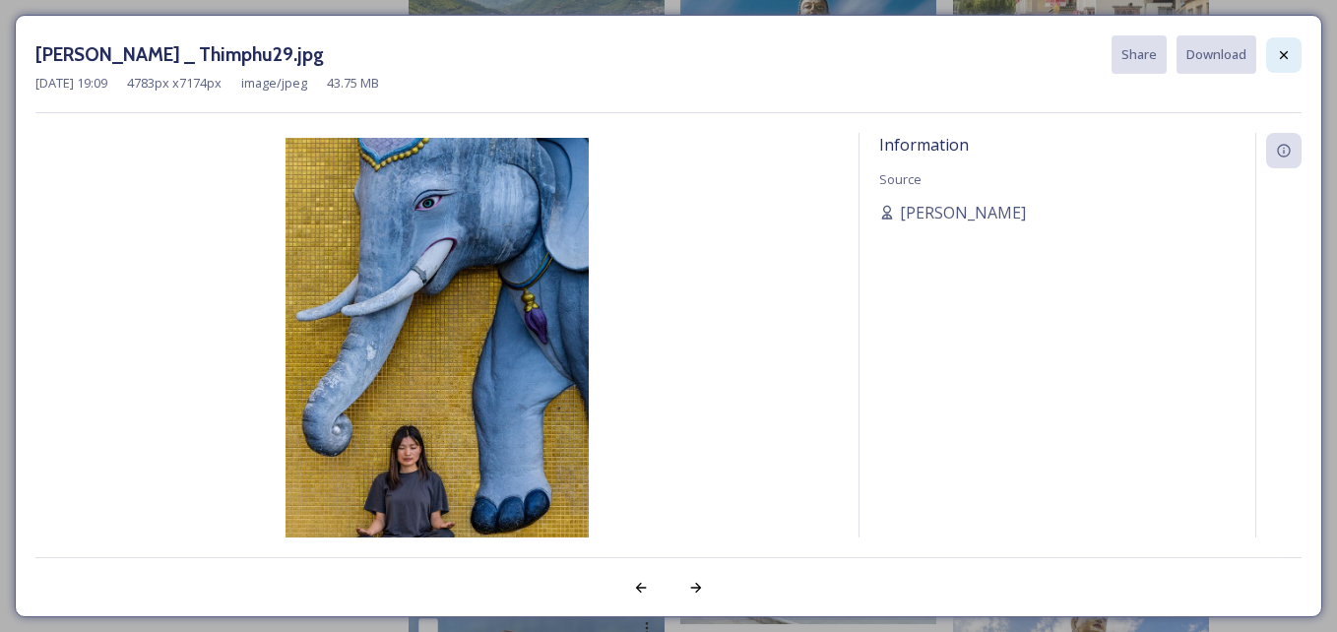
click at [1270, 38] on div at bounding box center [1283, 54] width 35 height 35
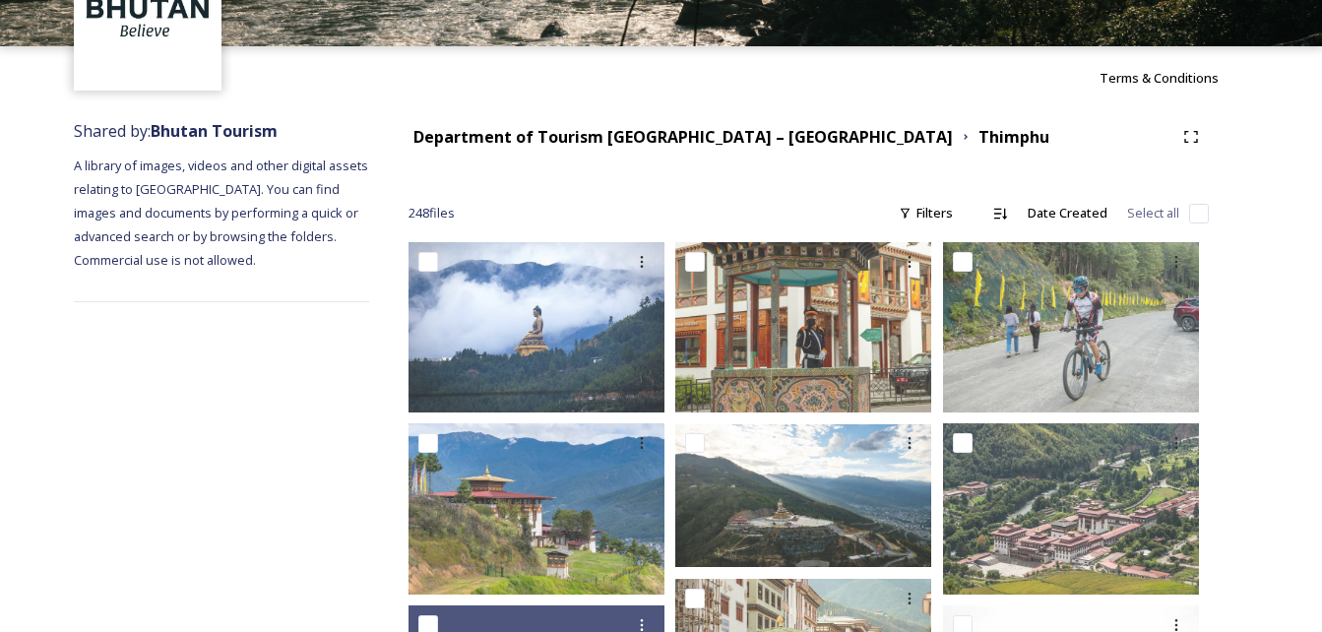
scroll to position [0, 0]
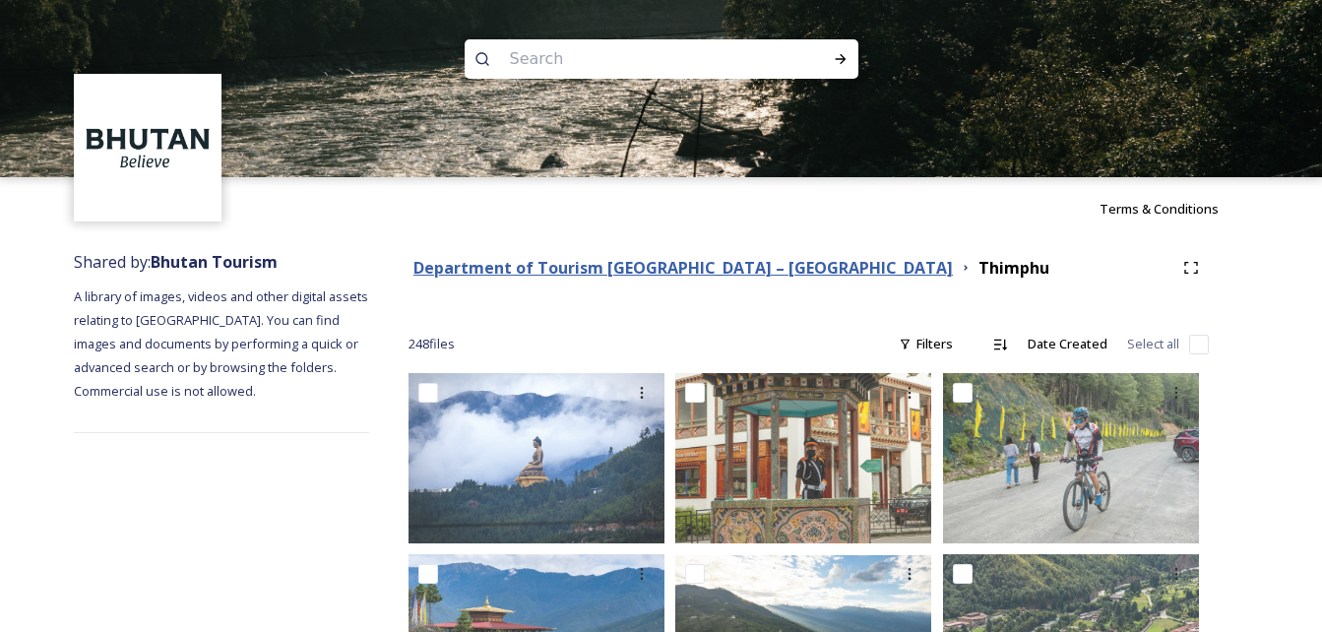
click at [657, 269] on strong "Department of Tourism [GEOGRAPHIC_DATA] – [GEOGRAPHIC_DATA]" at bounding box center [684, 268] width 540 height 22
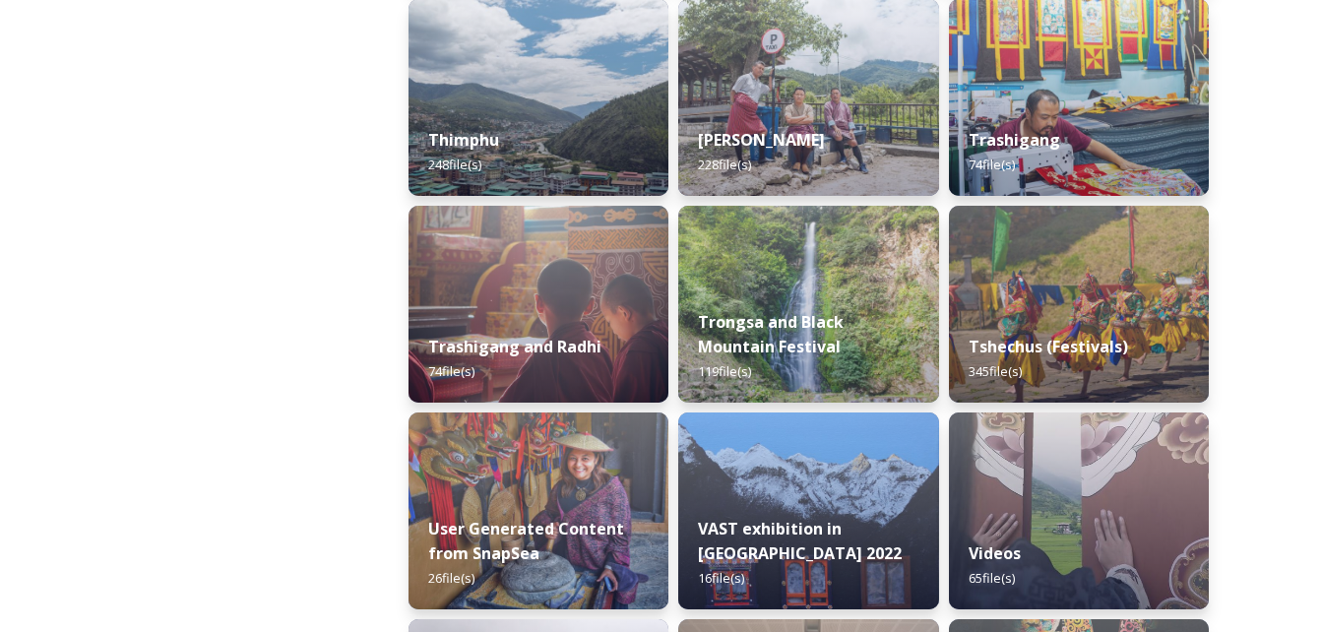
scroll to position [2462, 0]
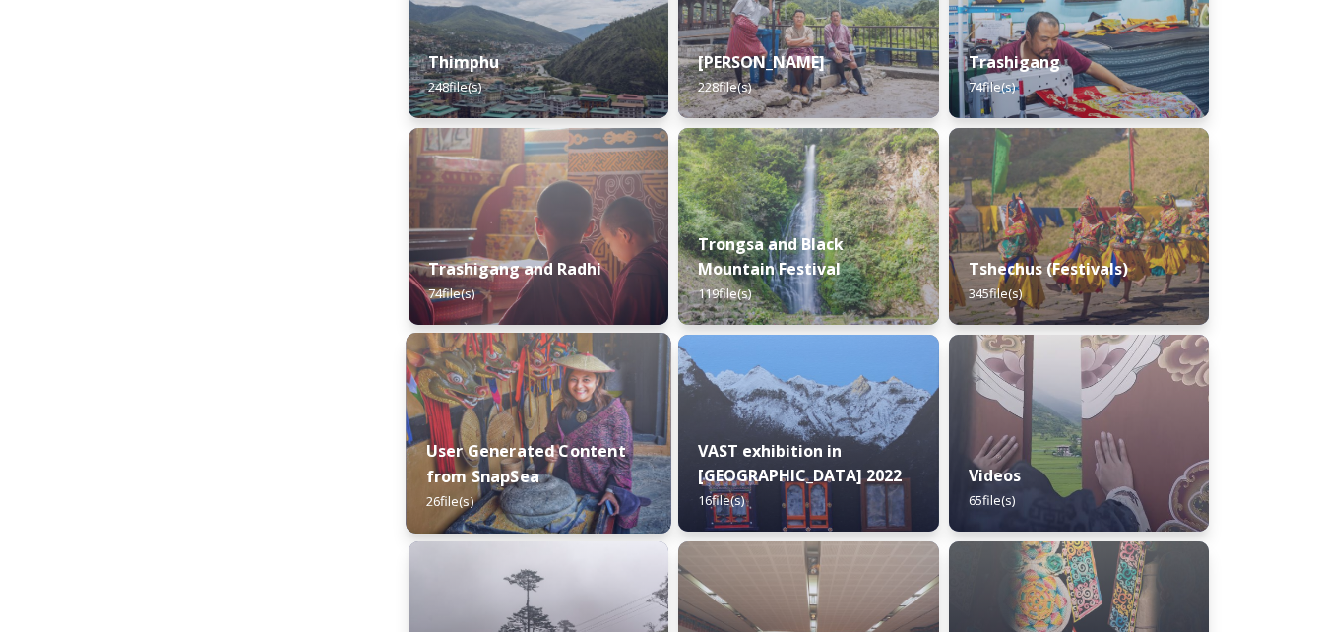
click at [546, 429] on div "User Generated Content from SnapSea 26 file(s)" at bounding box center [539, 476] width 266 height 114
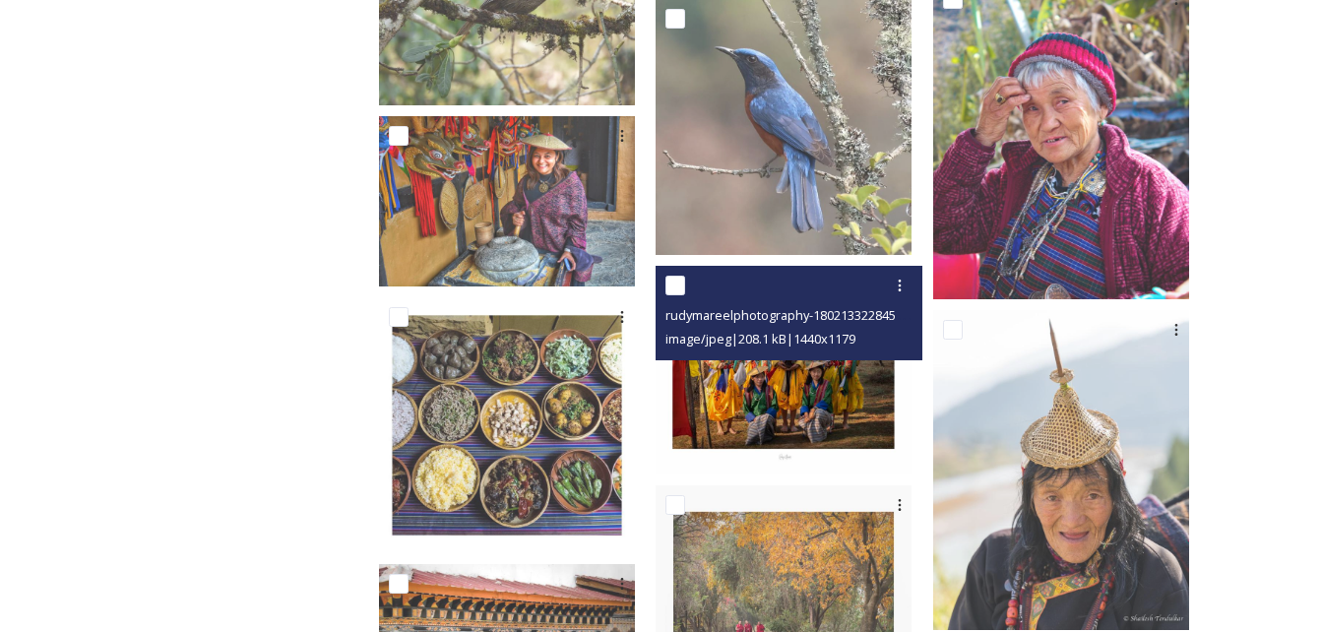
scroll to position [1280, 0]
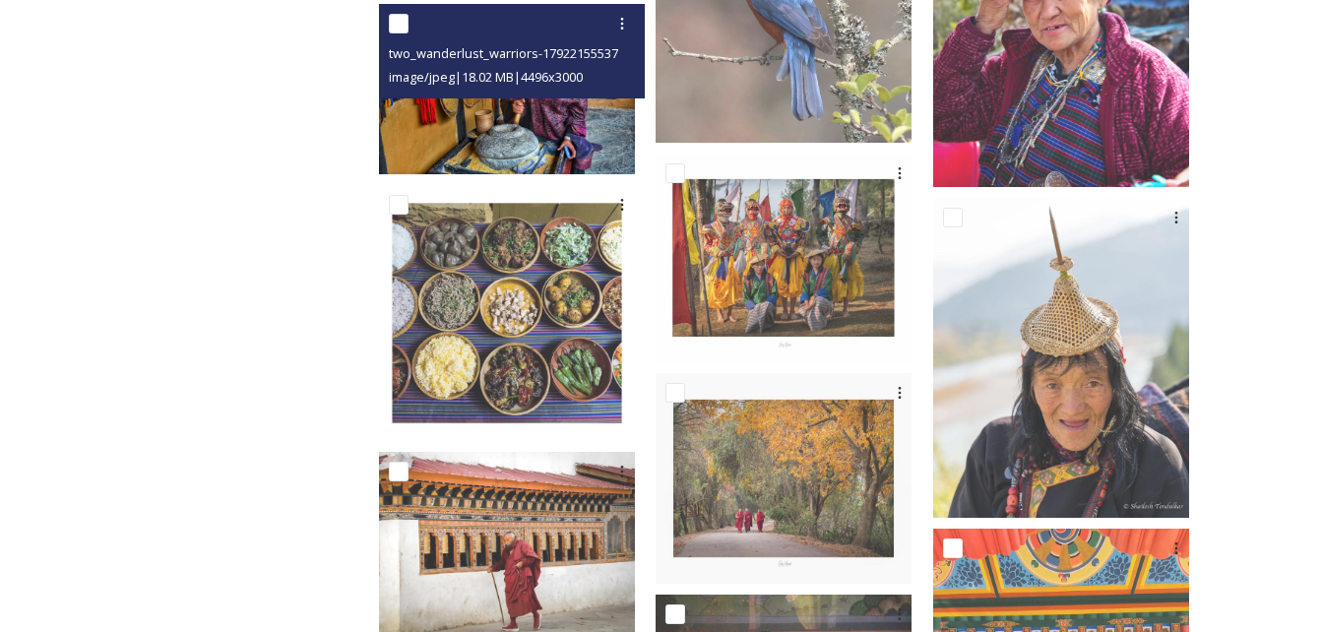
click at [512, 82] on div "two_wanderlust_warriors-17922155537691851.jpg image/jpeg | 18.02 MB | 4496 x 30…" at bounding box center [512, 51] width 266 height 95
click at [586, 108] on img at bounding box center [507, 89] width 256 height 170
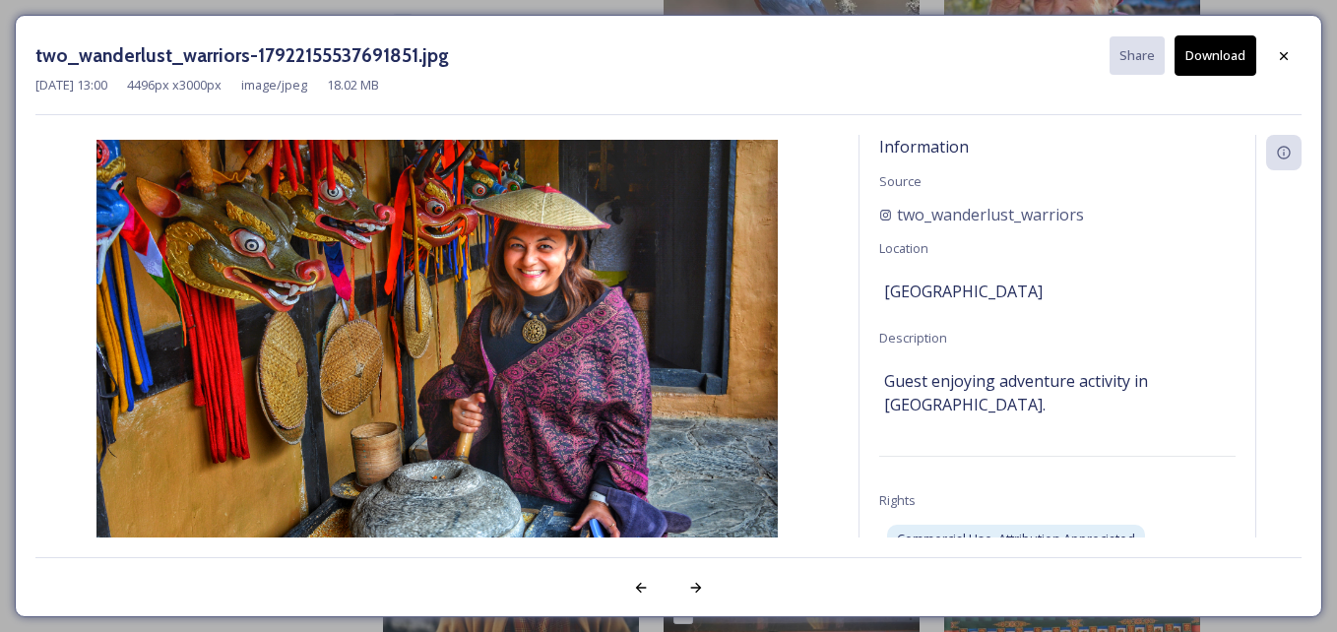
click at [1201, 54] on button "Download" at bounding box center [1216, 55] width 82 height 40
click at [1244, 458] on div "Information Source two_wanderlust_warriors Location [GEOGRAPHIC_DATA] Descripti…" at bounding box center [1058, 362] width 396 height 455
click at [1297, 60] on div at bounding box center [1283, 55] width 35 height 35
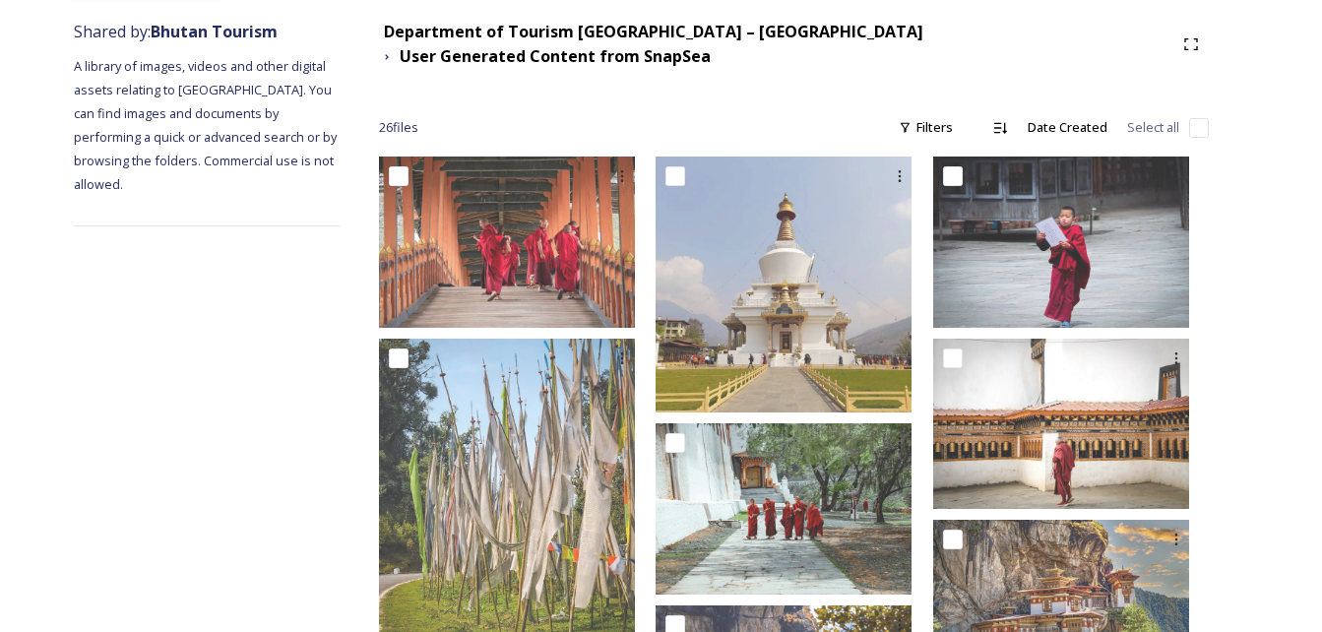
scroll to position [72, 0]
